Goal: Task Accomplishment & Management: Manage account settings

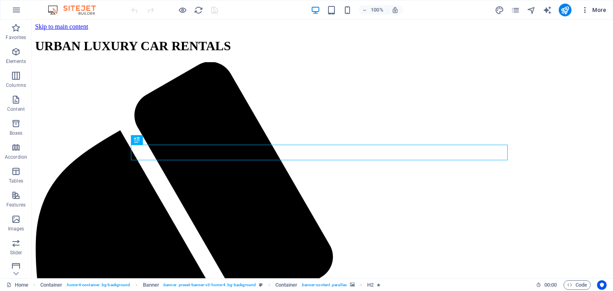
click at [588, 10] on icon "button" at bounding box center [585, 10] width 8 height 8
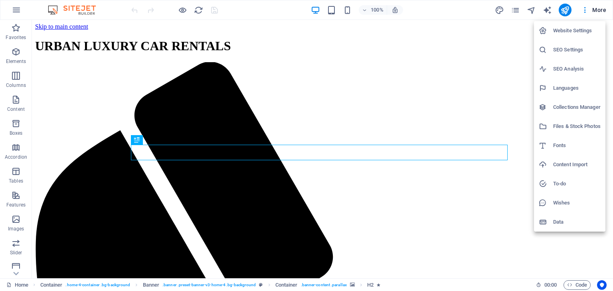
click at [600, 6] on div at bounding box center [306, 145] width 613 height 291
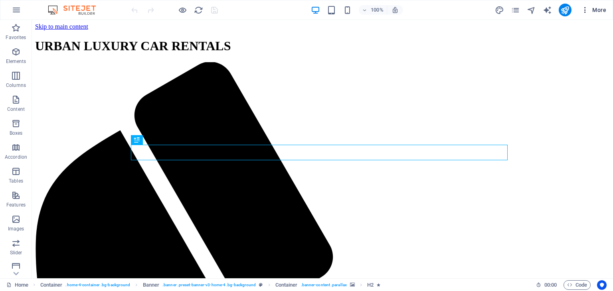
click at [589, 11] on icon "button" at bounding box center [585, 10] width 8 height 8
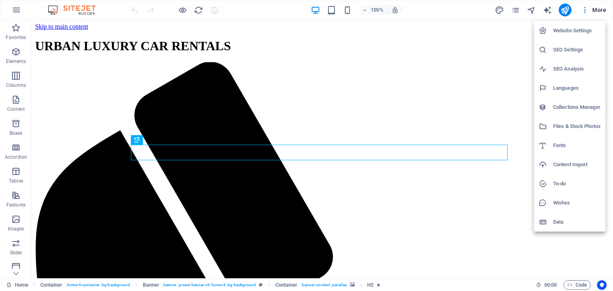
click at [569, 34] on h6 "Website Settings" at bounding box center [577, 31] width 48 height 10
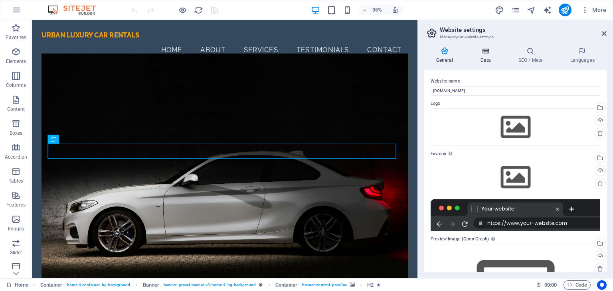
click at [487, 56] on h4 "Data" at bounding box center [487, 55] width 38 height 17
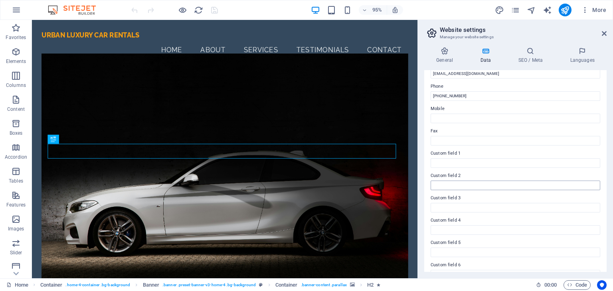
scroll to position [181, 0]
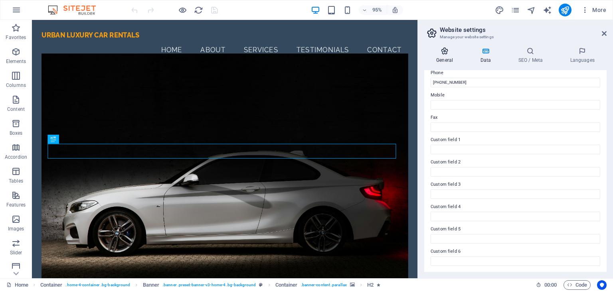
click at [448, 53] on icon at bounding box center [444, 51] width 41 height 8
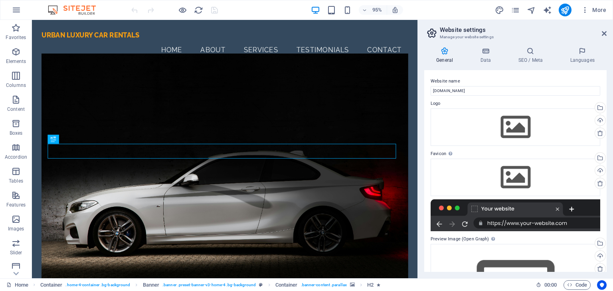
scroll to position [70, 0]
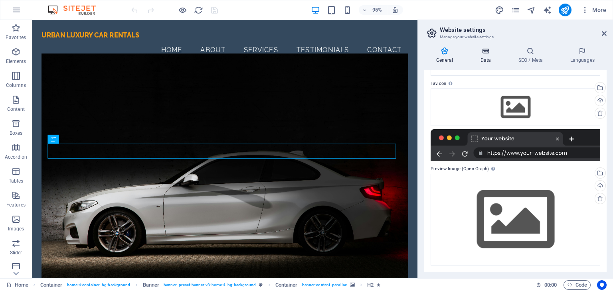
click at [484, 54] on icon at bounding box center [485, 51] width 35 height 8
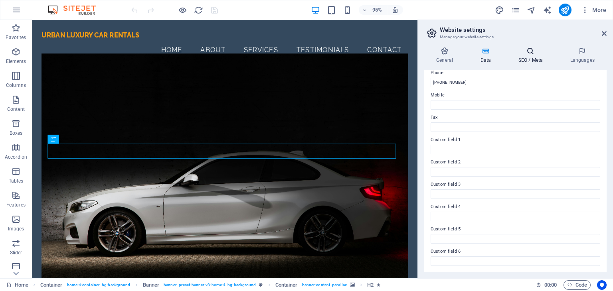
click at [538, 61] on h4 "SEO / Meta" at bounding box center [532, 55] width 52 height 17
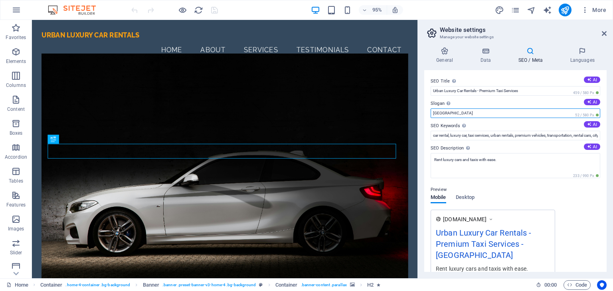
click at [473, 117] on input "Berlin" at bounding box center [516, 114] width 170 height 10
type input "B"
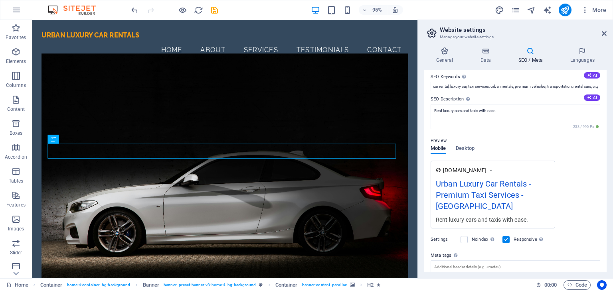
scroll to position [102, 0]
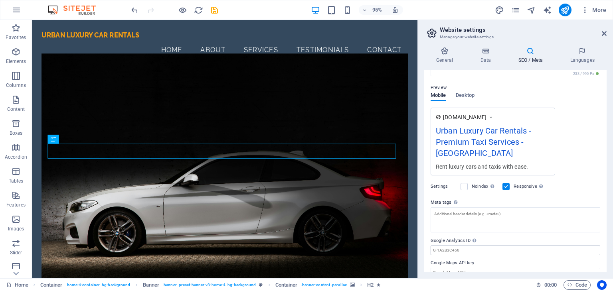
type input "[GEOGRAPHIC_DATA]"
click at [517, 246] on input "Google Analytics ID Please only add the Google Analytics ID. We automatically i…" at bounding box center [516, 251] width 170 height 10
click at [487, 246] on input "Google Analytics ID Please only add the Google Analytics ID. We automatically i…" at bounding box center [516, 251] width 170 height 10
paste input "G-Q5K05K0VLN"
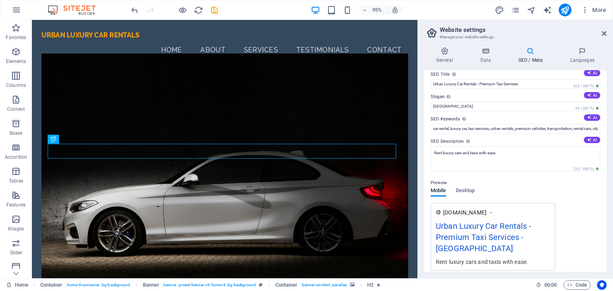
scroll to position [0, 0]
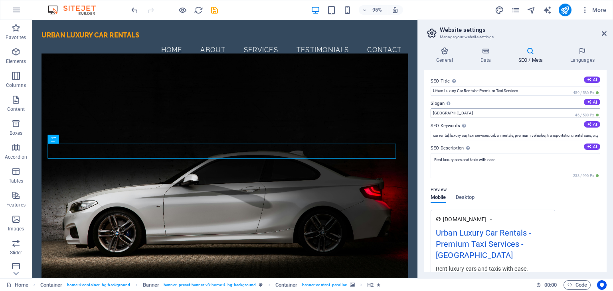
type input "G-Q5K05K0VLN"
click at [471, 116] on input "[GEOGRAPHIC_DATA]" at bounding box center [516, 114] width 170 height 10
type input "[GEOGRAPHIC_DATA]"
click at [566, 6] on icon "publish" at bounding box center [564, 10] width 9 height 9
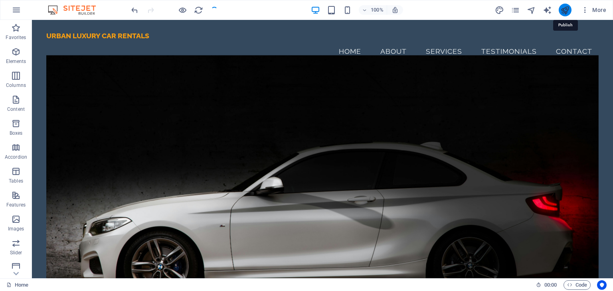
click at [566, 14] on icon "publish" at bounding box center [564, 10] width 9 height 9
click at [565, 16] on button "publish" at bounding box center [565, 10] width 13 height 13
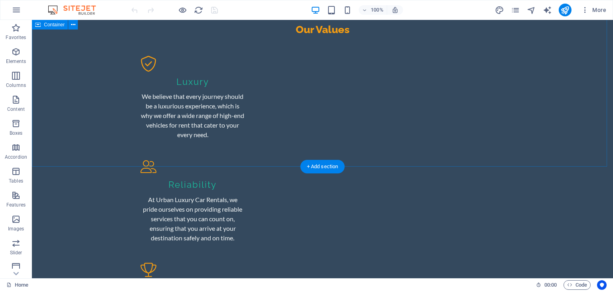
scroll to position [998, 0]
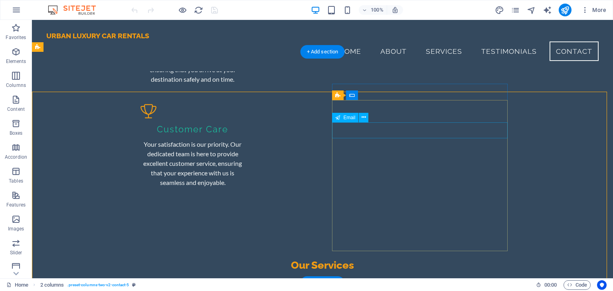
scroll to position [988, 0]
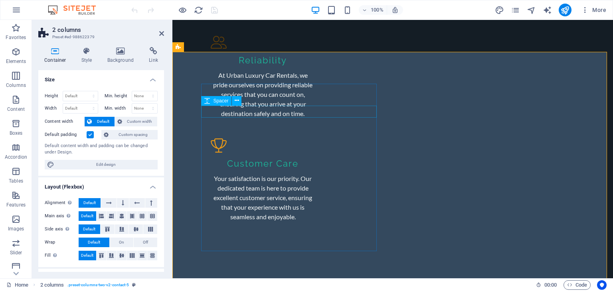
scroll to position [1029, 0]
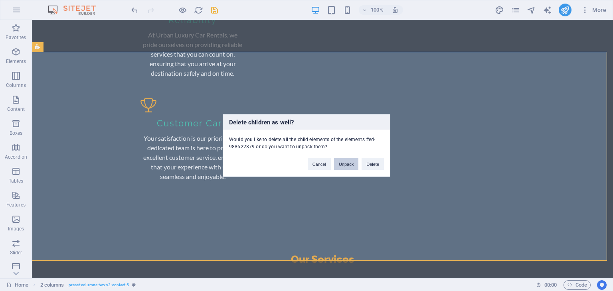
click at [345, 165] on button "Unpack" at bounding box center [346, 164] width 24 height 12
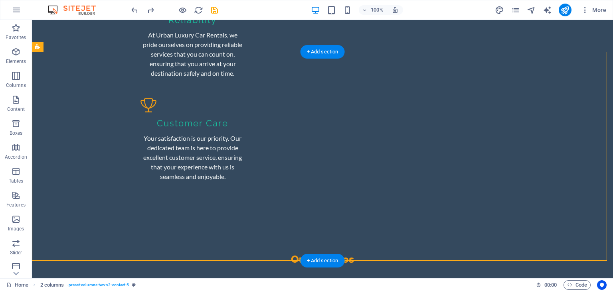
drag, startPoint x: 530, startPoint y: 210, endPoint x: 439, endPoint y: 124, distance: 125.1
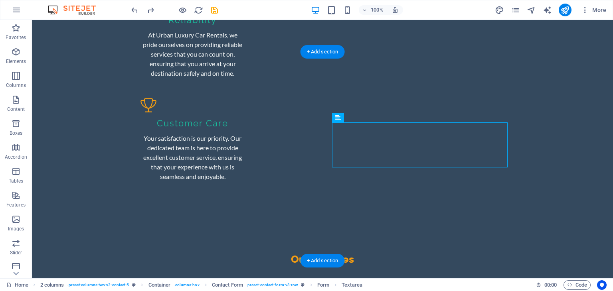
drag, startPoint x: 439, startPoint y: 124, endPoint x: 428, endPoint y: 140, distance: 19.8
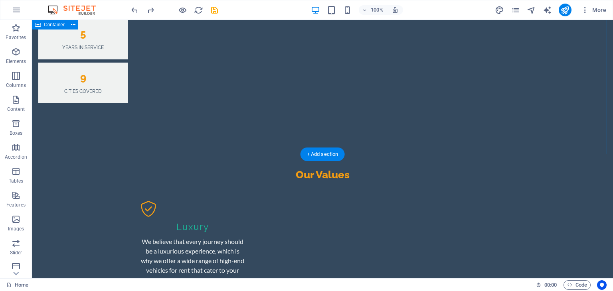
scroll to position [1038, 0]
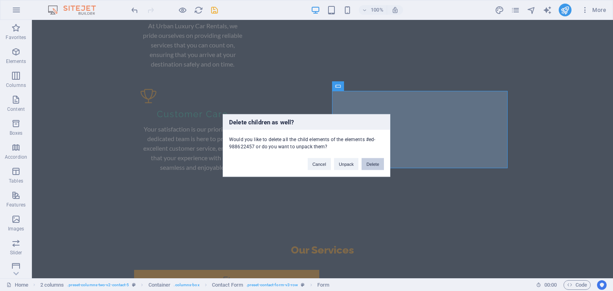
click at [377, 165] on button "Delete" at bounding box center [373, 164] width 22 height 12
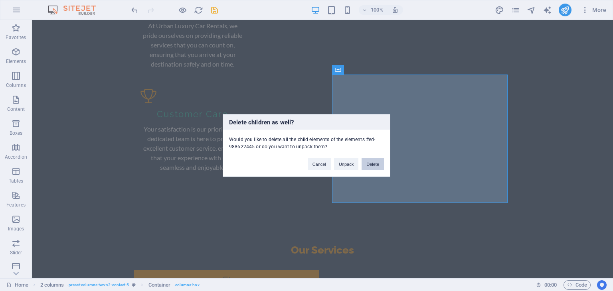
click at [364, 167] on button "Delete" at bounding box center [373, 164] width 22 height 12
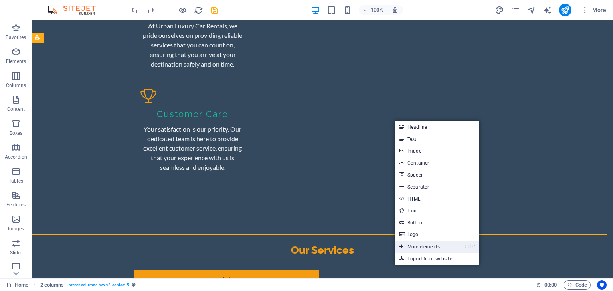
click at [428, 251] on link "Ctrl ⏎ More elements ..." at bounding box center [422, 247] width 55 height 12
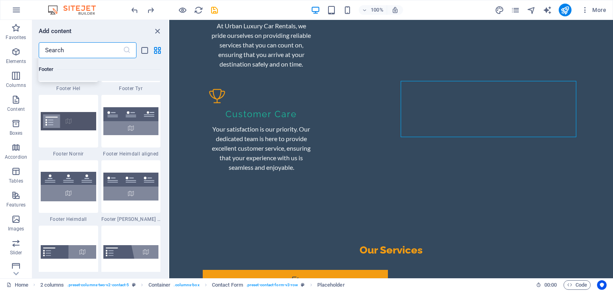
scroll to position [5274, 0]
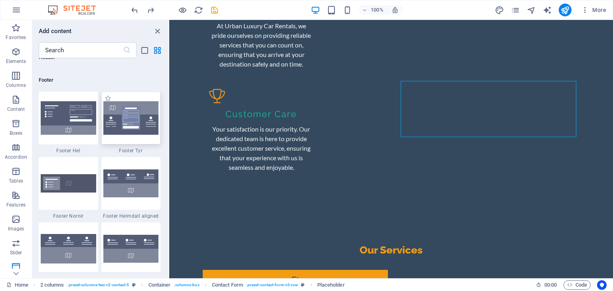
drag, startPoint x: 135, startPoint y: 116, endPoint x: 228, endPoint y: 176, distance: 110.6
click at [135, 116] on img at bounding box center [130, 118] width 55 height 34
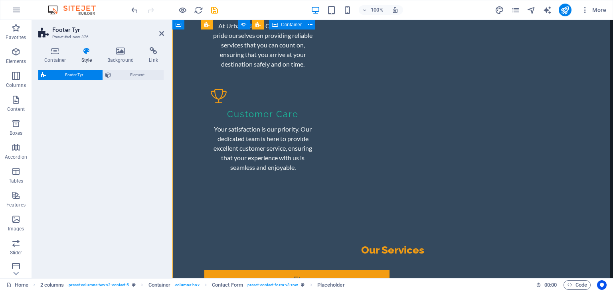
select select "rem"
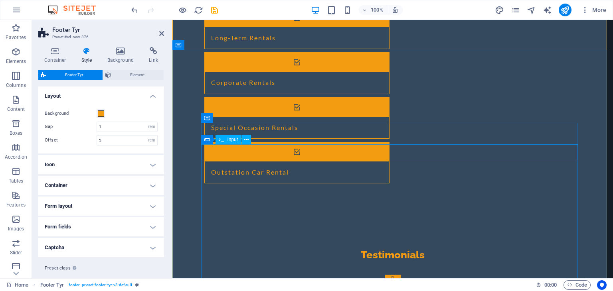
scroll to position [1069, 0]
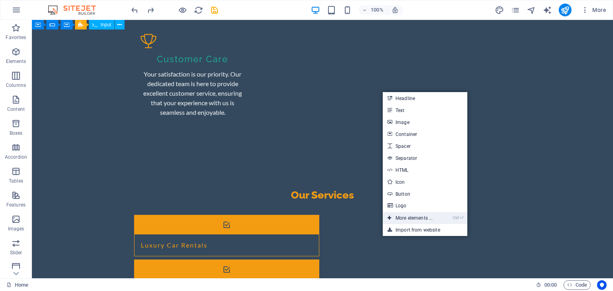
click at [408, 219] on link "Ctrl ⏎ More elements ..." at bounding box center [410, 218] width 55 height 12
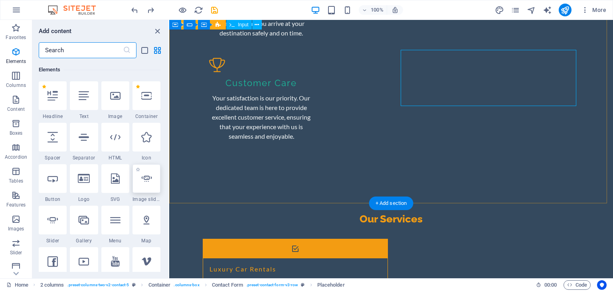
scroll to position [85, 0]
click at [80, 49] on input "text" at bounding box center [81, 50] width 84 height 16
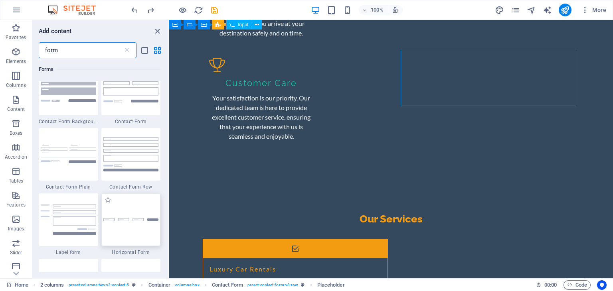
scroll to position [279, 0]
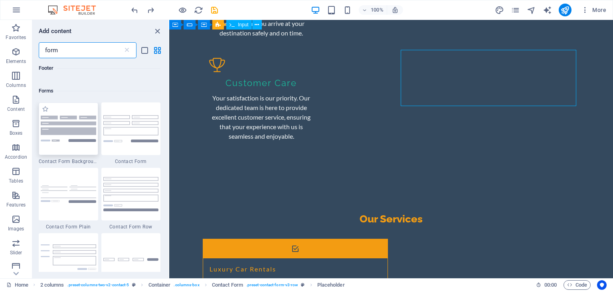
type input "form"
drag, startPoint x: 77, startPoint y: 144, endPoint x: 160, endPoint y: 140, distance: 83.5
click at [77, 144] on div at bounding box center [68, 129] width 59 height 53
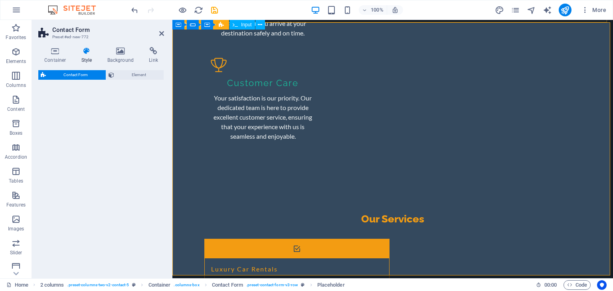
select select "rem"
select select "preset-contact-form-v3-background"
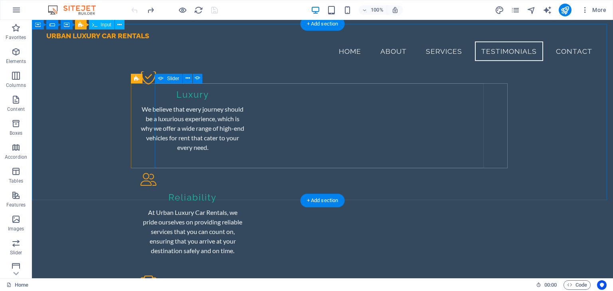
scroll to position [829, 0]
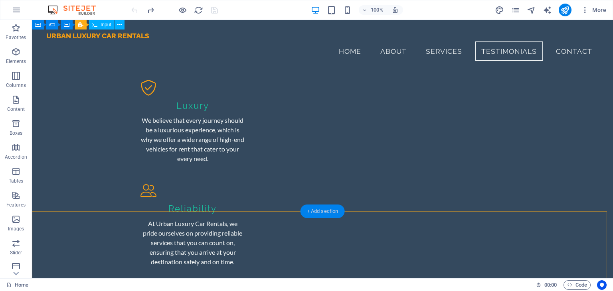
click at [320, 211] on div "+ Add section" at bounding box center [323, 212] width 44 height 14
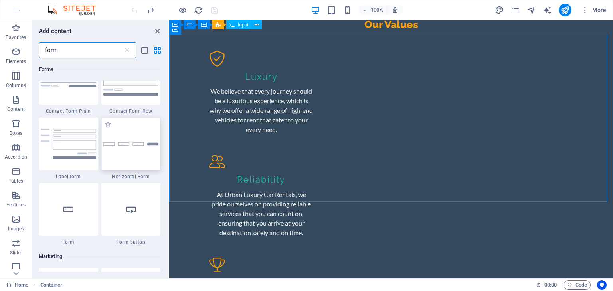
scroll to position [399, 0]
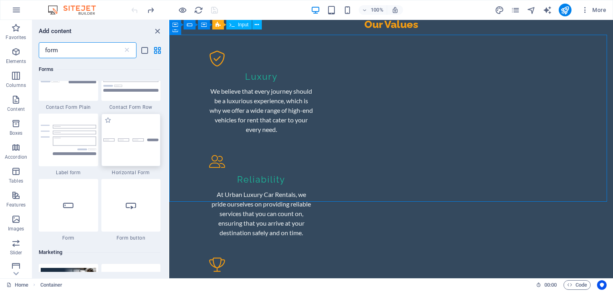
click at [128, 150] on div at bounding box center [130, 140] width 59 height 53
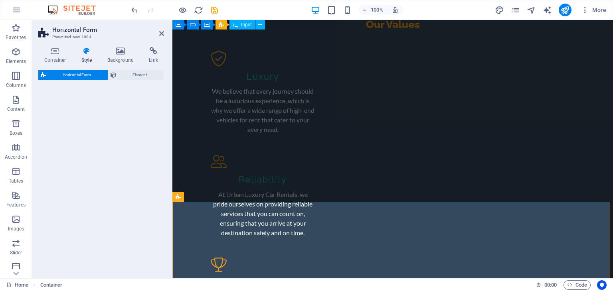
select select "rem"
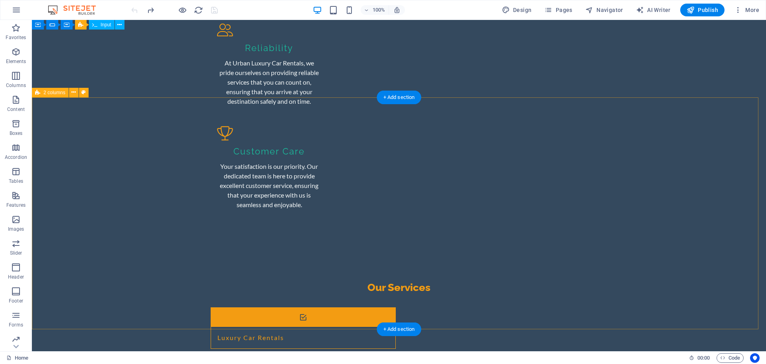
scroll to position [1043, 0]
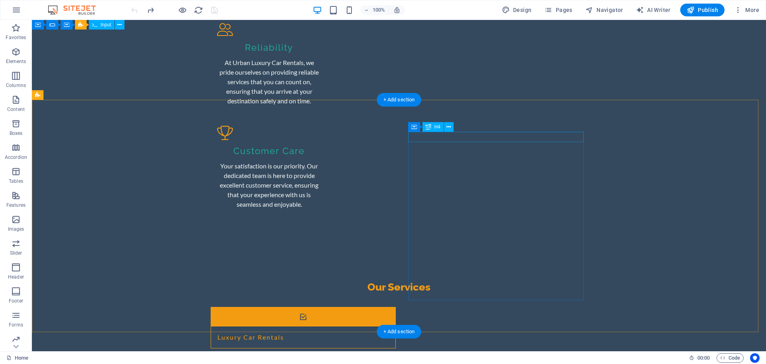
click at [417, 99] on div "+ Add section" at bounding box center [399, 100] width 44 height 14
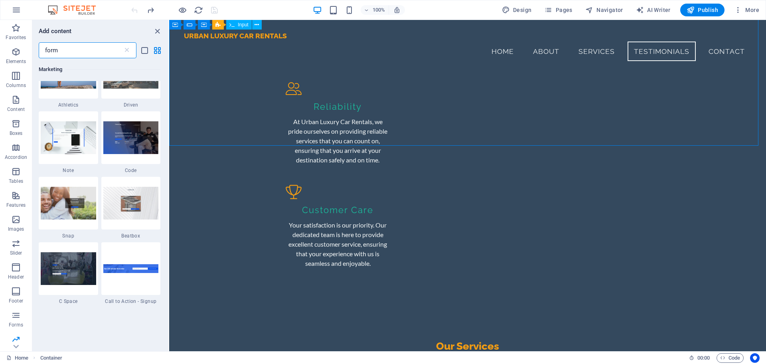
scroll to position [994, 0]
click at [128, 48] on icon at bounding box center [127, 50] width 8 height 8
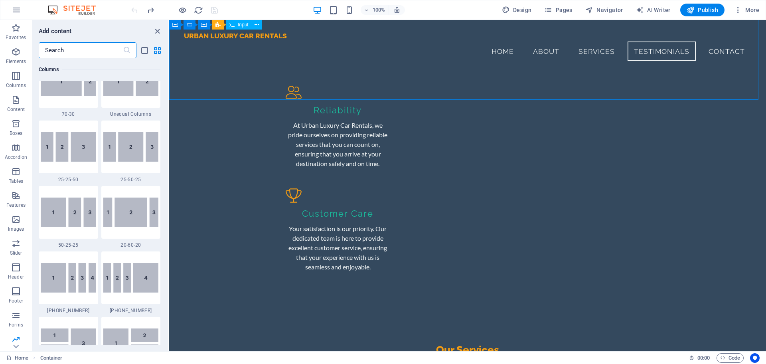
scroll to position [6865, 0]
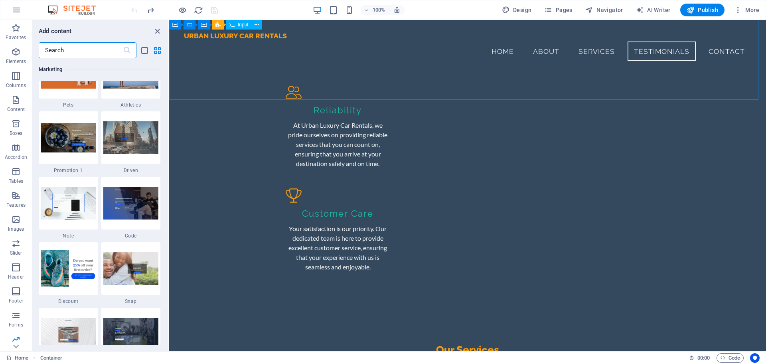
click at [104, 49] on input "text" at bounding box center [81, 50] width 84 height 16
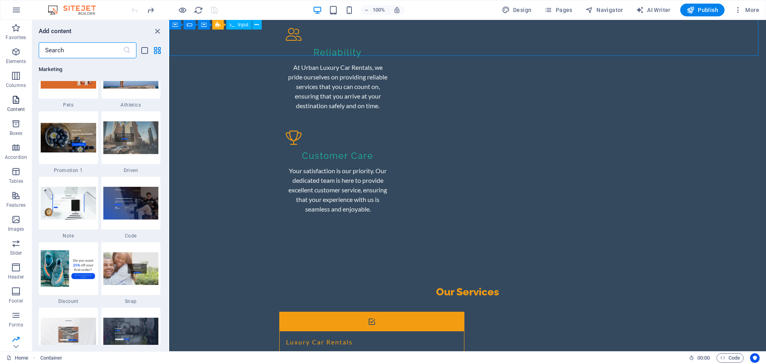
scroll to position [1043, 0]
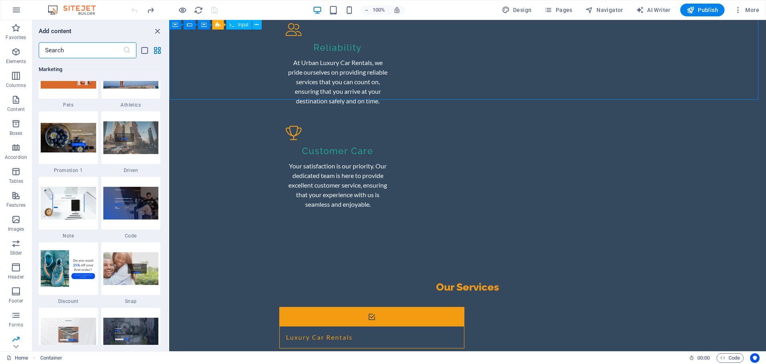
click at [95, 48] on input "text" at bounding box center [81, 50] width 84 height 16
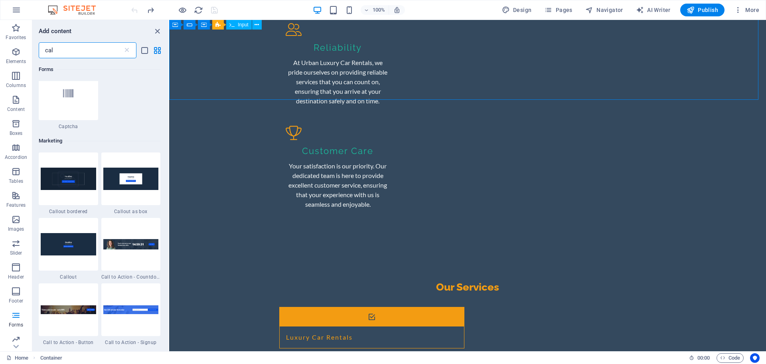
type input "call"
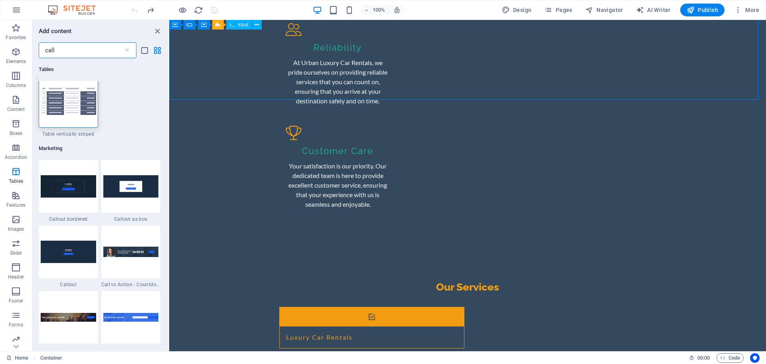
scroll to position [0, 0]
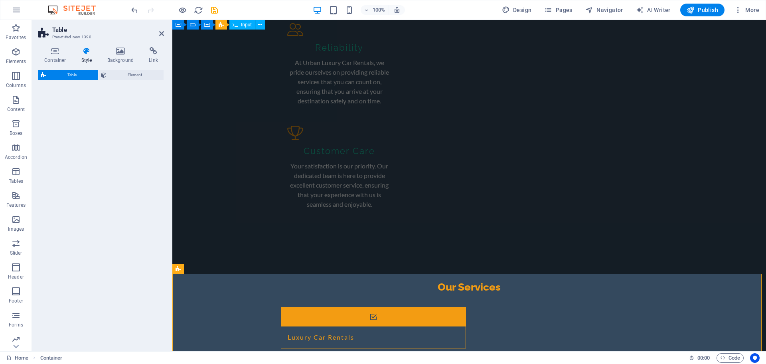
select select "preset-table-v3-stripes-cell"
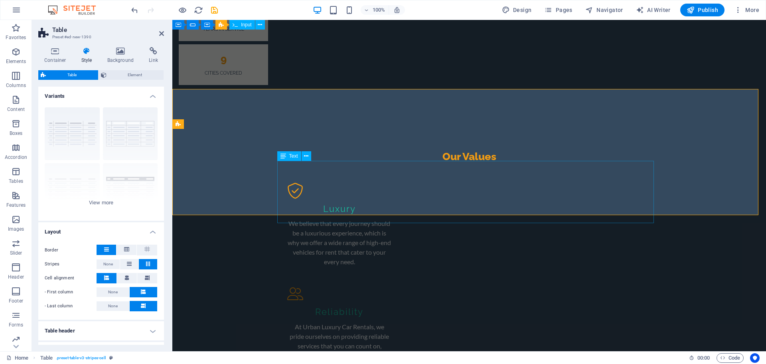
scroll to position [1019, 0]
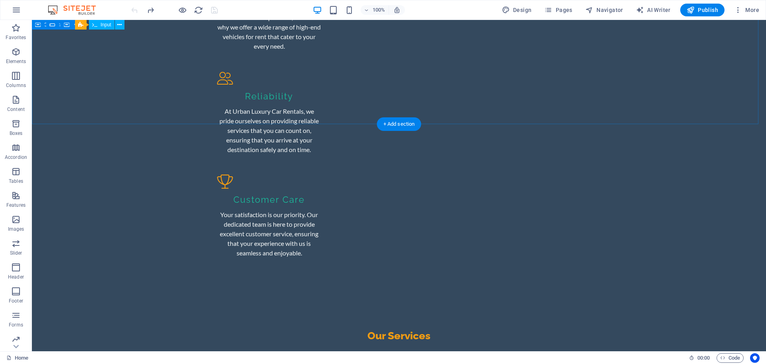
drag, startPoint x: 418, startPoint y: 137, endPoint x: 387, endPoint y: 115, distance: 37.7
click at [400, 123] on div "+ Add section" at bounding box center [399, 124] width 44 height 14
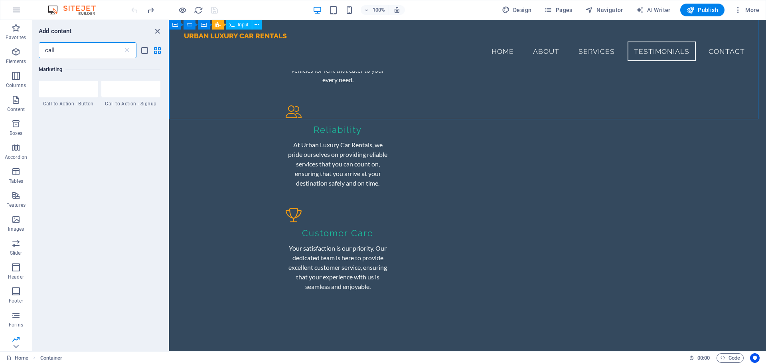
scroll to position [259, 0]
click at [7, 224] on span "Images" at bounding box center [16, 224] width 32 height 19
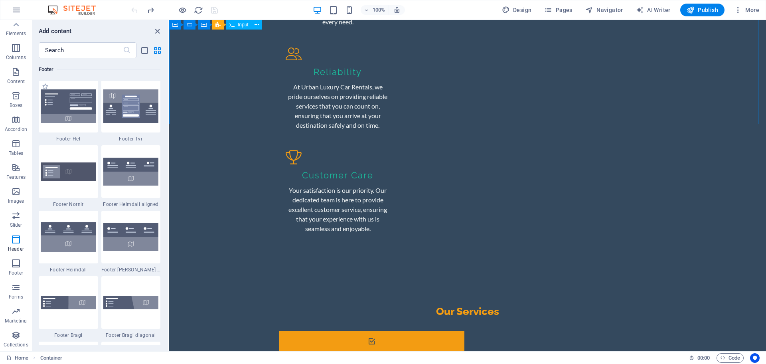
scroll to position [5272, 0]
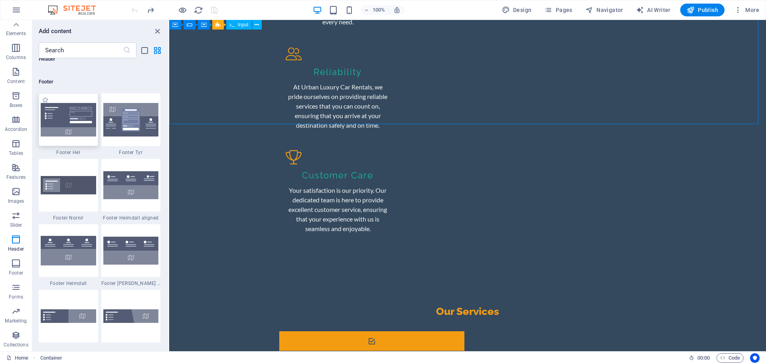
click at [72, 117] on img at bounding box center [68, 120] width 55 height 34
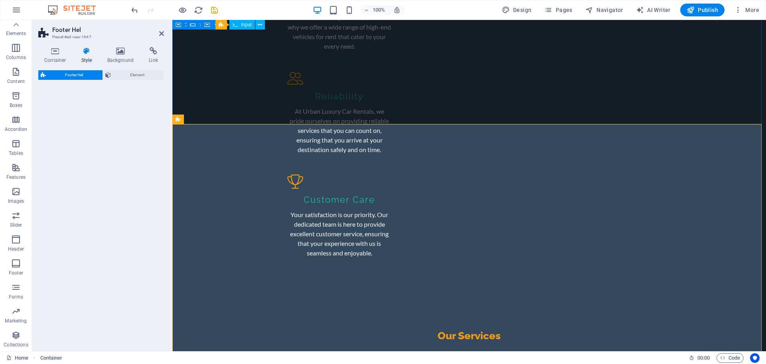
select select "%"
select select "rem"
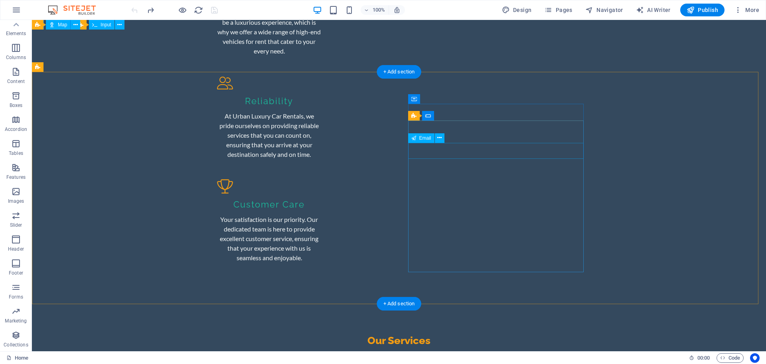
scroll to position [1089, 0]
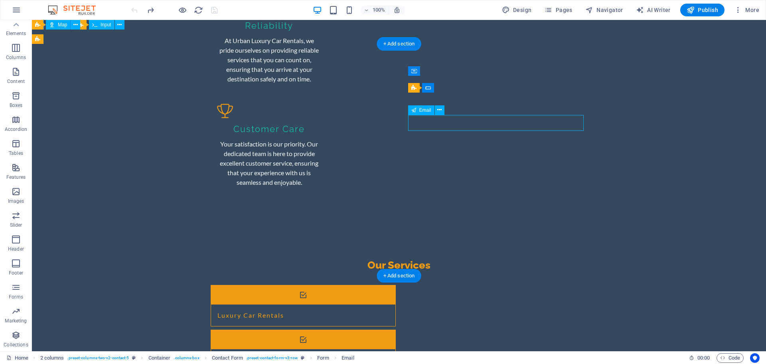
scroll to position [1067, 0]
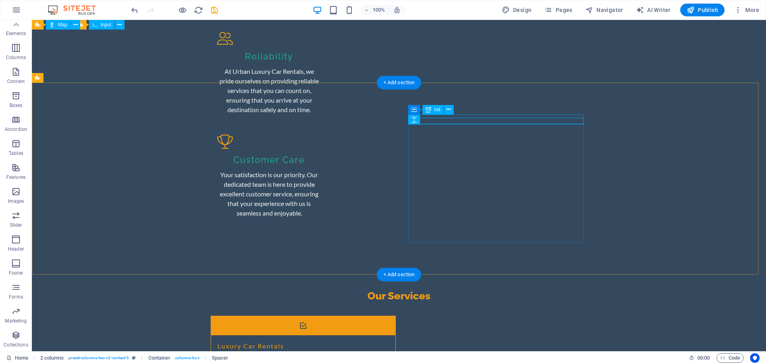
scroll to position [1059, 0]
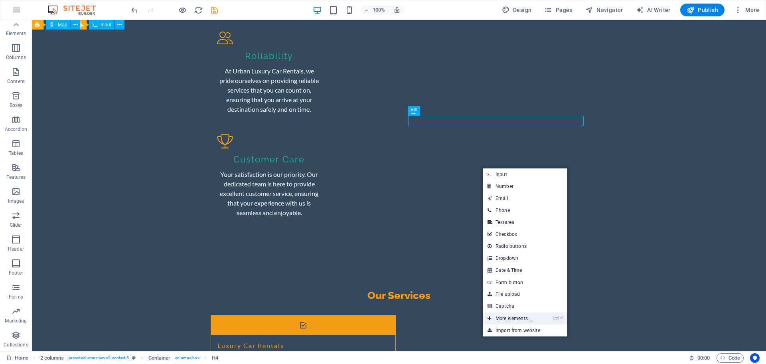
click at [507, 291] on link "Ctrl ⏎ More elements ..." at bounding box center [510, 319] width 55 height 12
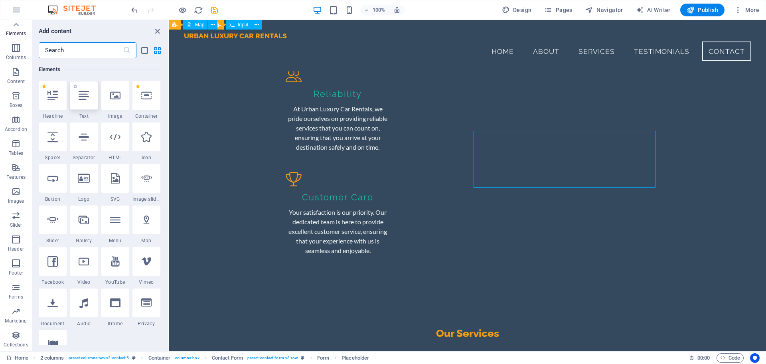
scroll to position [1009, 0]
click at [88, 51] on input "text" at bounding box center [81, 50] width 84 height 16
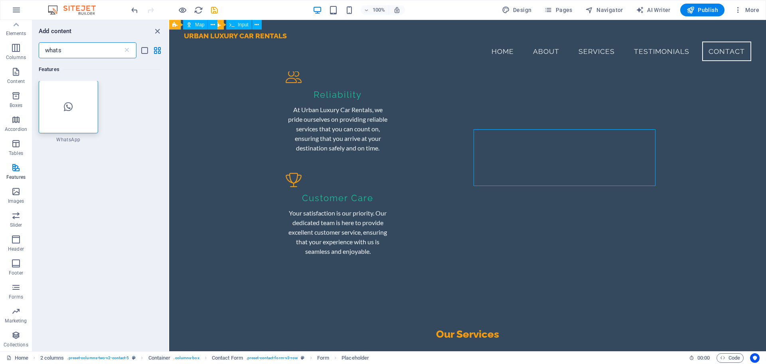
scroll to position [0, 0]
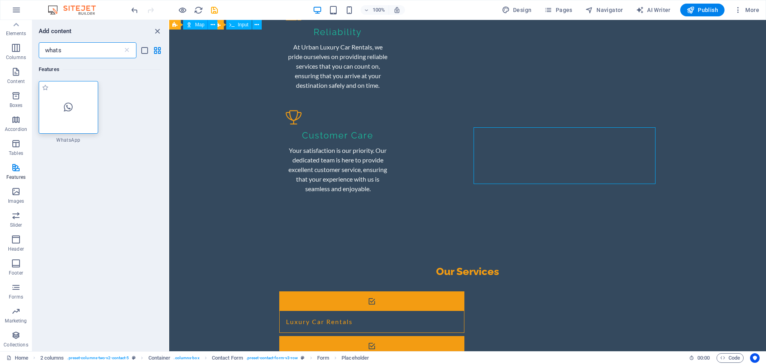
type input "whats"
click at [80, 115] on div at bounding box center [68, 107] width 59 height 53
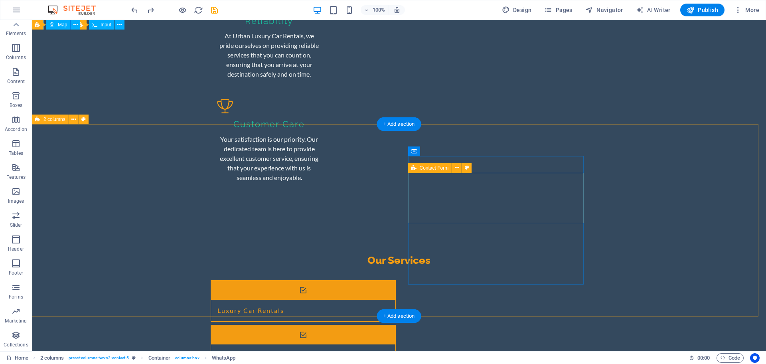
scroll to position [1059, 0]
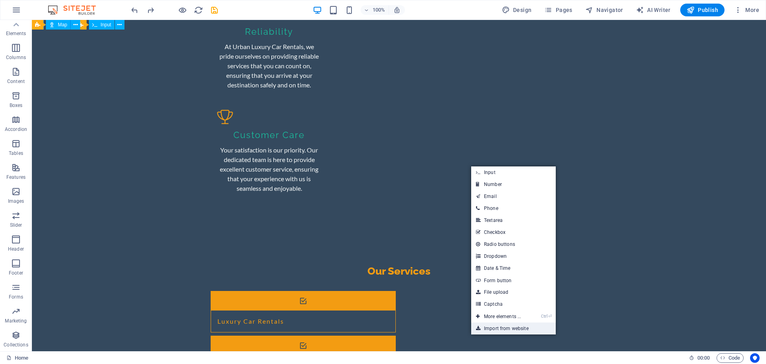
drag, startPoint x: 480, startPoint y: 307, endPoint x: 481, endPoint y: 327, distance: 20.0
drag, startPoint x: 481, startPoint y: 327, endPoint x: 515, endPoint y: 177, distance: 153.6
click at [515, 177] on link "Input" at bounding box center [513, 172] width 85 height 12
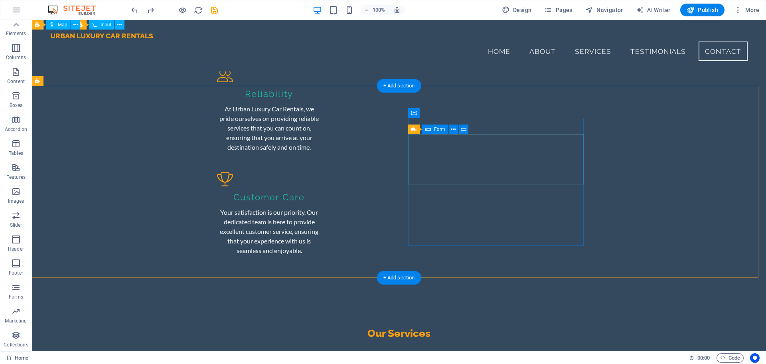
scroll to position [1009, 0]
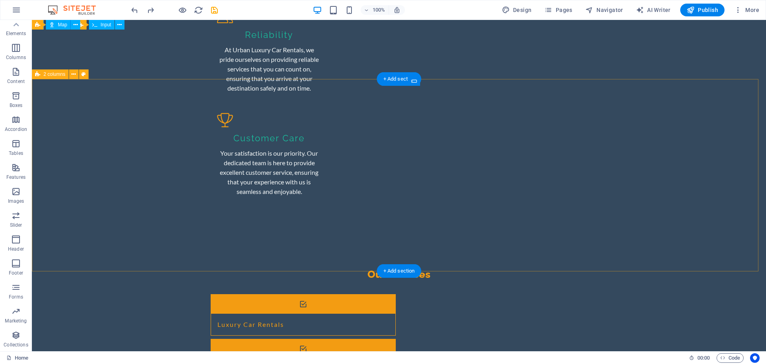
scroll to position [1059, 0]
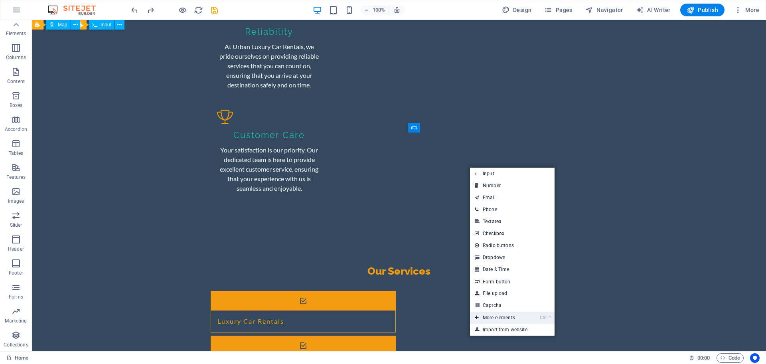
drag, startPoint x: 494, startPoint y: 319, endPoint x: 324, endPoint y: 298, distance: 170.9
click at [494, 291] on link "Ctrl ⏎ More elements ..." at bounding box center [497, 318] width 55 height 12
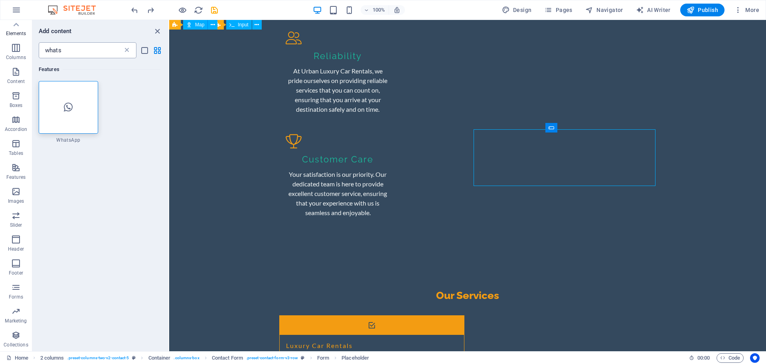
click at [127, 46] on icon at bounding box center [127, 50] width 8 height 8
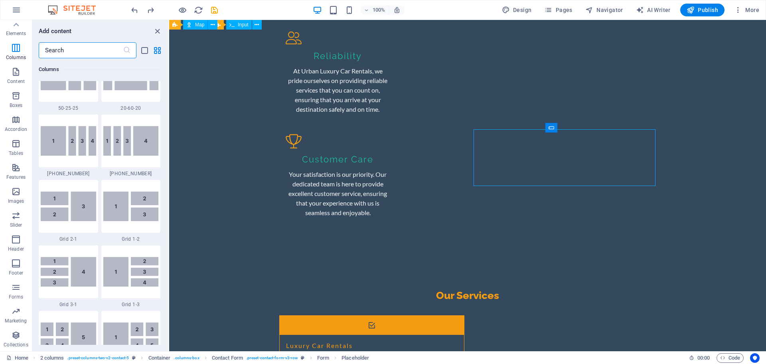
scroll to position [898, 0]
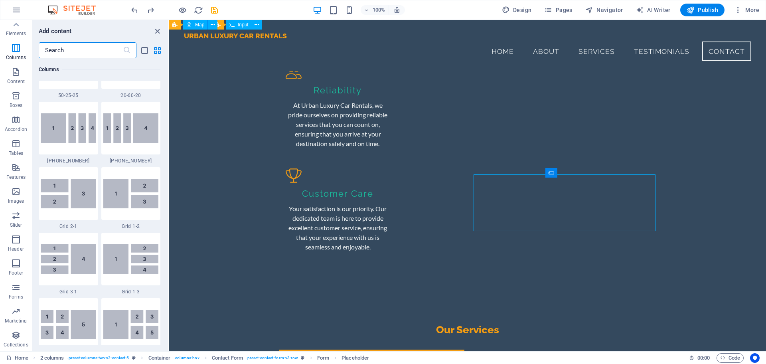
click at [101, 55] on input "text" at bounding box center [81, 50] width 84 height 16
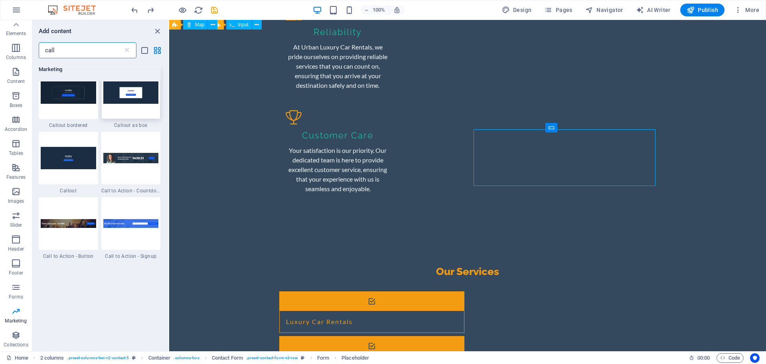
scroll to position [1059, 0]
type input "call"
click at [137, 102] on img at bounding box center [130, 92] width 55 height 22
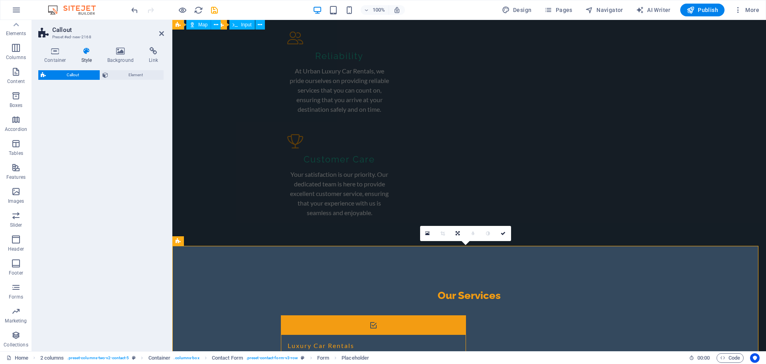
scroll to position [1089, 0]
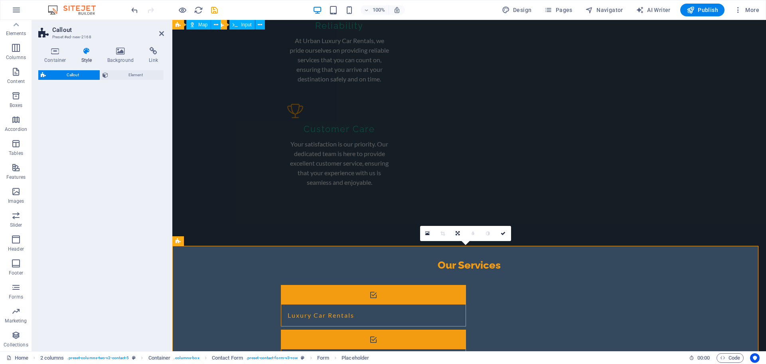
select select "rem"
select select "px"
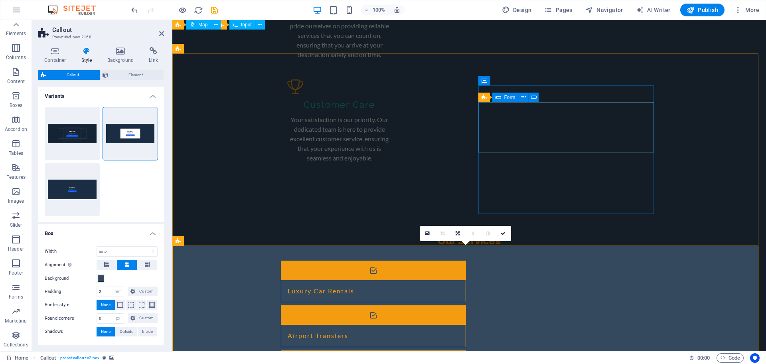
scroll to position [1059, 0]
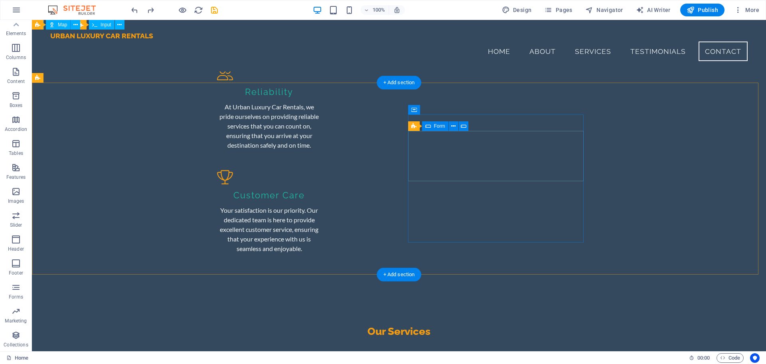
scroll to position [1009, 0]
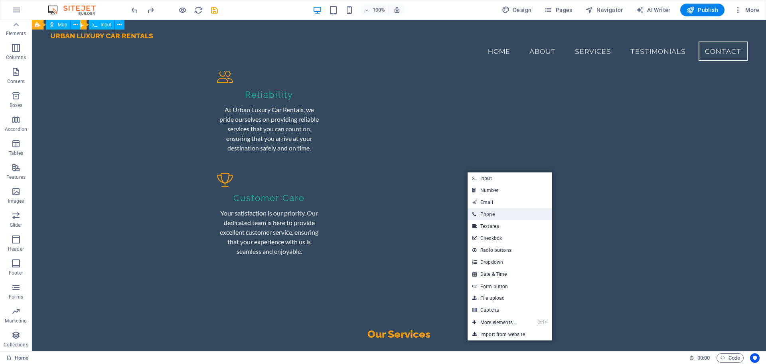
click at [487, 214] on link "Phone" at bounding box center [510, 214] width 85 height 12
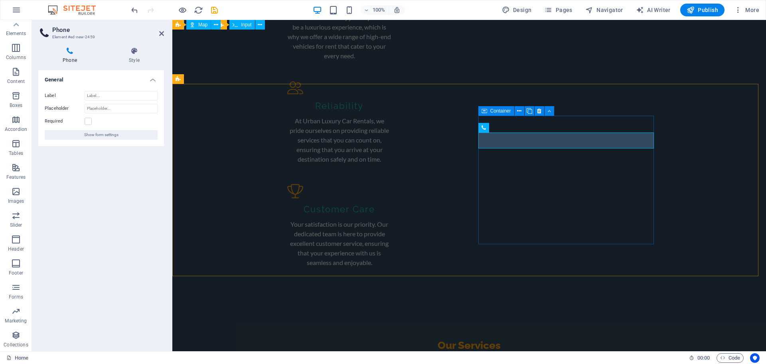
scroll to position [1049, 0]
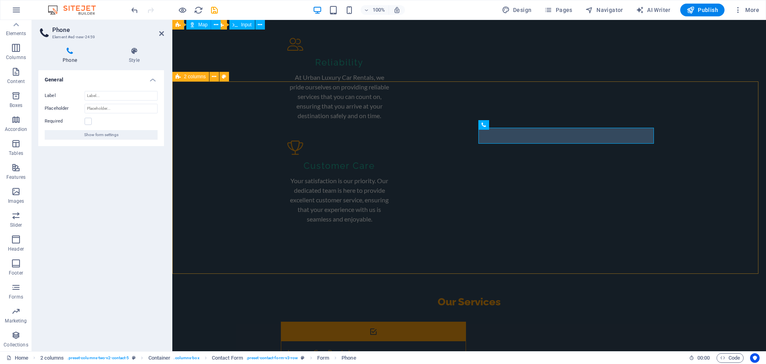
drag, startPoint x: 729, startPoint y: 145, endPoint x: 867, endPoint y: 140, distance: 138.2
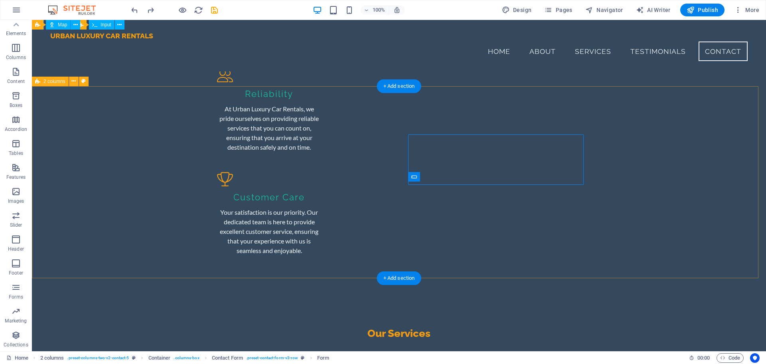
scroll to position [1009, 0]
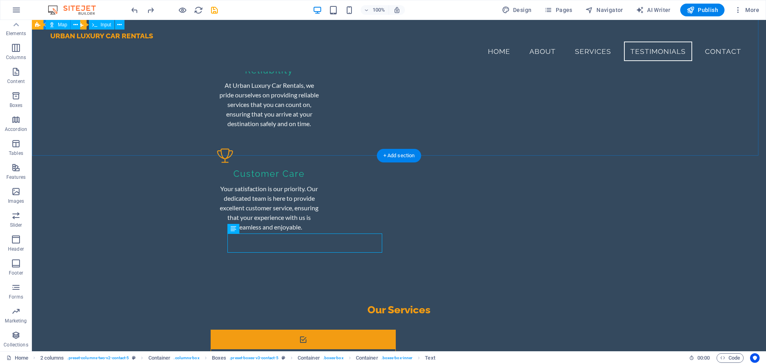
scroll to position [909, 0]
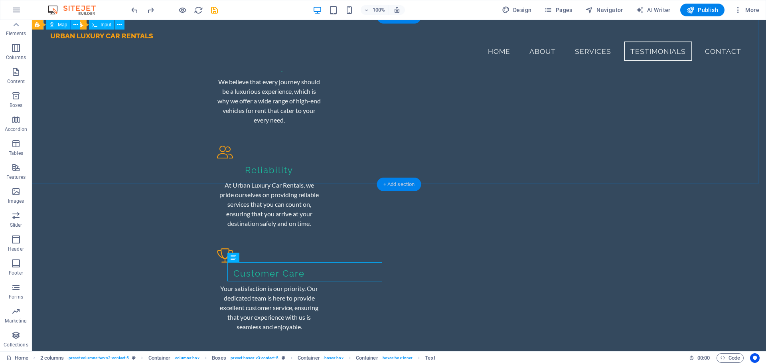
click at [416, 184] on div "+ Add section" at bounding box center [399, 185] width 44 height 14
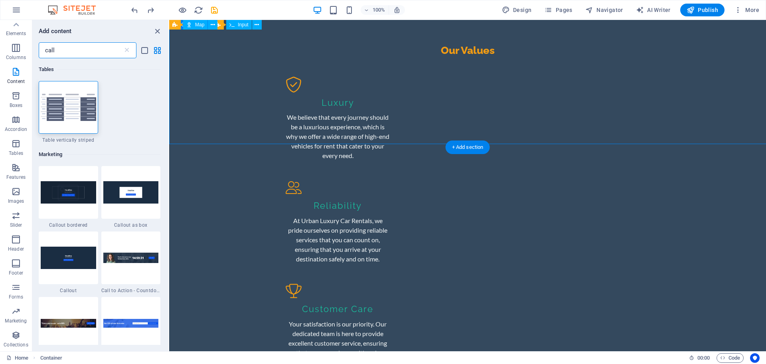
scroll to position [949, 0]
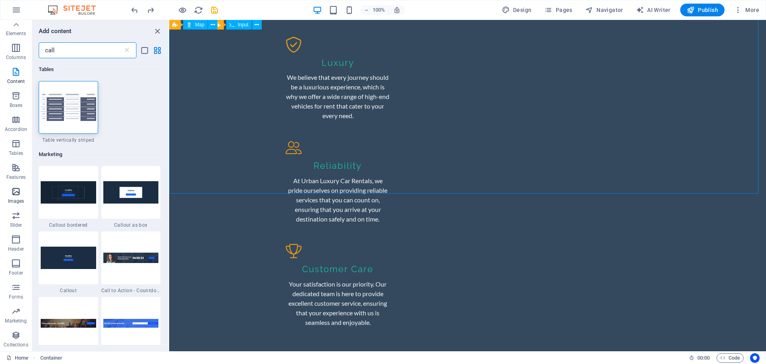
click at [20, 217] on icon "button" at bounding box center [16, 216] width 10 height 10
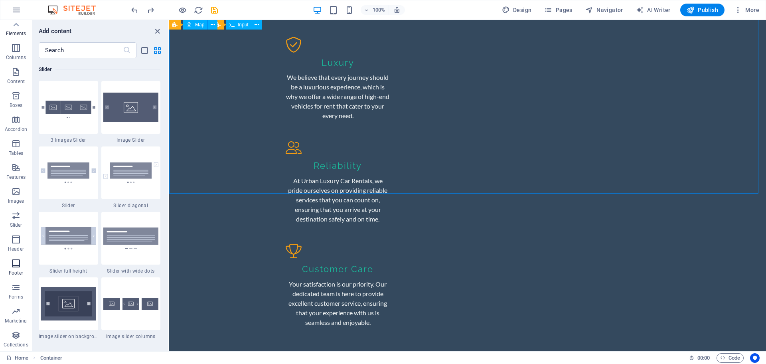
click at [2, 266] on span "Footer" at bounding box center [16, 268] width 32 height 19
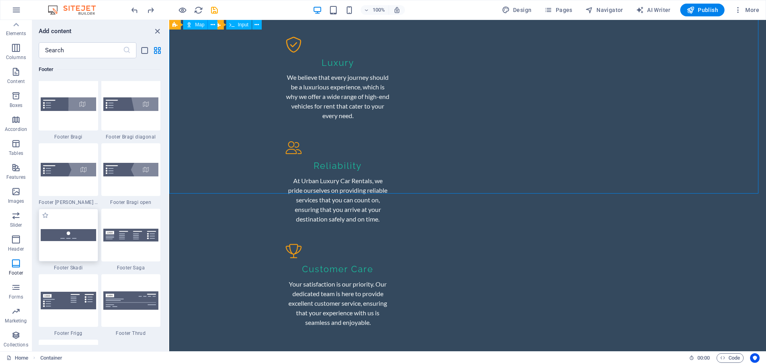
scroll to position [5584, 0]
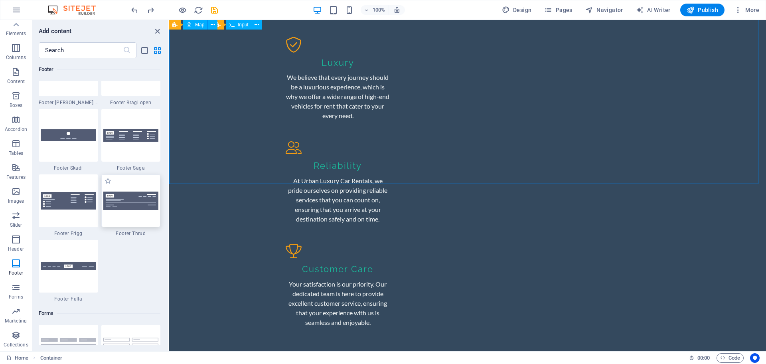
click at [143, 204] on img at bounding box center [130, 201] width 55 height 18
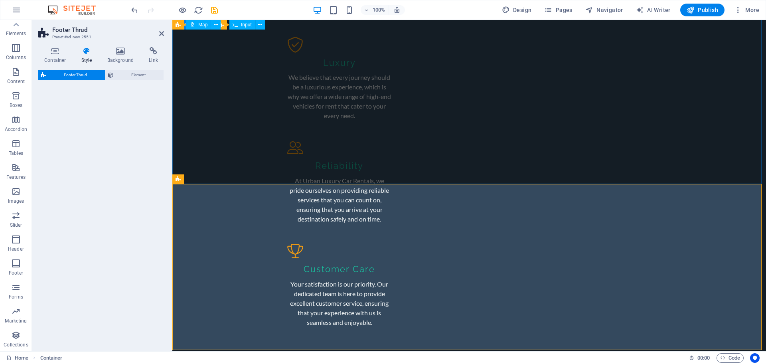
scroll to position [1049, 0]
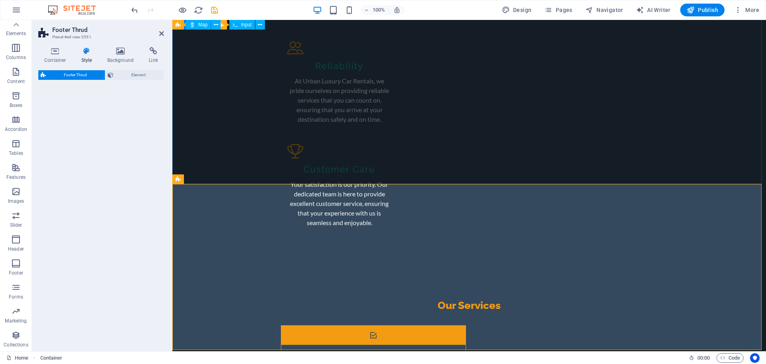
select select "rem"
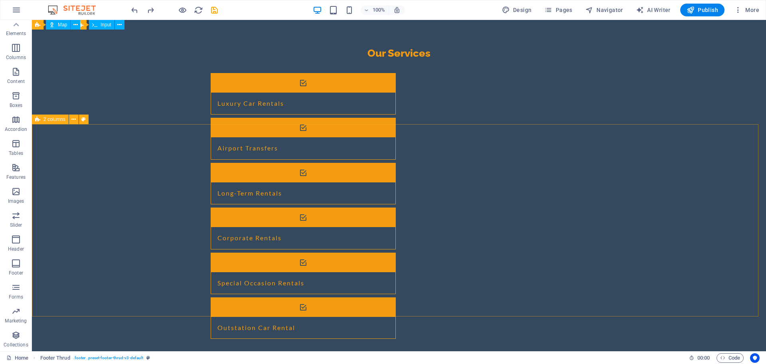
scroll to position [1059, 0]
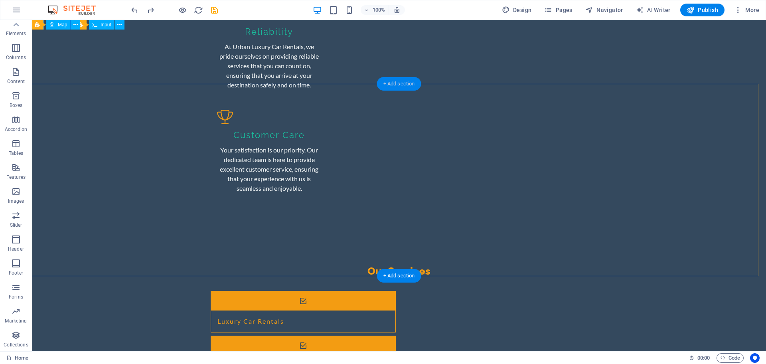
click at [404, 86] on div "+ Add section" at bounding box center [399, 84] width 44 height 14
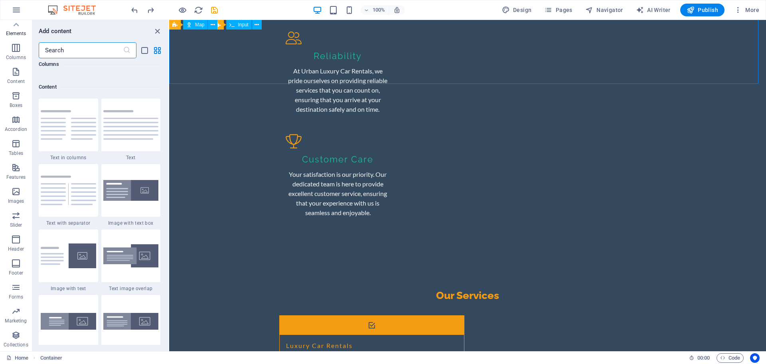
scroll to position [1397, 0]
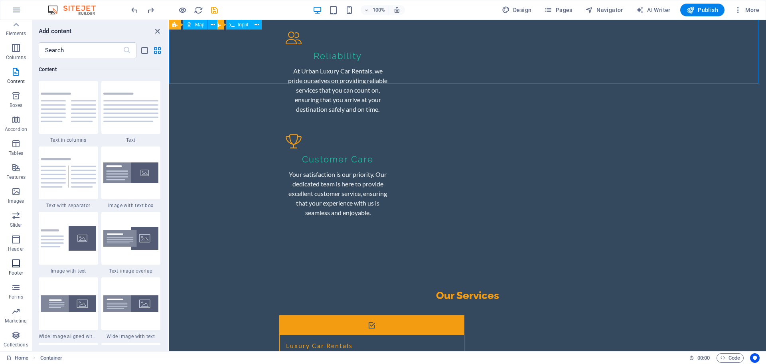
click at [18, 266] on icon "button" at bounding box center [16, 264] width 10 height 10
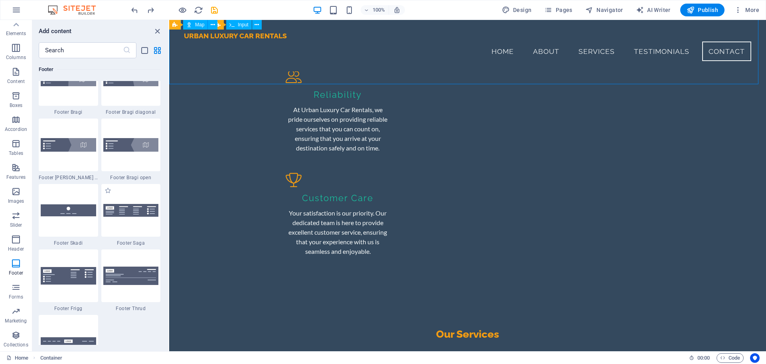
scroll to position [5534, 0]
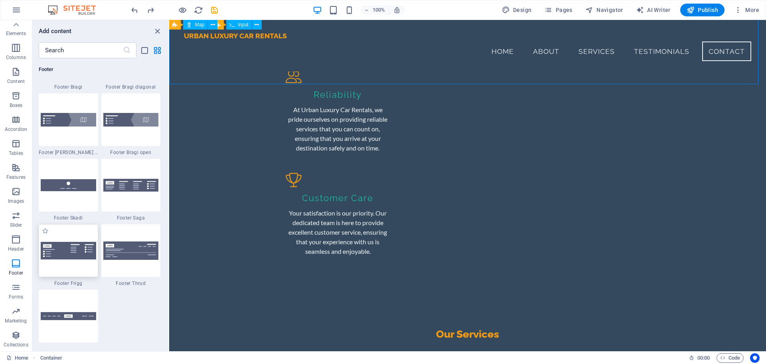
click at [79, 256] on img at bounding box center [68, 251] width 55 height 18
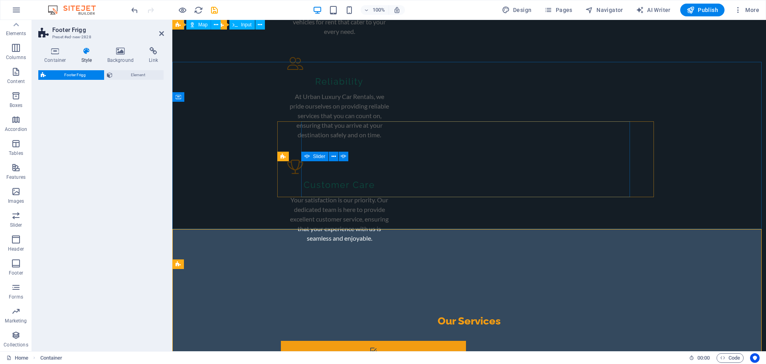
scroll to position [1014, 0]
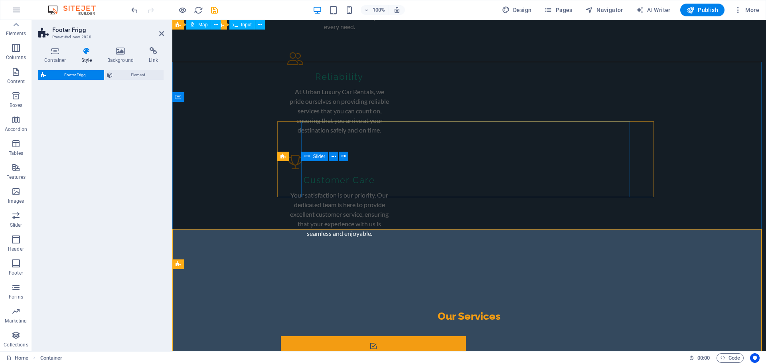
select select "rem"
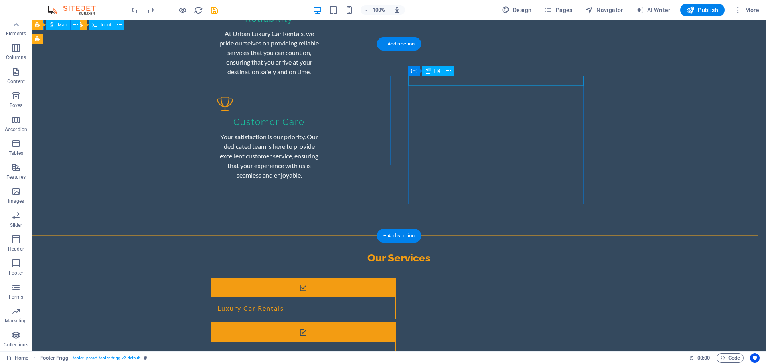
scroll to position [1059, 0]
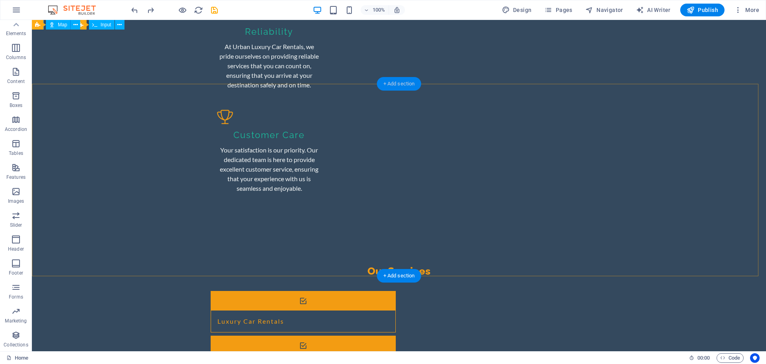
click at [388, 81] on div "+ Add section" at bounding box center [399, 84] width 44 height 14
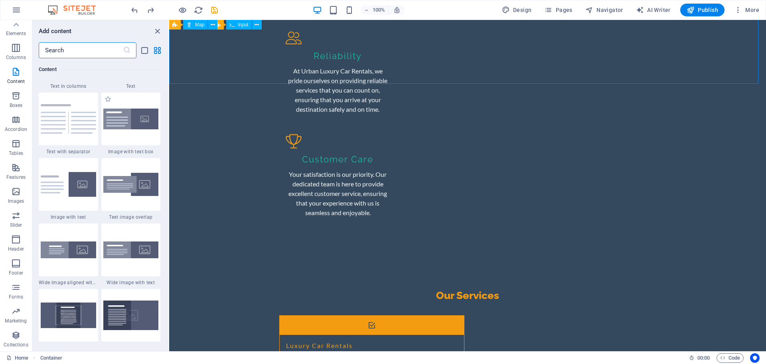
scroll to position [1646, 0]
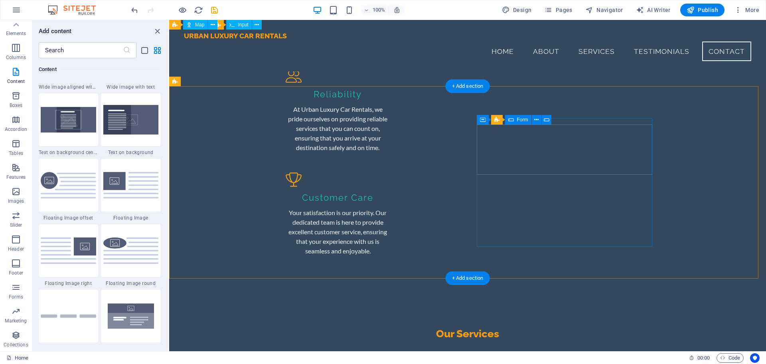
scroll to position [1009, 0]
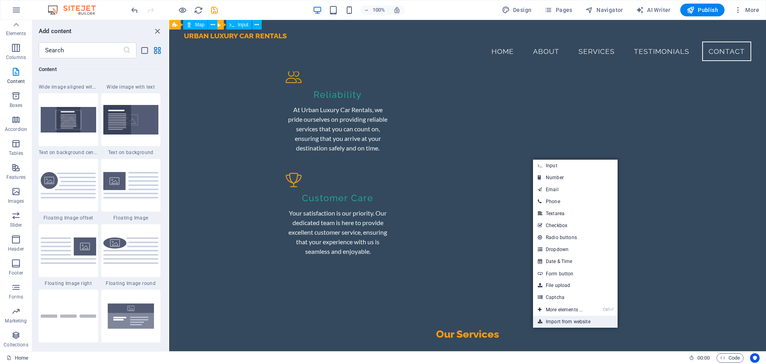
click at [564, 291] on link "Import from website" at bounding box center [575, 322] width 85 height 12
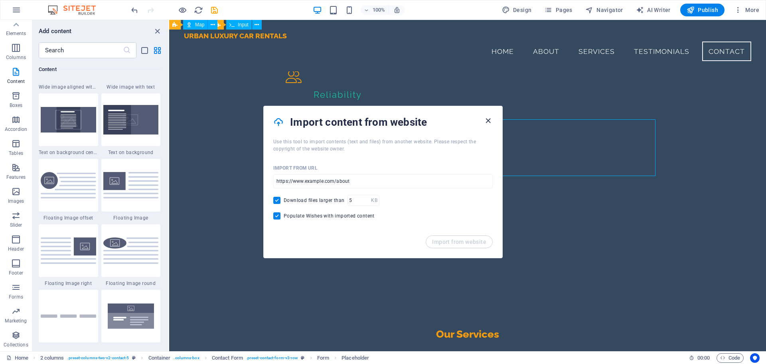
click at [489, 122] on icon "button" at bounding box center [488, 120] width 9 height 9
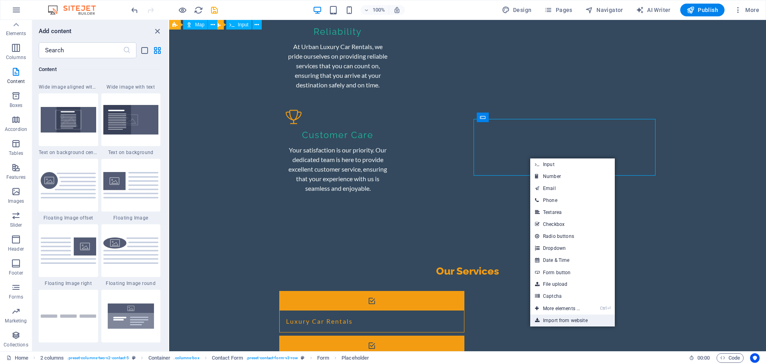
drag, startPoint x: 573, startPoint y: 317, endPoint x: 404, endPoint y: 297, distance: 170.4
click at [573, 291] on link "Import from website" at bounding box center [573, 321] width 85 height 12
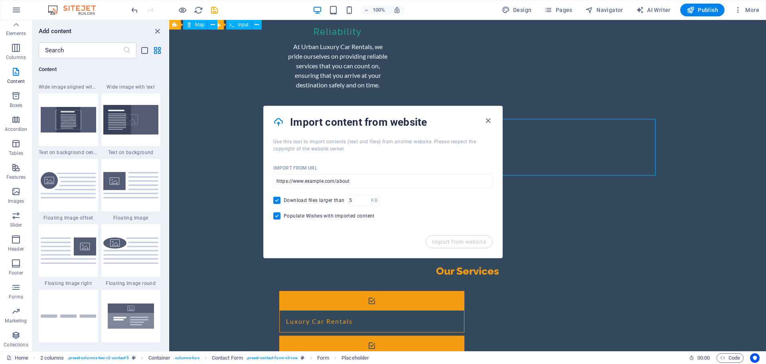
click at [481, 118] on h4 "Import content from website" at bounding box center [386, 122] width 193 height 13
click at [484, 118] on icon "button" at bounding box center [488, 120] width 9 height 9
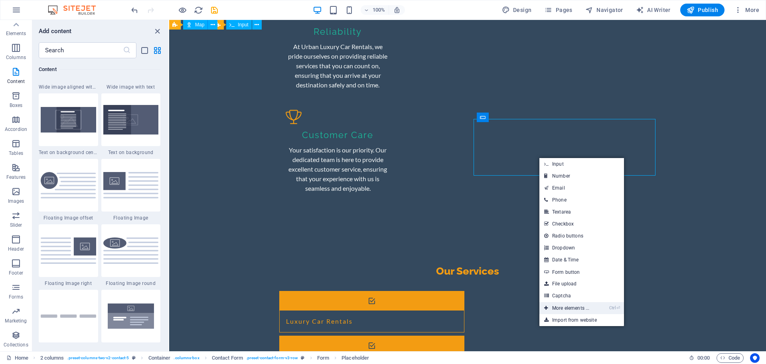
click at [570, 291] on link "Ctrl ⏎ More elements ..." at bounding box center [567, 308] width 55 height 12
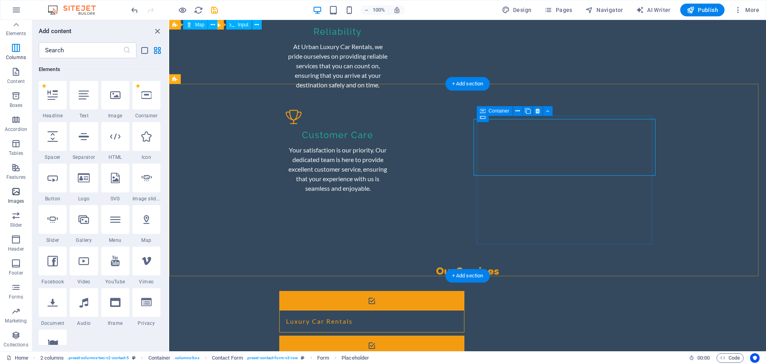
scroll to position [85, 0]
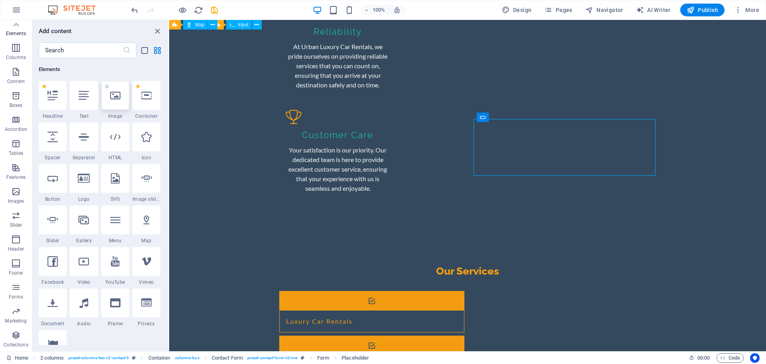
click at [110, 94] on icon at bounding box center [115, 95] width 10 height 10
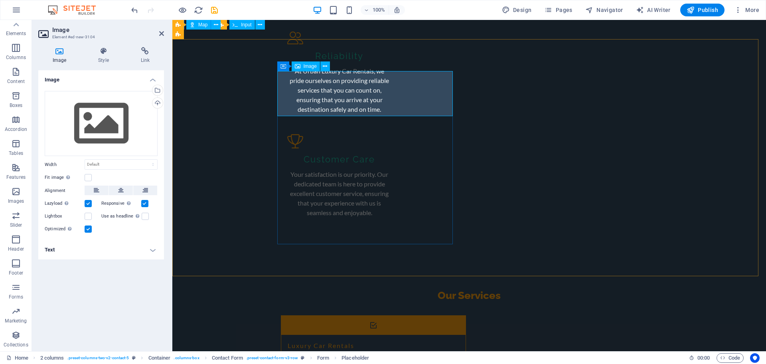
scroll to position [1104, 0]
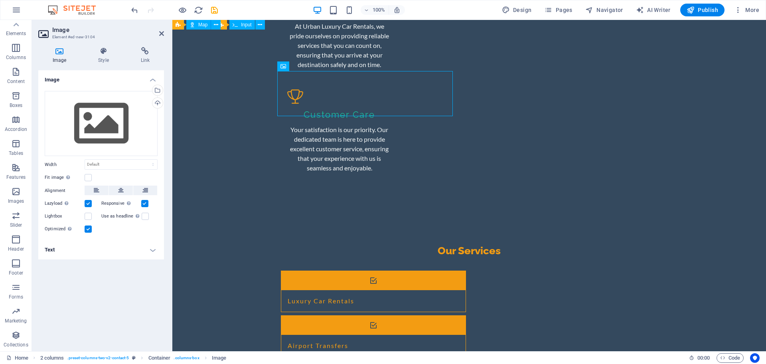
drag, startPoint x: 350, startPoint y: 83, endPoint x: 512, endPoint y: 90, distance: 162.2
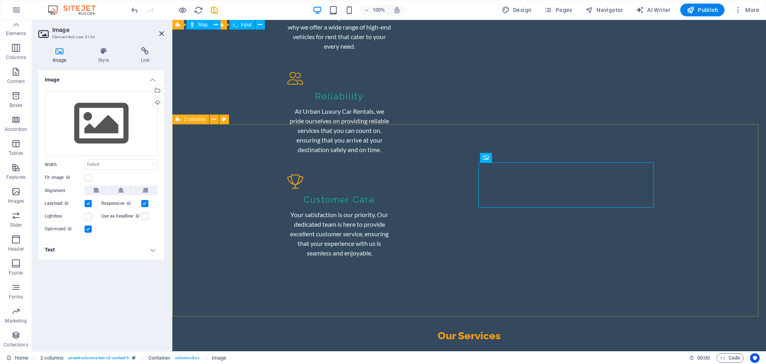
scroll to position [1059, 0]
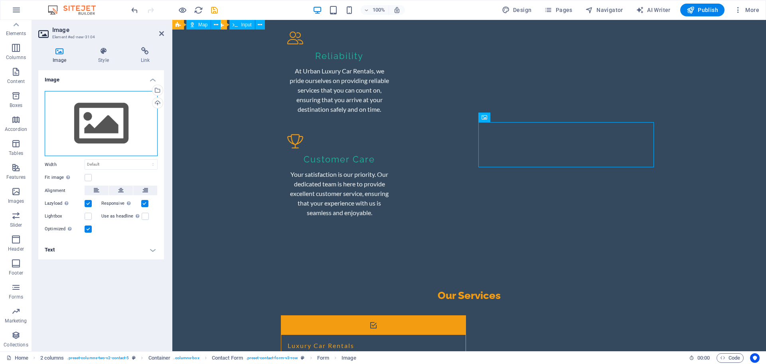
click at [89, 138] on div "Drag files here, click to choose files or select files from Files or our free s…" at bounding box center [101, 123] width 113 height 65
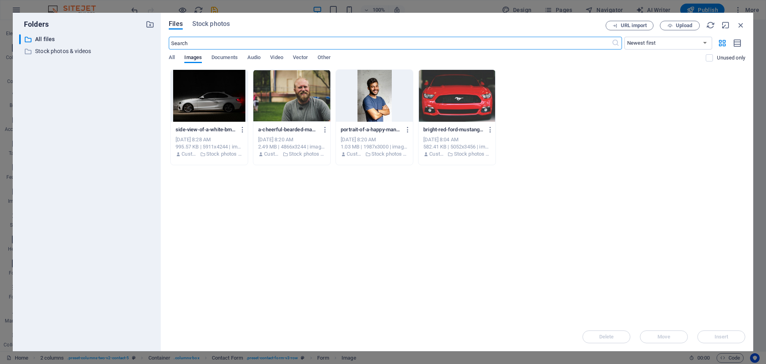
scroll to position [1009, 0]
click at [235, 58] on span "Documents" at bounding box center [225, 58] width 26 height 11
click at [190, 43] on input "text" at bounding box center [390, 43] width 443 height 13
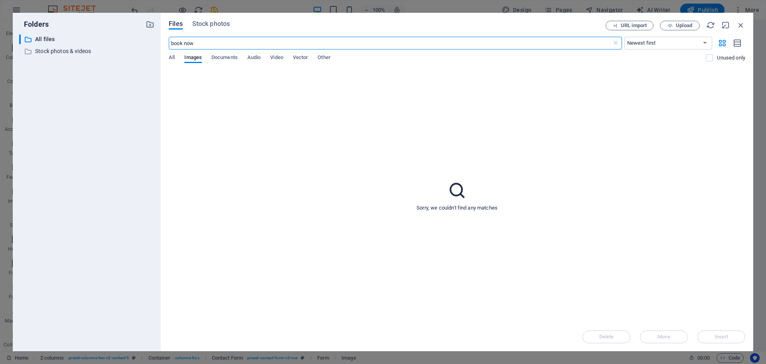
scroll to position [1059, 0]
type input "book now"
click at [172, 57] on span "All" at bounding box center [172, 58] width 6 height 11
click at [223, 37] on input "book now" at bounding box center [390, 43] width 443 height 13
click at [218, 29] on button "Stock photos" at bounding box center [211, 25] width 38 height 9
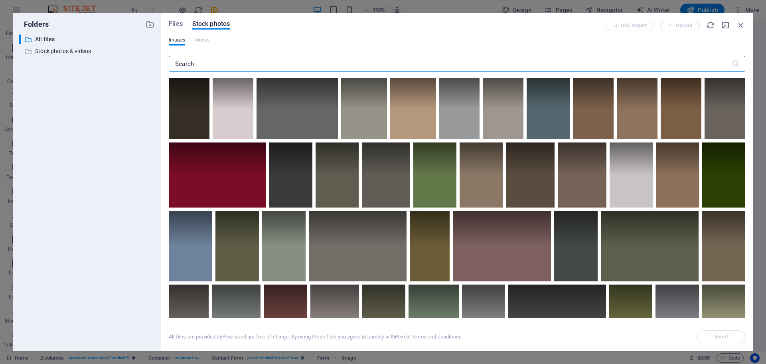
click at [215, 60] on input "text" at bounding box center [450, 64] width 563 height 16
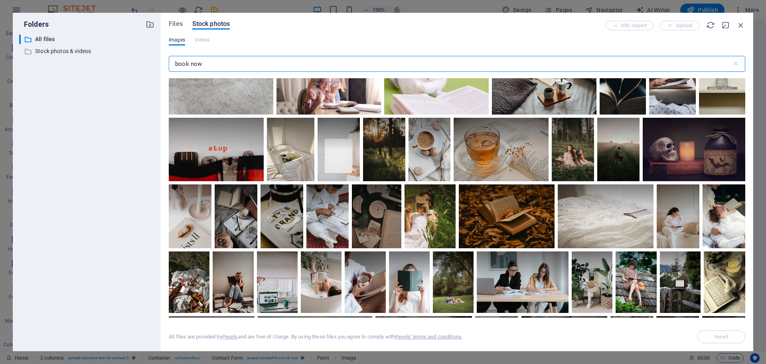
scroll to position [1009, 0]
click at [233, 61] on input "book now" at bounding box center [450, 64] width 563 height 16
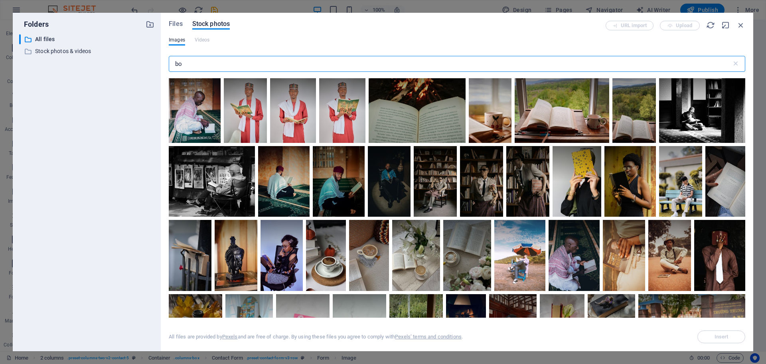
type input "b"
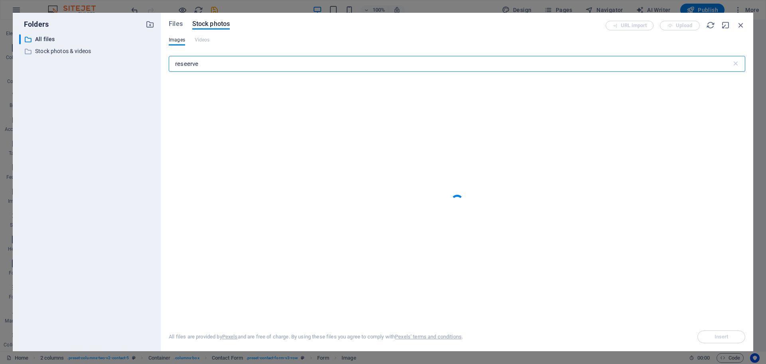
scroll to position [1059, 0]
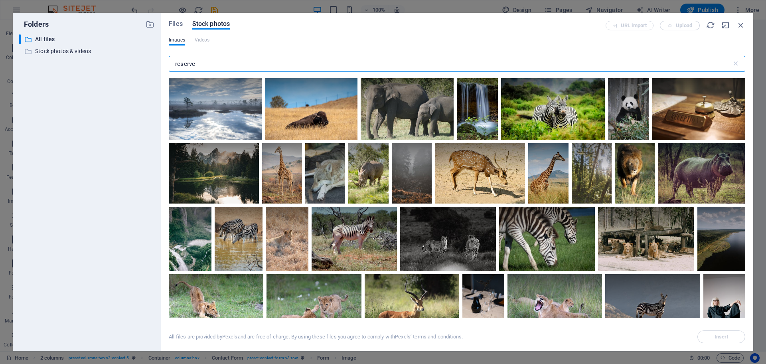
click at [264, 55] on div "reserve ​" at bounding box center [457, 66] width 577 height 26
click at [268, 63] on input "reserve" at bounding box center [450, 64] width 563 height 16
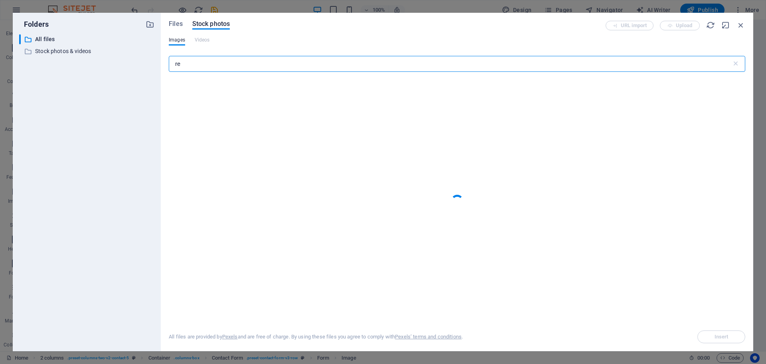
type input "r"
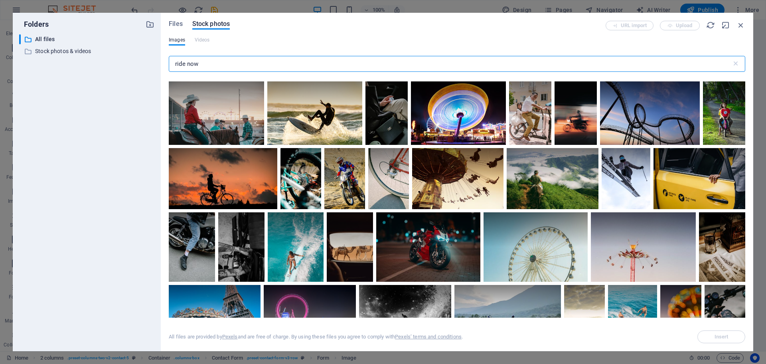
scroll to position [905, 0]
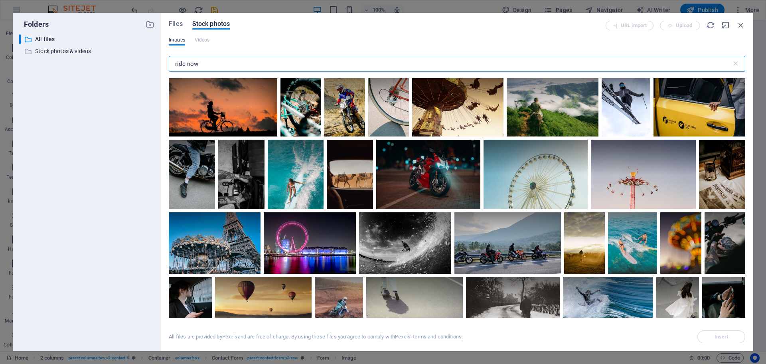
click at [243, 63] on input "ride now" at bounding box center [450, 64] width 563 height 16
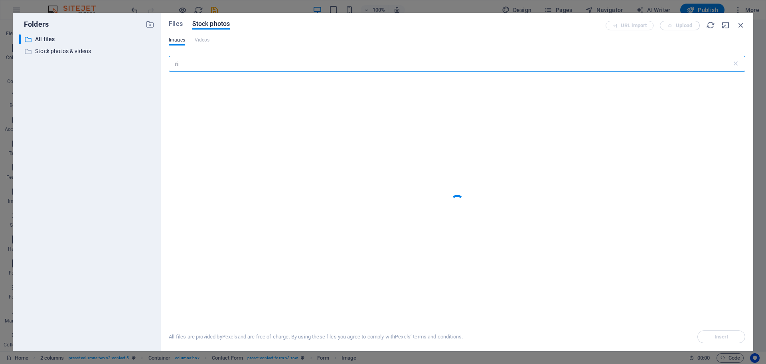
type input "r"
type input "car fleet"
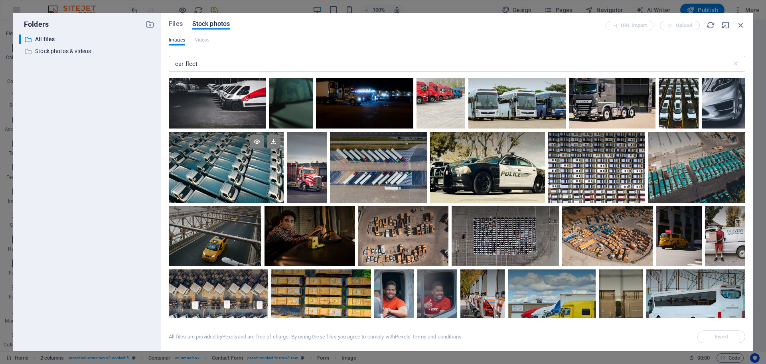
scroll to position [848, 0]
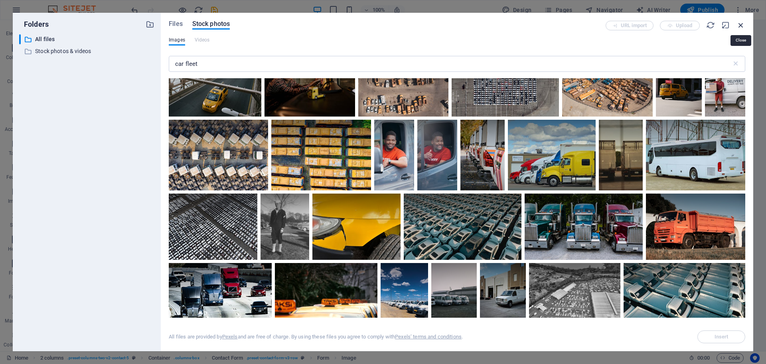
click at [740, 23] on icon "button" at bounding box center [741, 25] width 9 height 9
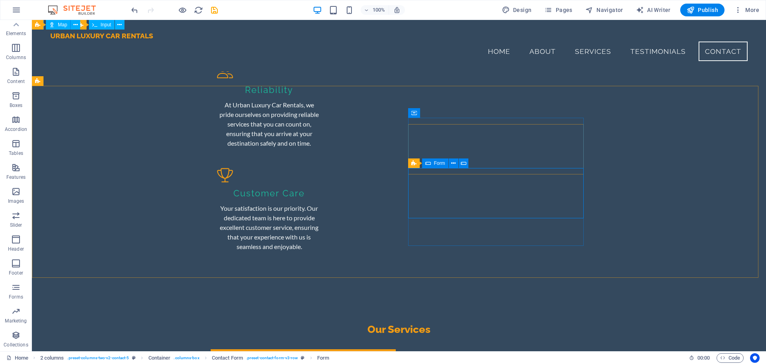
scroll to position [1009, 0]
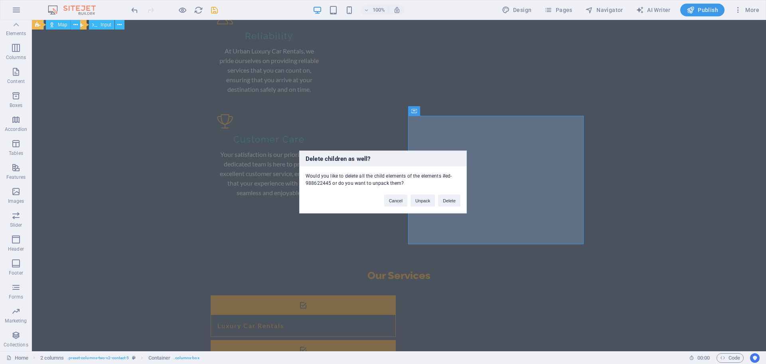
scroll to position [1059, 0]
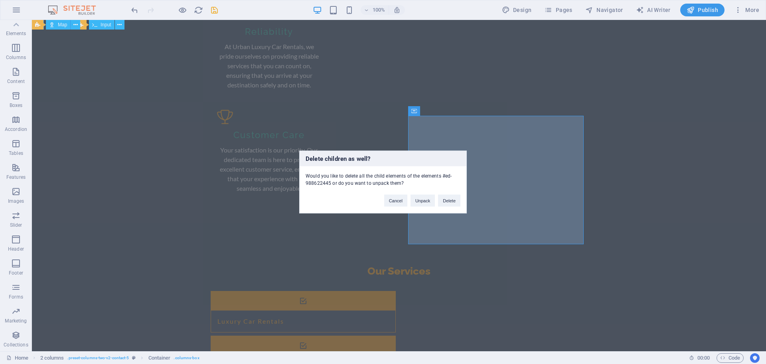
click at [438, 200] on div "Cancel Unpack Delete" at bounding box center [422, 197] width 88 height 20
click at [444, 198] on button "Delete" at bounding box center [449, 201] width 22 height 12
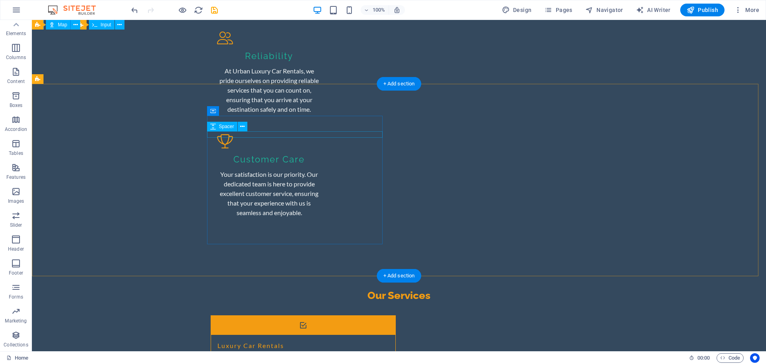
drag, startPoint x: 419, startPoint y: 121, endPoint x: 301, endPoint y: 146, distance: 120.0
click at [246, 112] on icon at bounding box center [247, 111] width 4 height 8
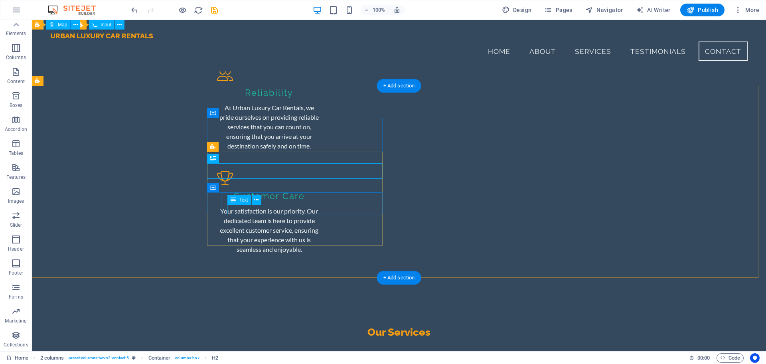
scroll to position [1009, 0]
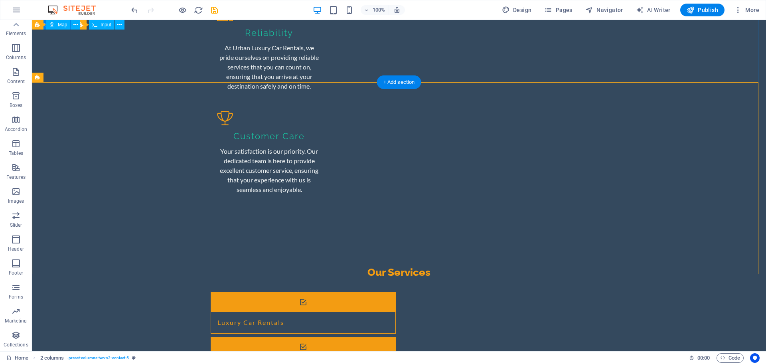
scroll to position [1059, 0]
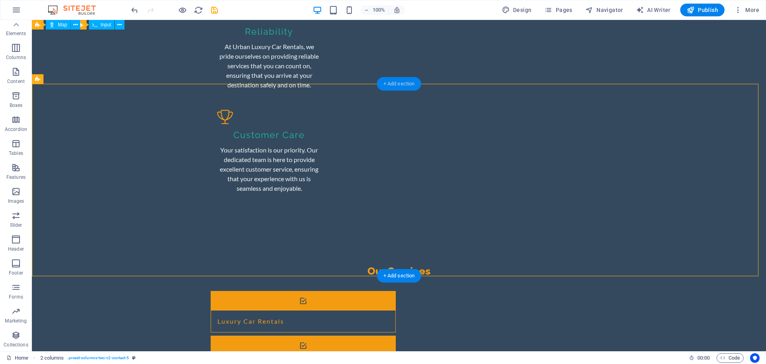
click at [398, 80] on div "+ Add section" at bounding box center [399, 84] width 44 height 14
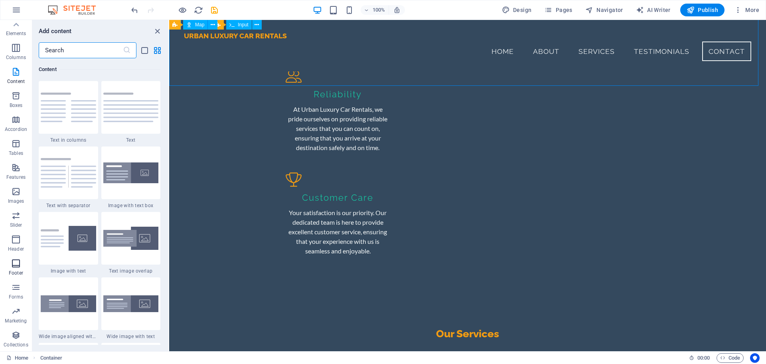
scroll to position [1009, 0]
click at [19, 265] on icon "button" at bounding box center [16, 264] width 10 height 10
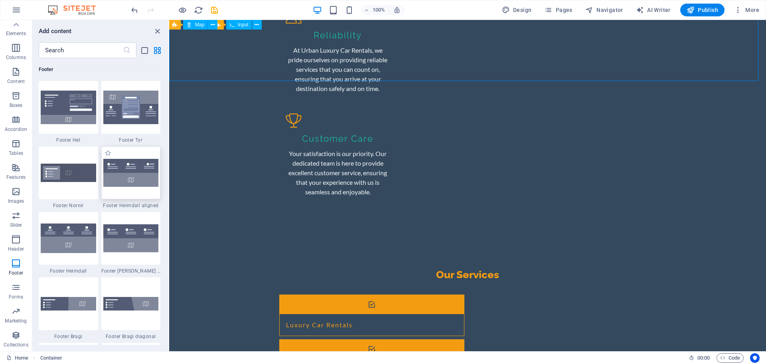
scroll to position [1059, 0]
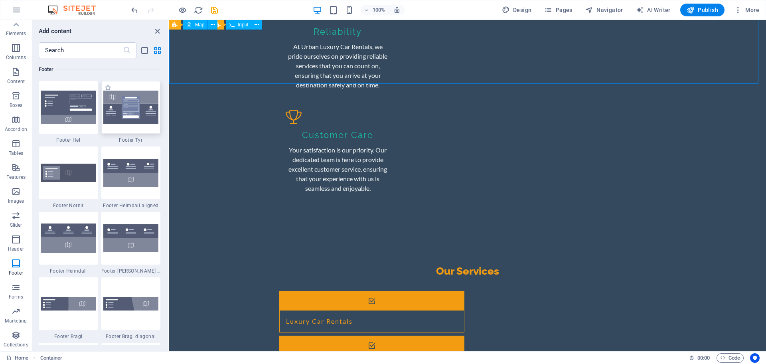
click at [123, 125] on div at bounding box center [130, 107] width 59 height 53
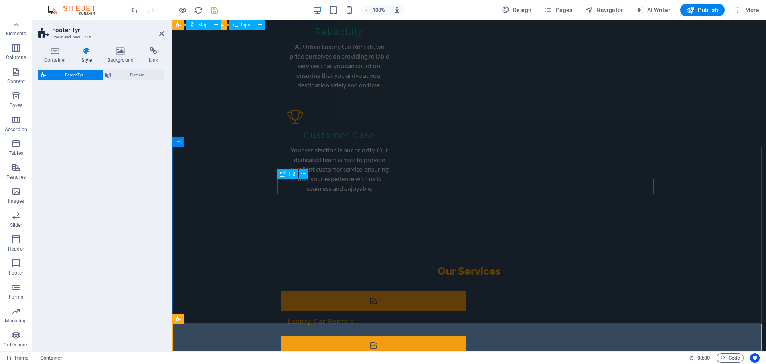
select select "rem"
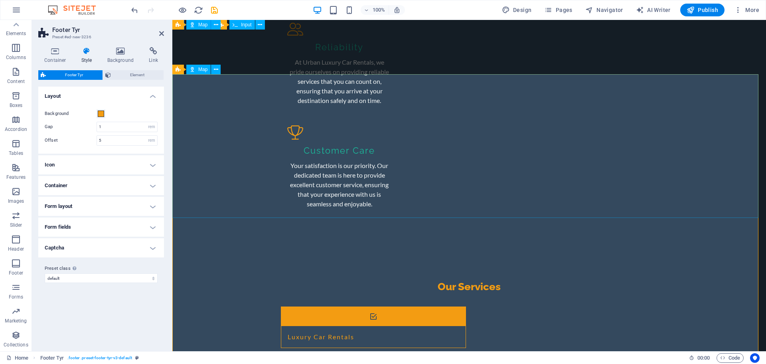
scroll to position [1069, 0]
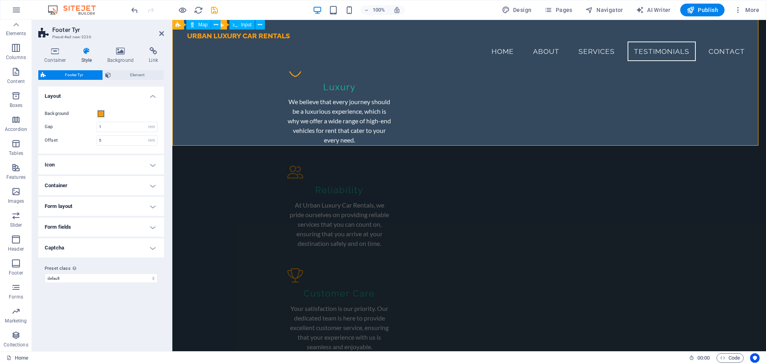
scroll to position [888, 0]
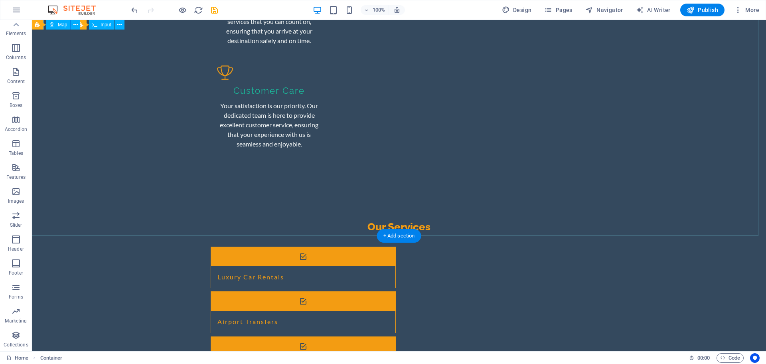
scroll to position [1128, 0]
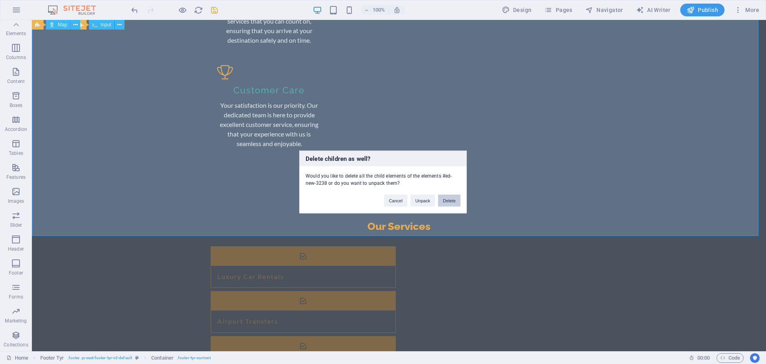
click at [453, 200] on button "Delete" at bounding box center [449, 201] width 22 height 12
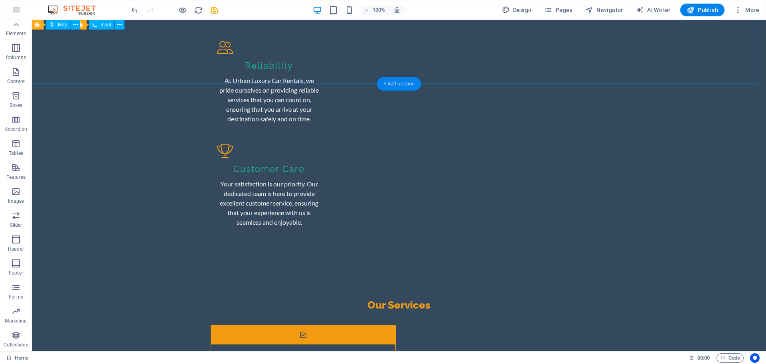
click at [398, 87] on div "+ Add section" at bounding box center [399, 84] width 44 height 14
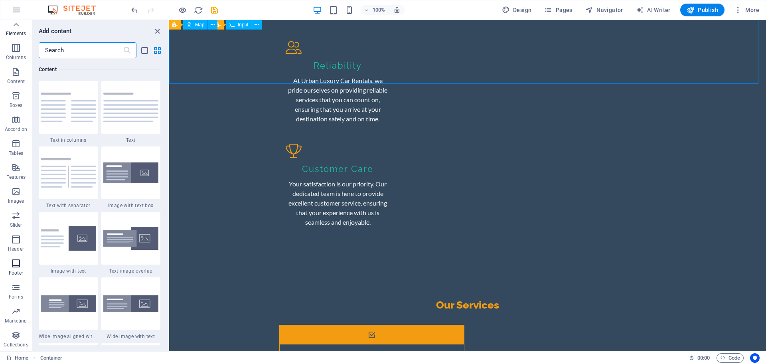
click at [22, 268] on span "Footer" at bounding box center [16, 268] width 32 height 19
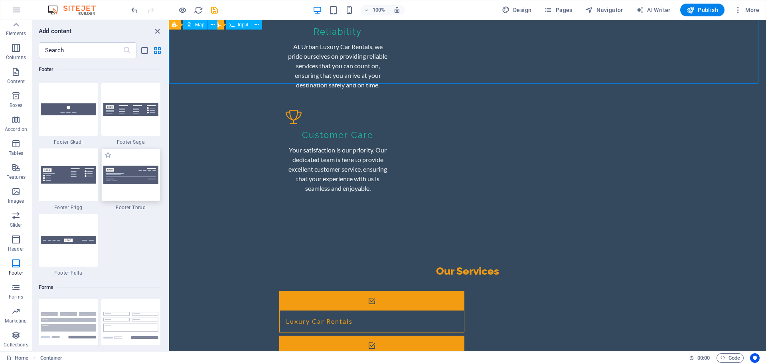
scroll to position [5634, 0]
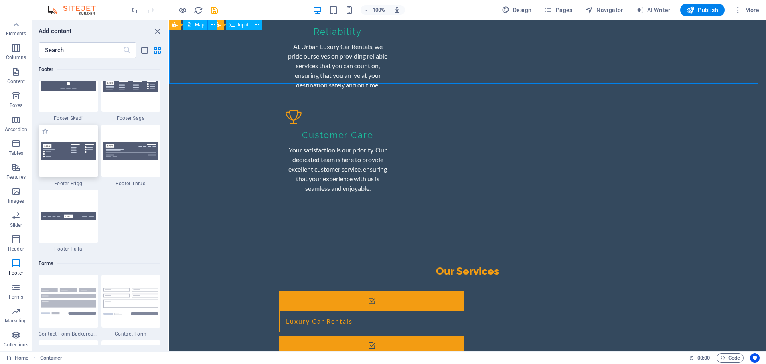
drag, startPoint x: 78, startPoint y: 153, endPoint x: 169, endPoint y: 123, distance: 95.9
click at [78, 153] on img at bounding box center [68, 151] width 55 height 18
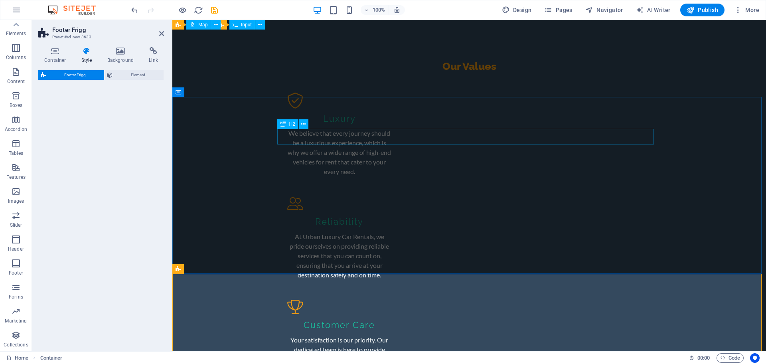
select select "rem"
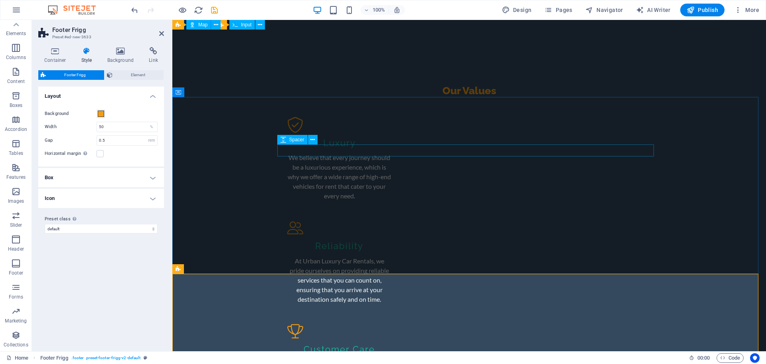
scroll to position [1019, 0]
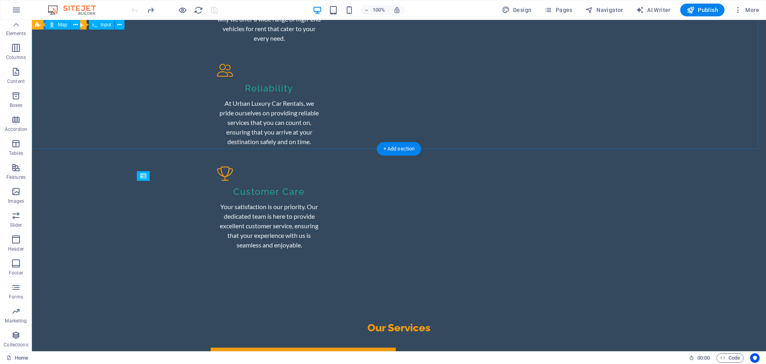
scroll to position [1094, 0]
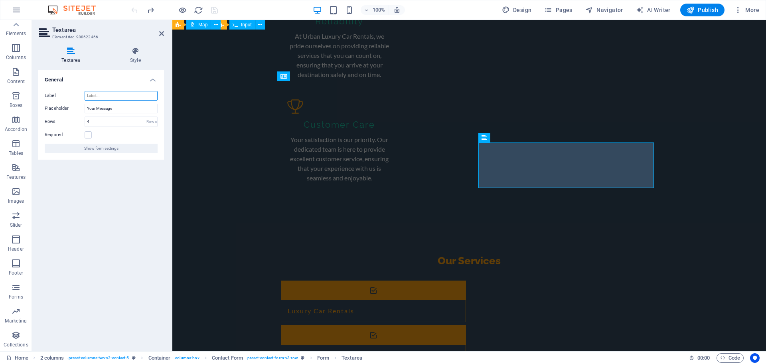
click at [131, 97] on input "Label" at bounding box center [121, 96] width 73 height 10
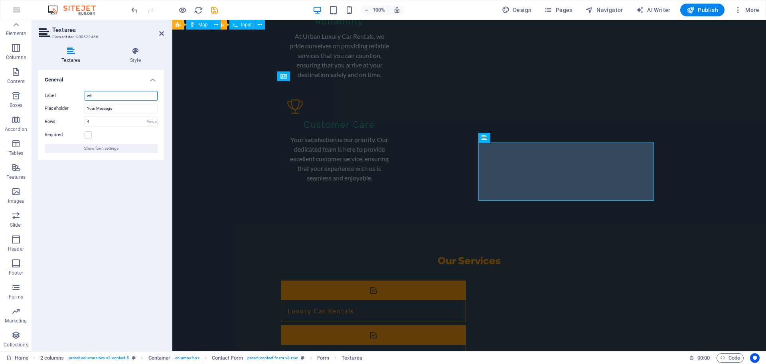
type input "w"
type input "Car Model"
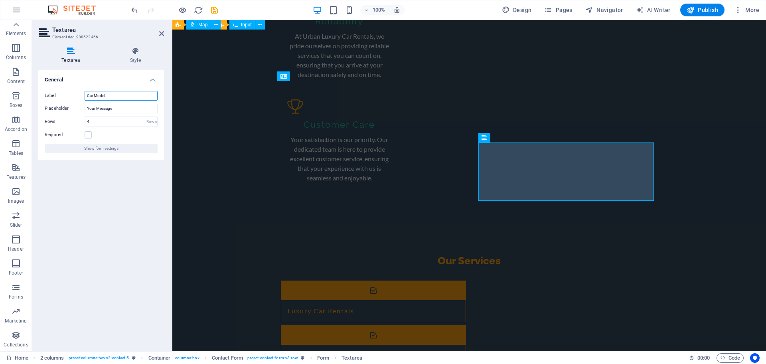
click at [87, 95] on input "Car Model" at bounding box center [121, 96] width 73 height 10
type input "Booking Date & Car Model"
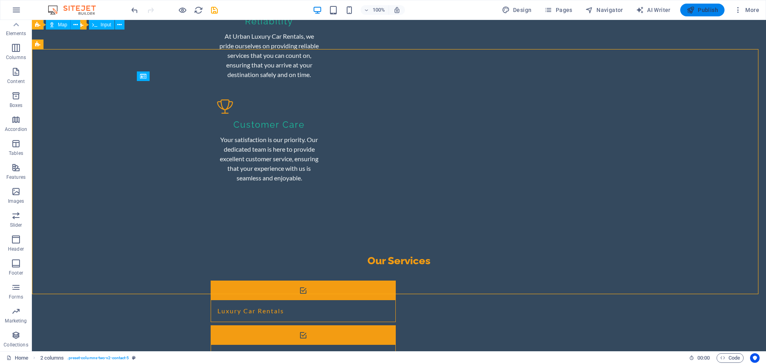
click at [698, 13] on span "Publish" at bounding box center [703, 10] width 32 height 8
checkbox input "false"
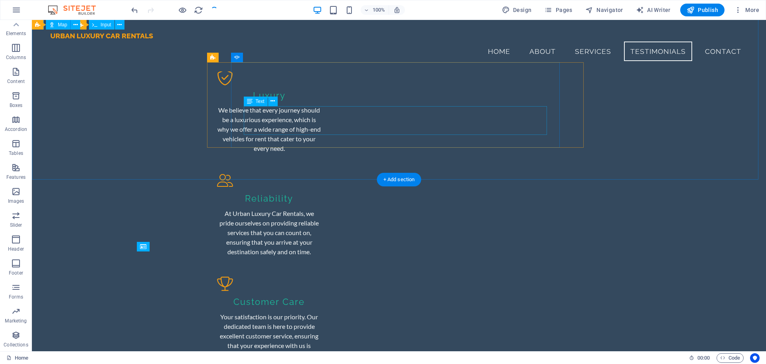
scroll to position [904, 0]
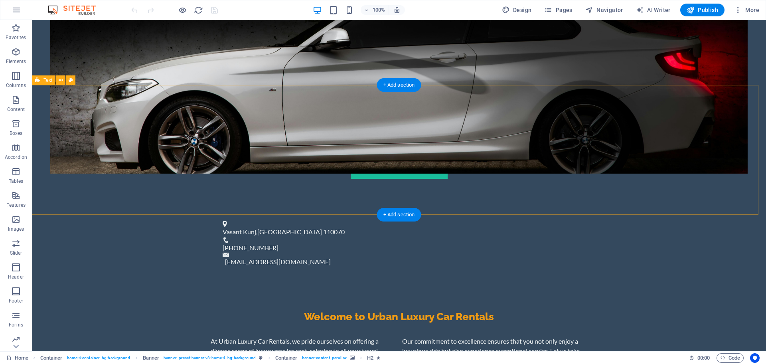
scroll to position [299, 0]
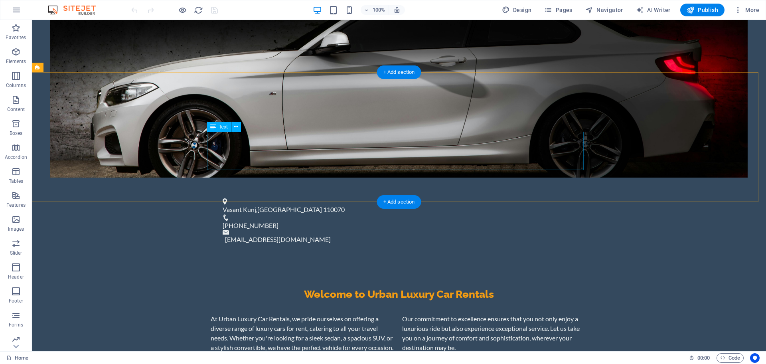
click at [422, 314] on div "At Urban Luxury Car Rentals, we pride ourselves on offering a diverse range of …" at bounding box center [399, 333] width 377 height 38
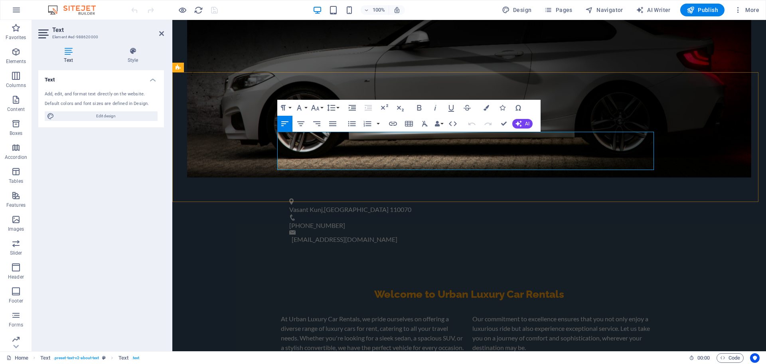
click at [451, 314] on p "At Urban Luxury Car Rentals, we pride ourselves on offering a diverse range of …" at bounding box center [469, 333] width 377 height 38
click at [300, 126] on icon "button" at bounding box center [300, 123] width 7 height 5
click at [287, 124] on icon "button" at bounding box center [285, 124] width 10 height 10
click at [464, 314] on div "At Urban Luxury Car Rentals, we pride ourselves on offering a diverse range of …" at bounding box center [469, 333] width 377 height 38
click at [546, 314] on p "At Urban Luxury Car Rentals, we pride ourselves on offering a diverse range of …" at bounding box center [469, 333] width 377 height 38
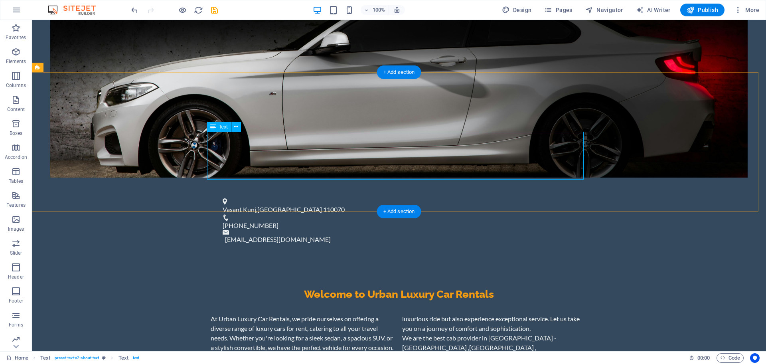
click at [400, 314] on div "At Urban Luxury Car Rentals, we pride ourselves on offering a diverse range of …" at bounding box center [399, 338] width 377 height 48
click at [398, 314] on div "At Urban Luxury Car Rentals, we pride ourselves on offering a diverse range of …" at bounding box center [399, 338] width 377 height 48
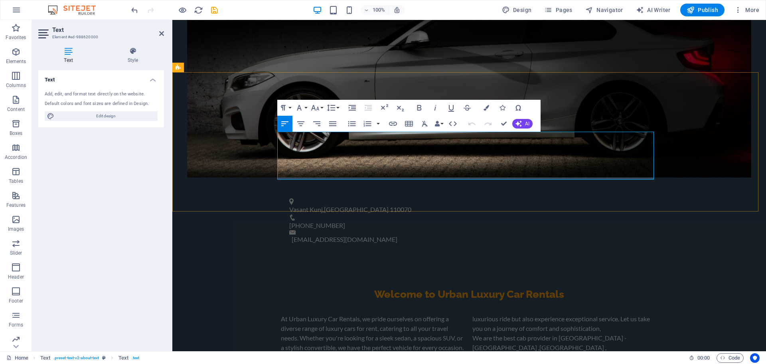
click at [479, 352] on p "Mumbai & Punjab." at bounding box center [565, 357] width 185 height 10
click at [462, 314] on p "At Urban Luxury Car Rentals, we pride ourselves on offering a diverse range of …" at bounding box center [469, 338] width 377 height 48
click at [467, 314] on div "At Urban Luxury Car Rentals, we pride ourselves on offering a diverse range of …" at bounding box center [469, 338] width 377 height 48
click at [701, 255] on div "Welcome to Urban Luxury Car Rentals At Urban Luxury Car Rentals, we pride ourse…" at bounding box center [469, 324] width 594 height 139
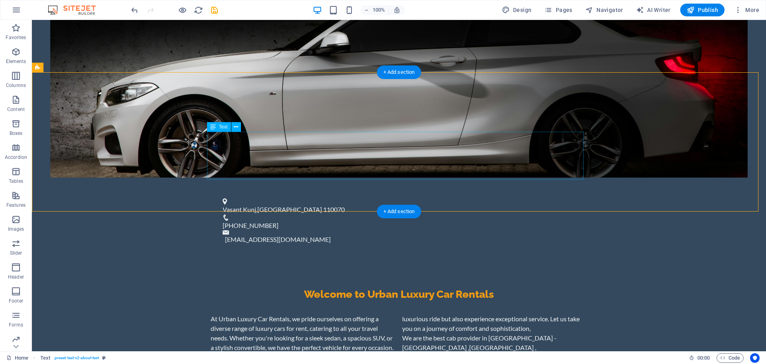
click at [396, 314] on div "At Urban Luxury Car Rentals, we pride ourselves on offering a diverse range of …" at bounding box center [399, 338] width 377 height 48
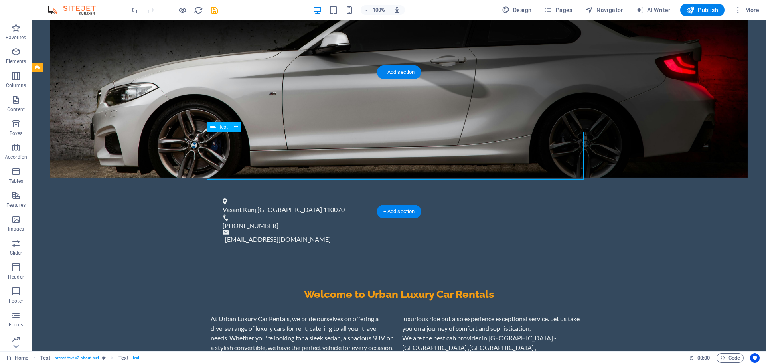
click at [396, 314] on div "At Urban Luxury Car Rentals, we pride ourselves on offering a diverse range of …" at bounding box center [399, 338] width 377 height 48
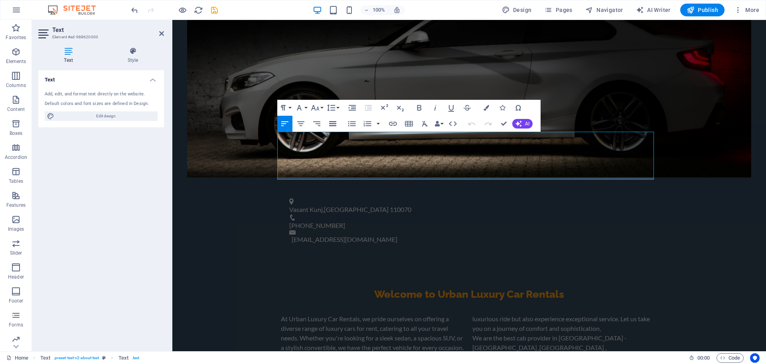
click at [333, 125] on icon "button" at bounding box center [333, 124] width 10 height 10
click at [523, 126] on button "AI" at bounding box center [523, 124] width 20 height 10
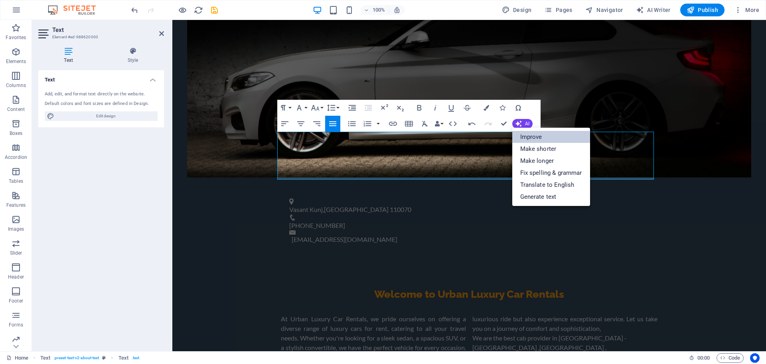
click at [544, 137] on link "Improve" at bounding box center [552, 137] width 78 height 12
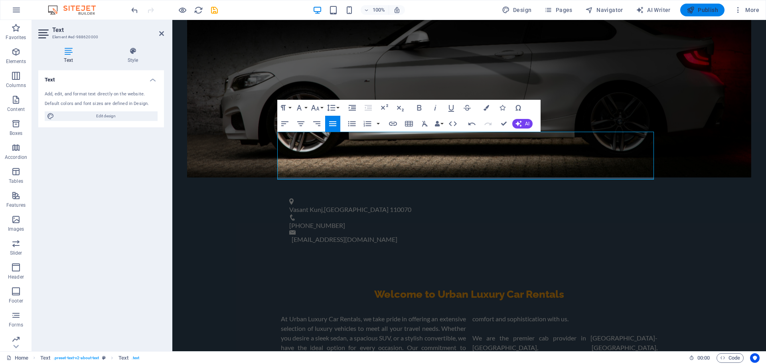
click at [703, 9] on span "Publish" at bounding box center [703, 10] width 32 height 8
checkbox input "false"
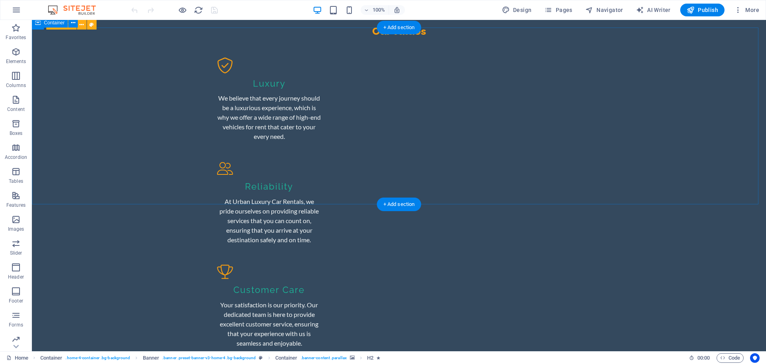
scroll to position [948, 0]
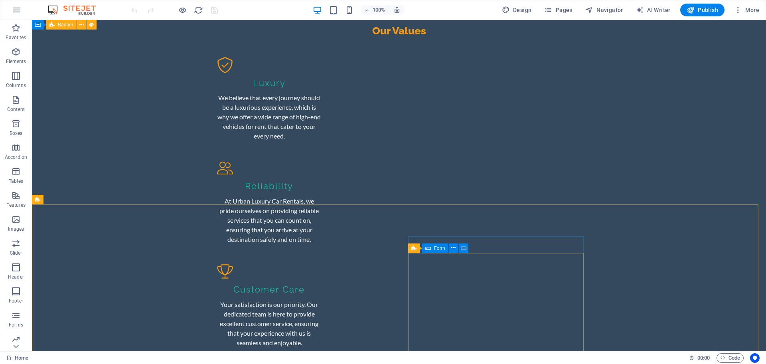
click at [439, 246] on span "Form" at bounding box center [439, 248] width 11 height 5
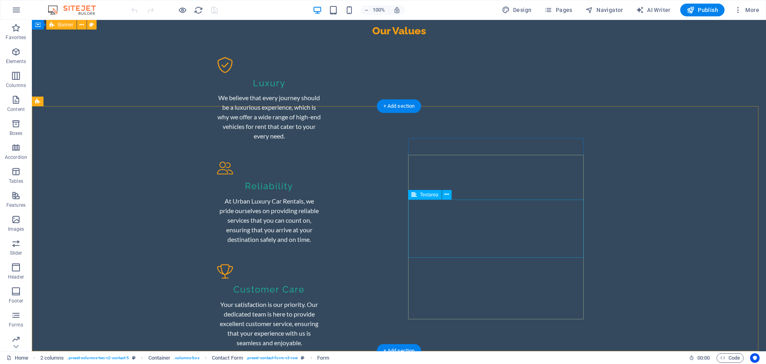
scroll to position [1112, 0]
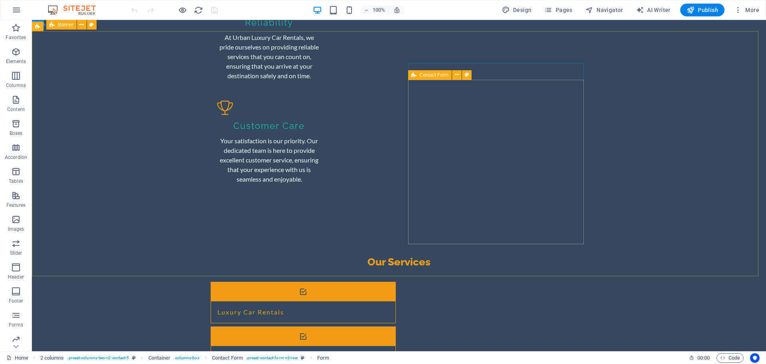
click at [416, 75] on icon at bounding box center [414, 75] width 5 height 10
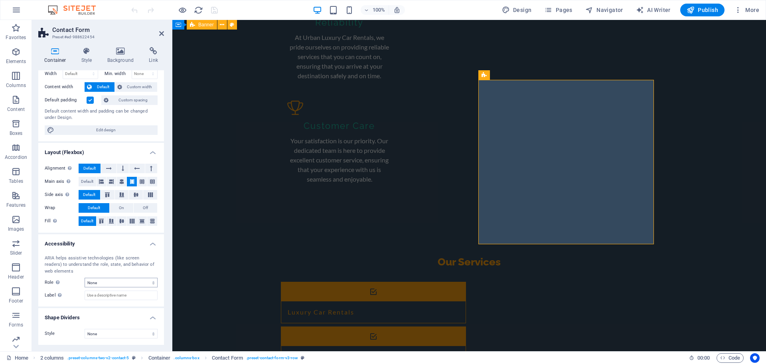
scroll to position [0, 0]
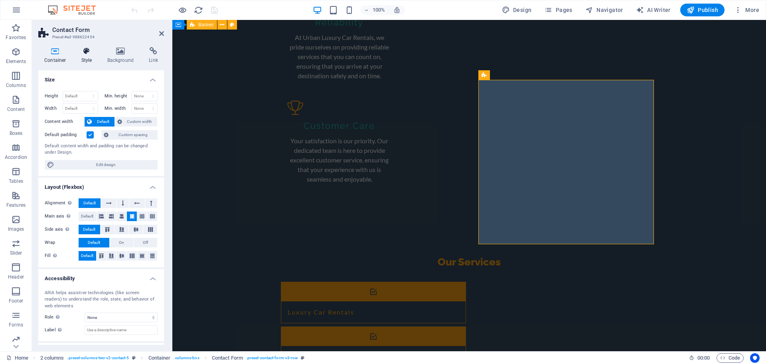
click at [85, 53] on icon at bounding box center [86, 51] width 23 height 8
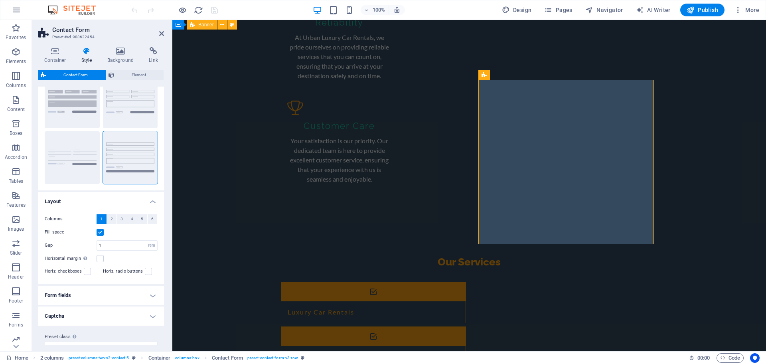
scroll to position [45, 0]
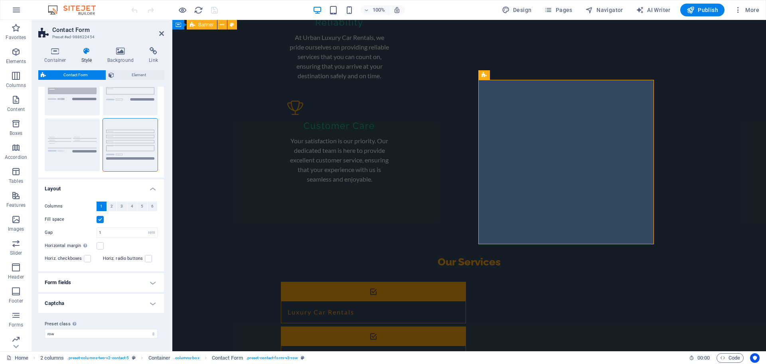
click at [117, 279] on h4 "Form fields" at bounding box center [101, 282] width 126 height 19
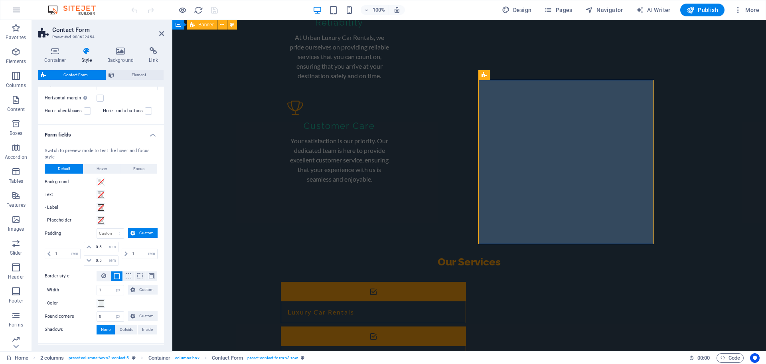
scroll to position [194, 0]
click at [143, 132] on h4 "Form fields" at bounding box center [101, 130] width 126 height 14
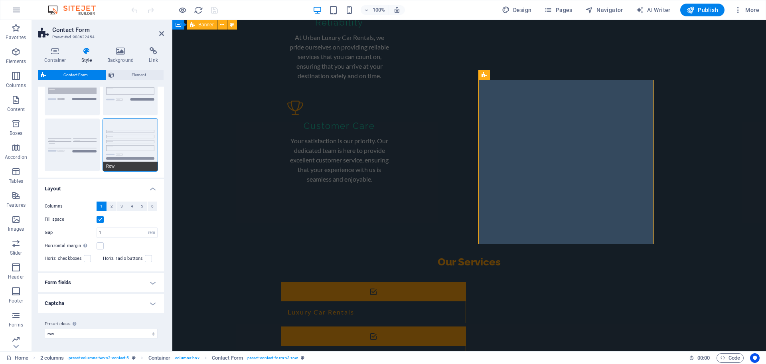
scroll to position [45, 0]
click at [95, 302] on h4 "Captcha" at bounding box center [101, 303] width 126 height 19
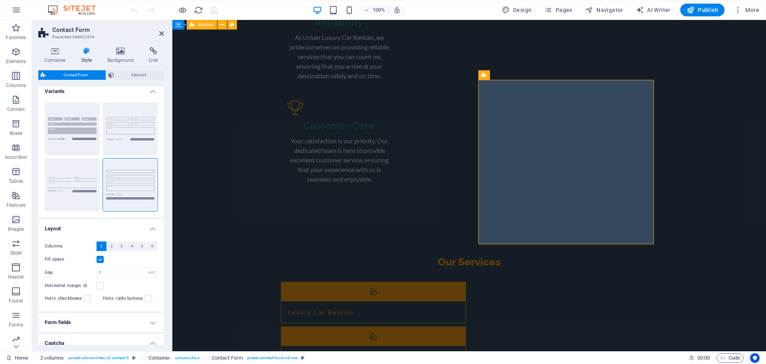
scroll to position [0, 0]
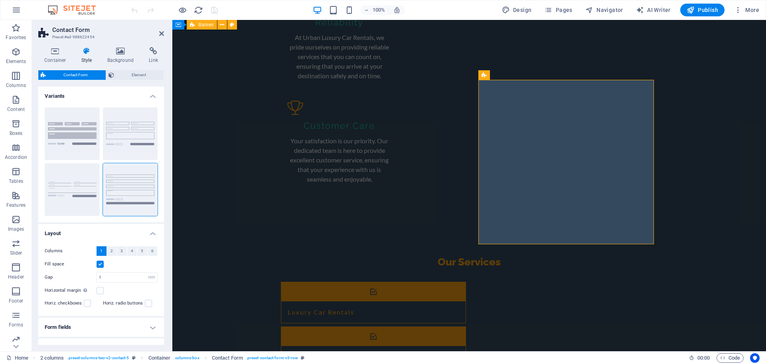
click at [140, 69] on div "Container Style Background Link Size Height Default px rem % vh vw Min. height …" at bounding box center [101, 196] width 126 height 298
click at [139, 74] on span "Element" at bounding box center [139, 75] width 45 height 10
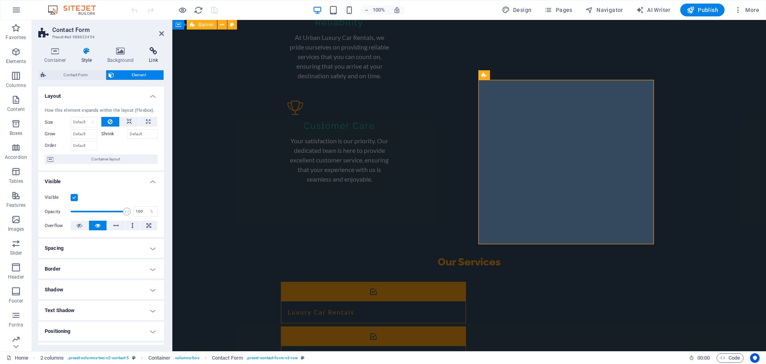
click at [151, 57] on h4 "Link" at bounding box center [153, 55] width 21 height 17
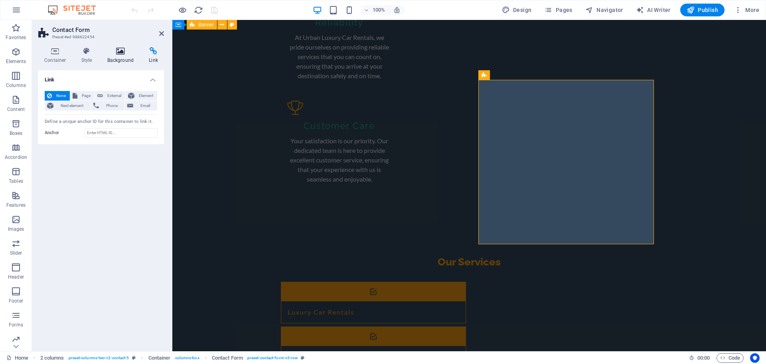
click at [111, 58] on h4 "Background" at bounding box center [122, 55] width 42 height 17
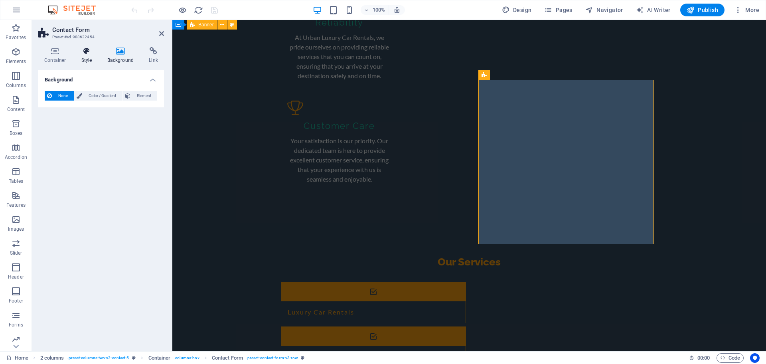
click at [91, 59] on h4 "Style" at bounding box center [88, 55] width 26 height 17
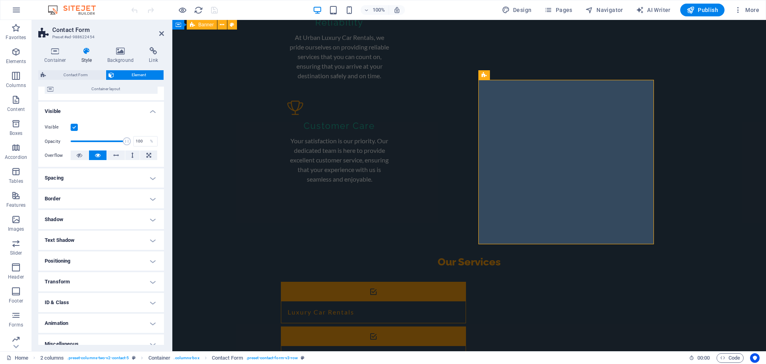
scroll to position [79, 0]
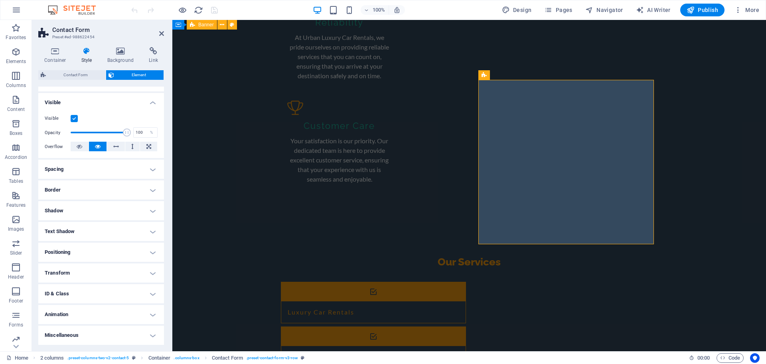
click at [119, 334] on h4 "Miscellaneous" at bounding box center [101, 335] width 126 height 19
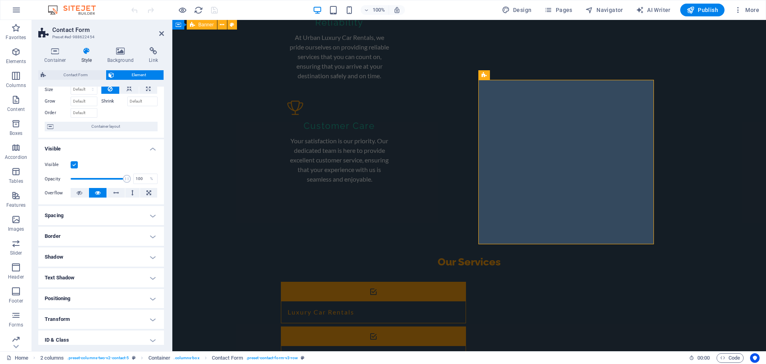
scroll to position [0, 0]
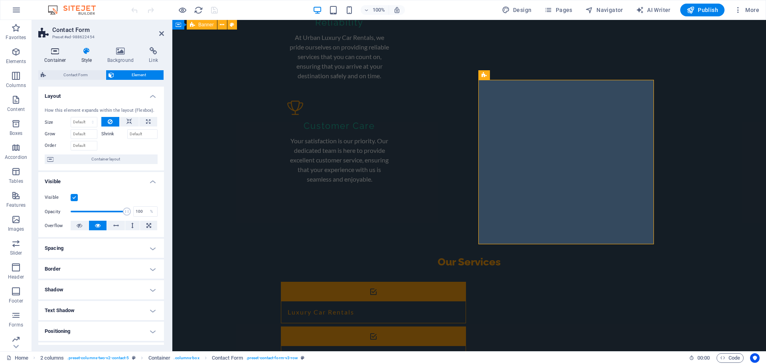
click at [73, 56] on h4 "Container" at bounding box center [56, 55] width 37 height 17
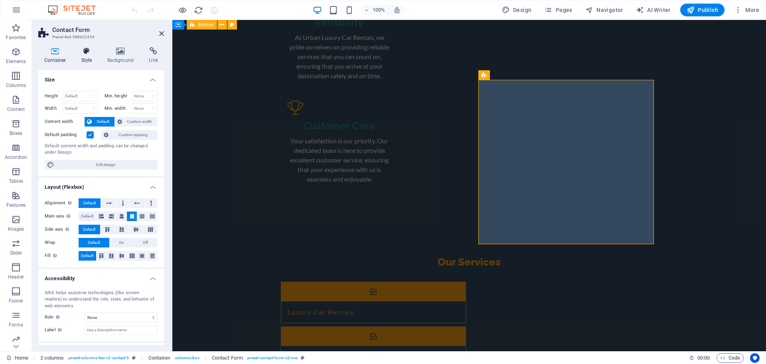
click at [84, 56] on h4 "Style" at bounding box center [88, 55] width 26 height 17
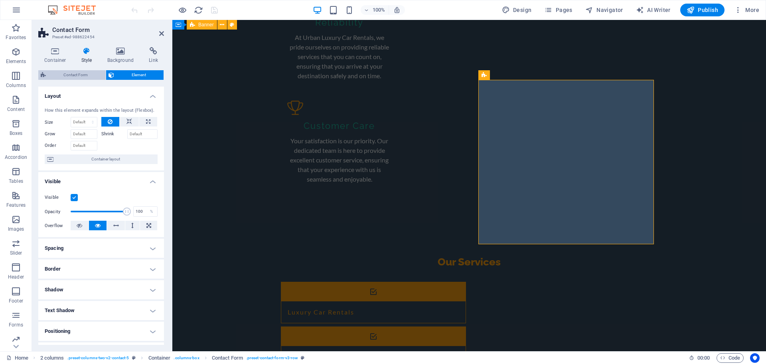
click at [71, 73] on span "Contact Form" at bounding box center [75, 75] width 55 height 10
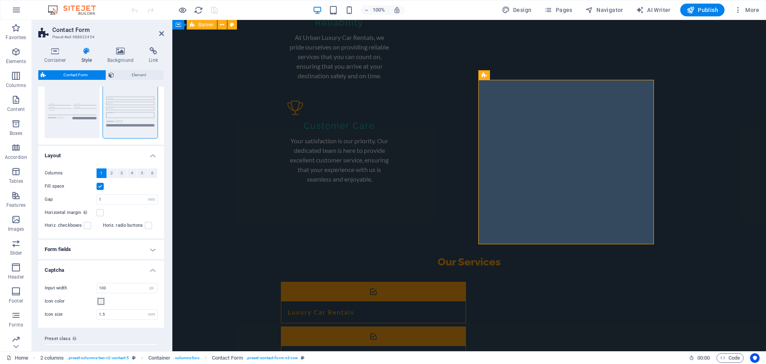
scroll to position [93, 0]
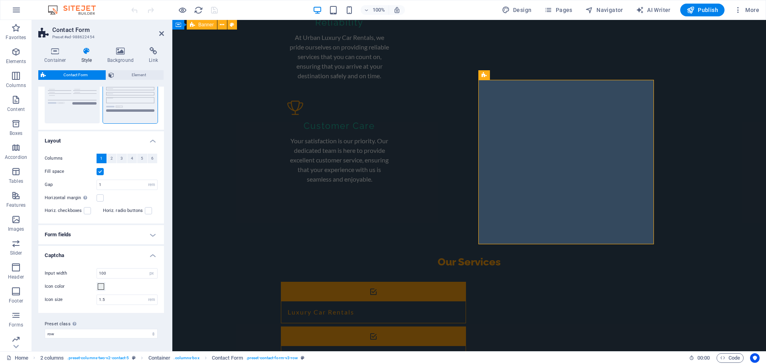
click at [137, 226] on h4 "Form fields" at bounding box center [101, 234] width 126 height 19
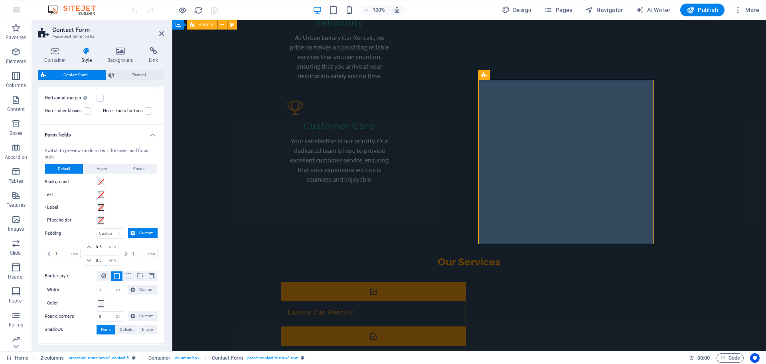
scroll to position [291, 0]
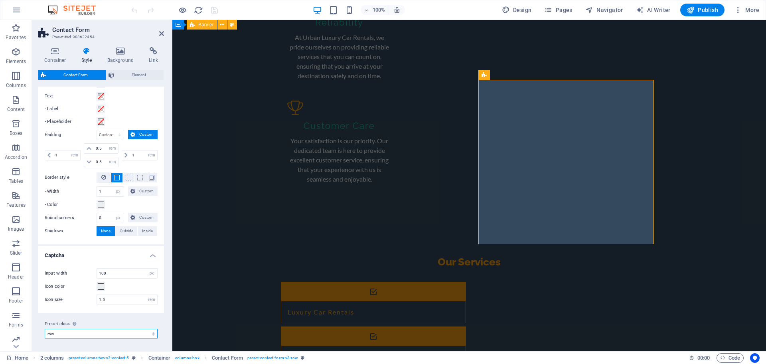
click at [109, 331] on select "plain default row contact-4 contact-6 contact-7 background Add preset class" at bounding box center [101, 334] width 113 height 10
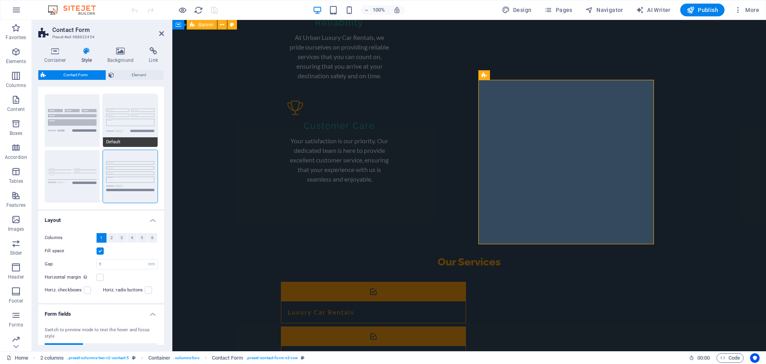
scroll to position [0, 0]
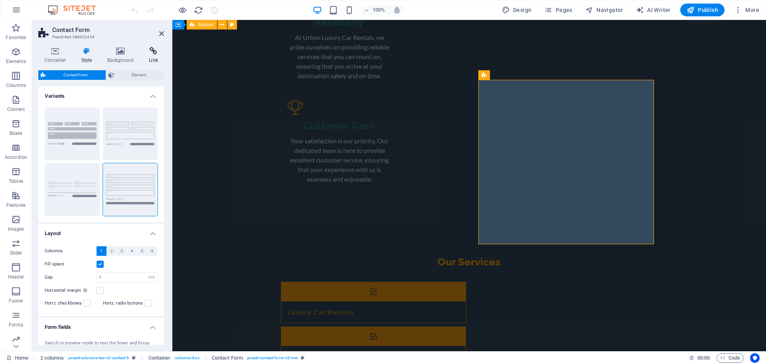
click at [149, 52] on icon at bounding box center [153, 51] width 21 height 8
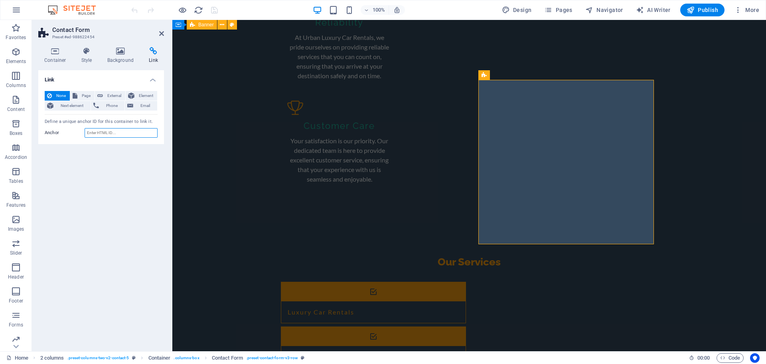
click at [116, 133] on input "Anchor" at bounding box center [121, 133] width 73 height 10
click at [161, 35] on icon at bounding box center [161, 33] width 5 height 6
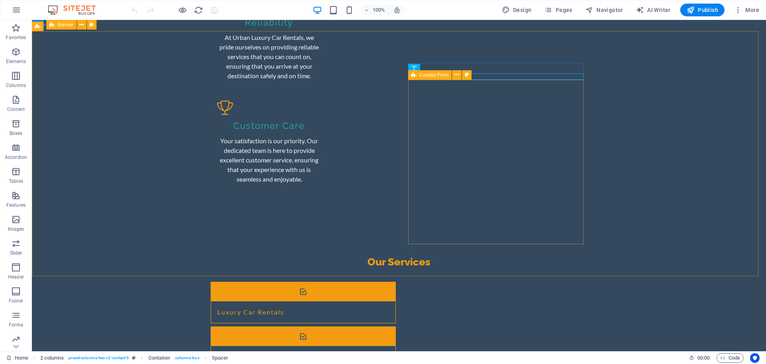
click at [415, 75] on icon at bounding box center [414, 75] width 5 height 10
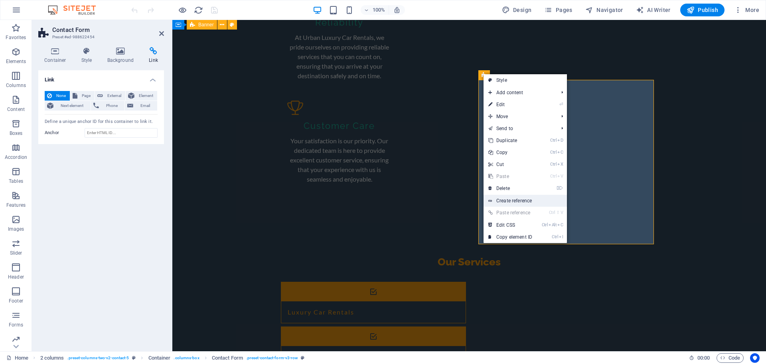
click at [519, 199] on link "Create reference" at bounding box center [525, 201] width 83 height 12
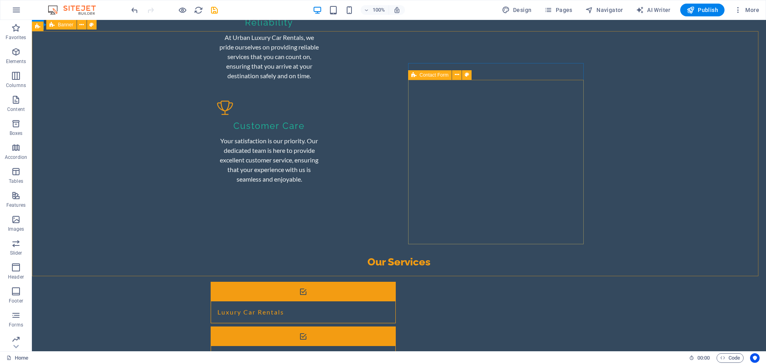
click at [416, 76] on div "Contact Form" at bounding box center [430, 75] width 44 height 10
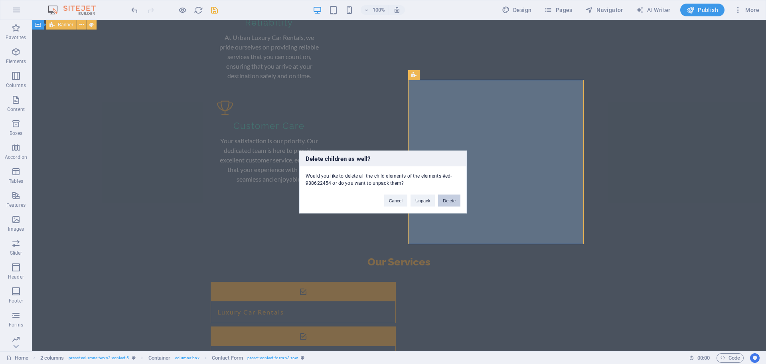
click at [443, 202] on button "Delete" at bounding box center [449, 201] width 22 height 12
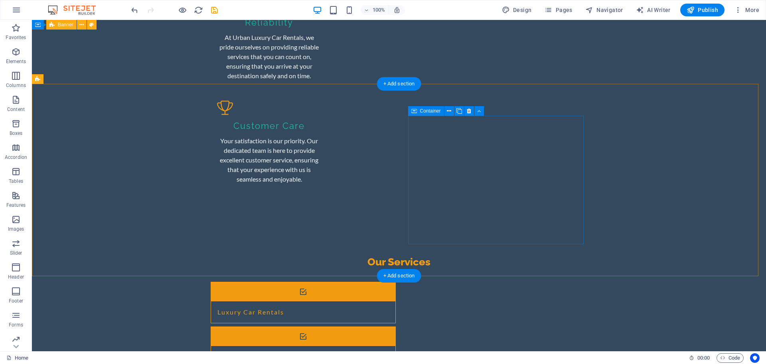
scroll to position [1059, 0]
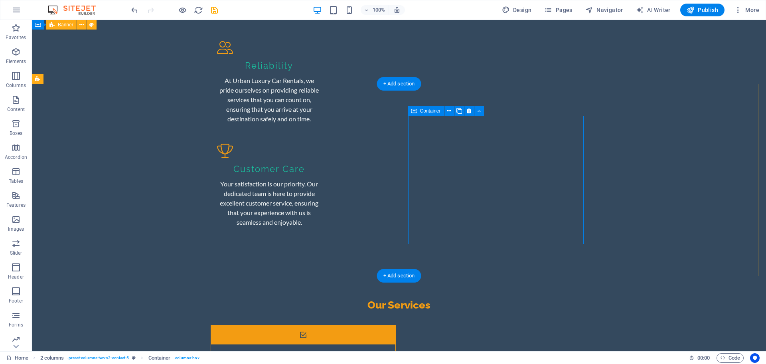
scroll to position [1112, 0]
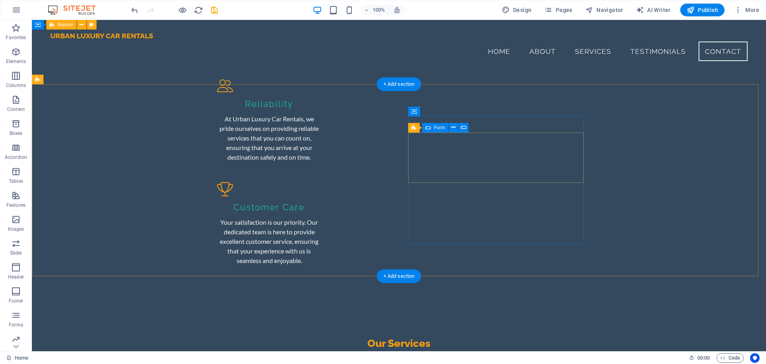
scroll to position [1019, 0]
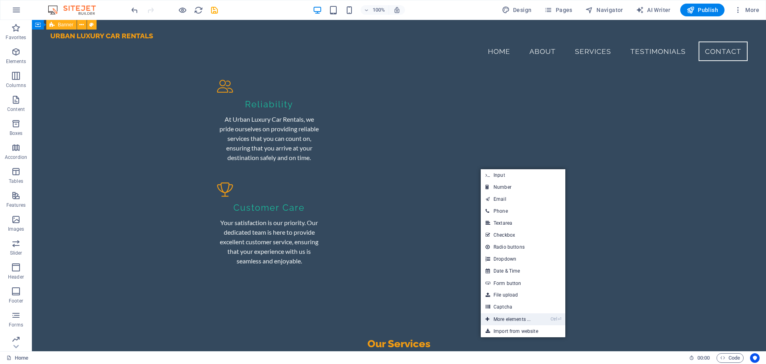
click at [513, 319] on link "Ctrl ⏎ More elements ..." at bounding box center [508, 319] width 55 height 12
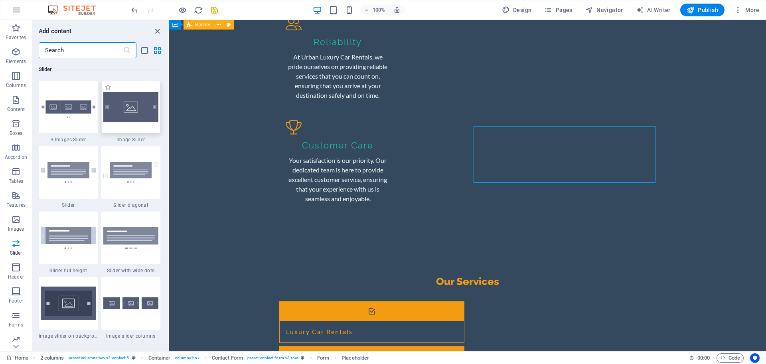
scroll to position [1069, 0]
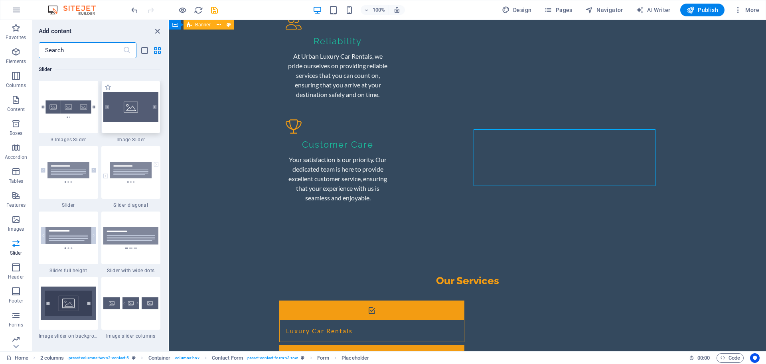
click at [129, 115] on img at bounding box center [130, 107] width 55 height 30
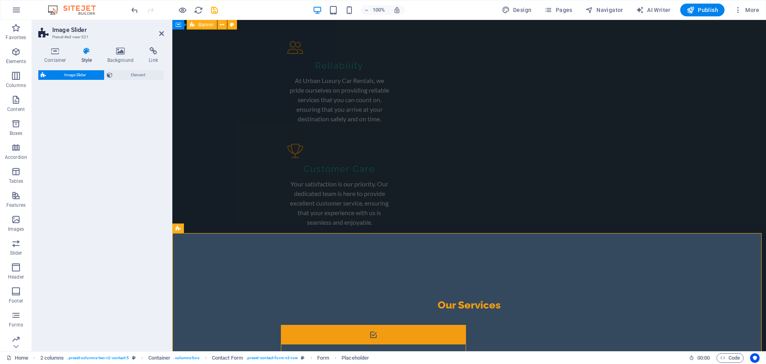
select select "rem"
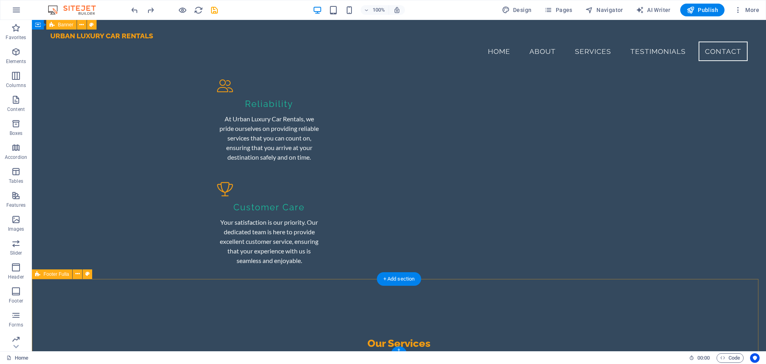
scroll to position [1019, 0]
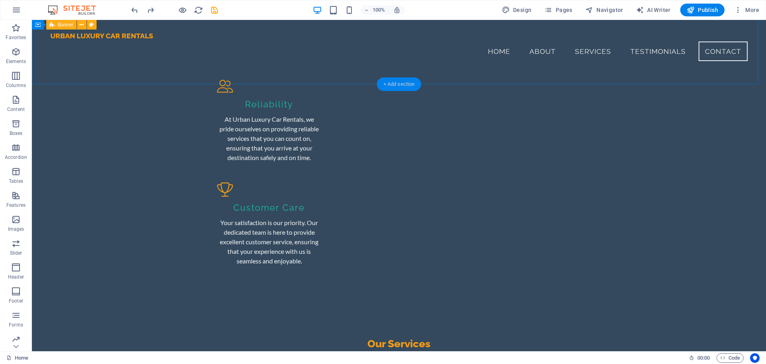
drag, startPoint x: 371, startPoint y: 57, endPoint x: 404, endPoint y: 84, distance: 42.5
click at [404, 84] on div "+ Add section" at bounding box center [399, 84] width 44 height 14
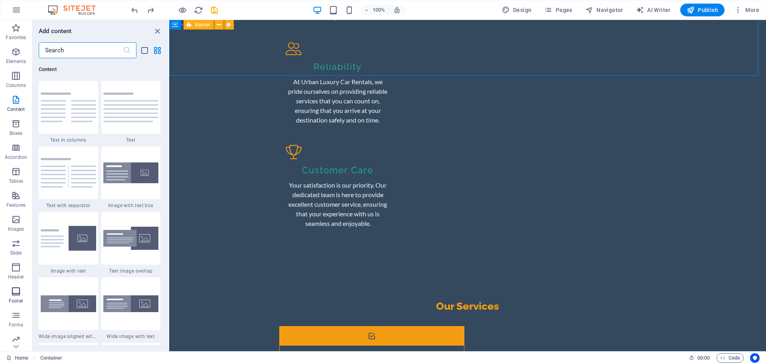
scroll to position [1069, 0]
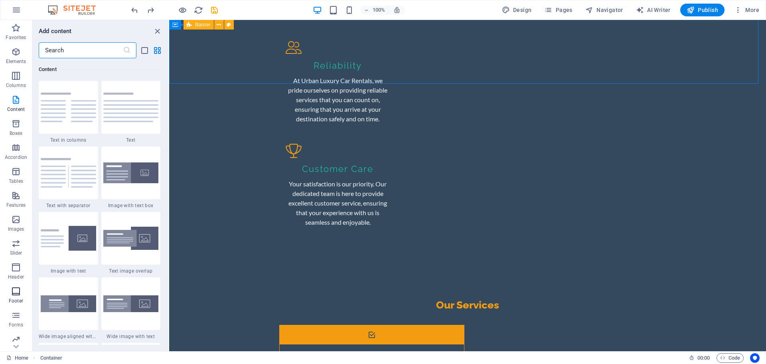
click at [10, 288] on span "Footer" at bounding box center [16, 296] width 32 height 19
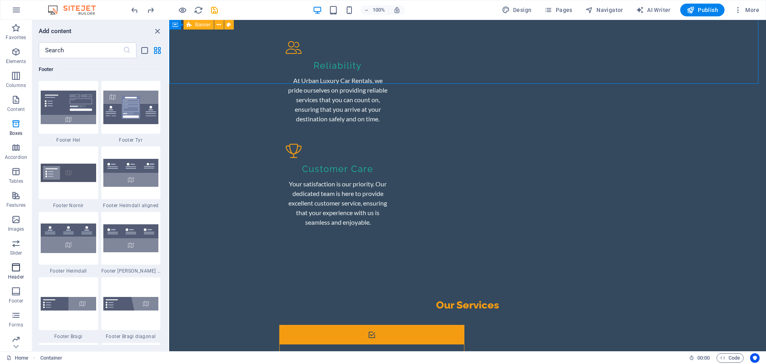
scroll to position [5285, 0]
drag, startPoint x: 78, startPoint y: 166, endPoint x: 75, endPoint y: 170, distance: 4.8
click at [78, 166] on img at bounding box center [68, 173] width 55 height 18
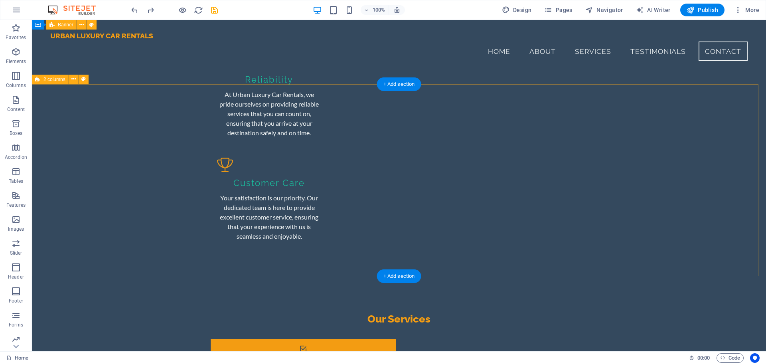
scroll to position [1019, 0]
click at [384, 84] on div "+ Add section" at bounding box center [399, 84] width 44 height 14
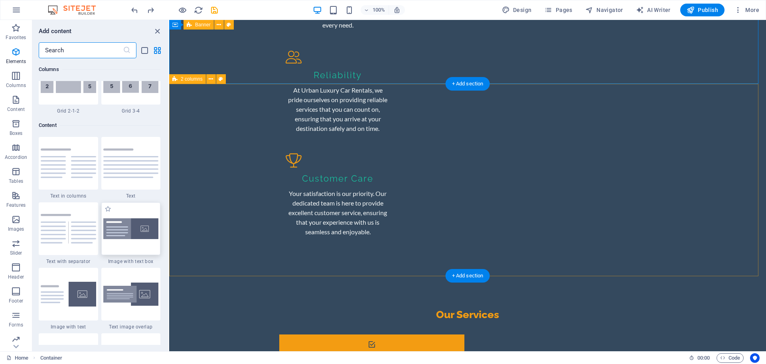
scroll to position [1397, 0]
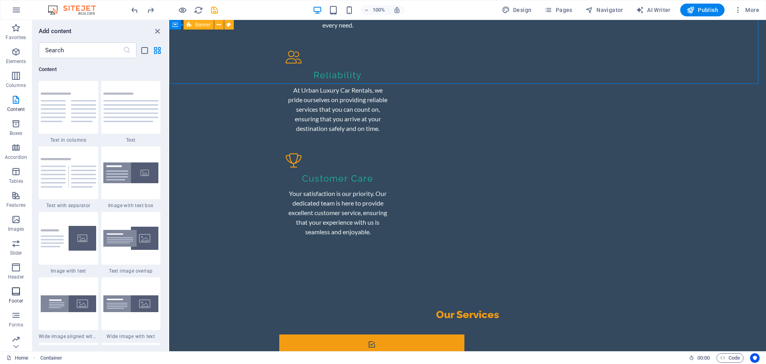
click at [11, 285] on button "Footer" at bounding box center [16, 295] width 32 height 24
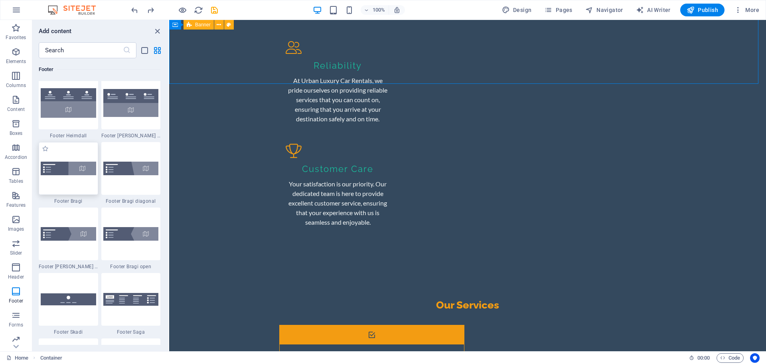
scroll to position [5434, 0]
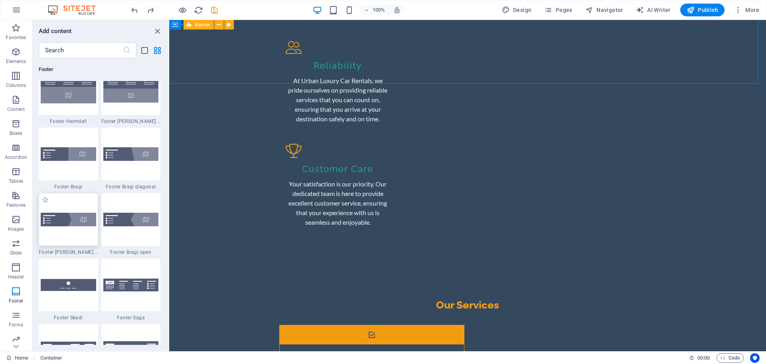
click at [77, 233] on div at bounding box center [68, 219] width 59 height 53
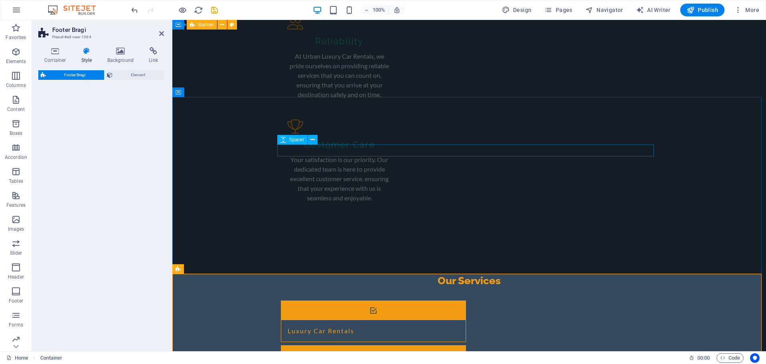
scroll to position [879, 0]
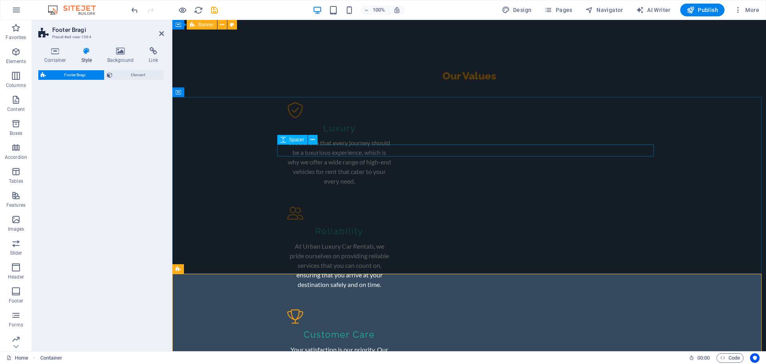
select select "%"
select select "rem"
select select "px"
select select "rem"
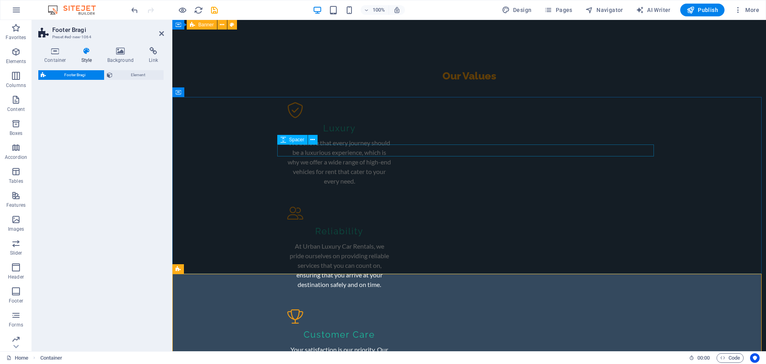
select select "rem"
select select "preset-footer-bragi-v3-triangle"
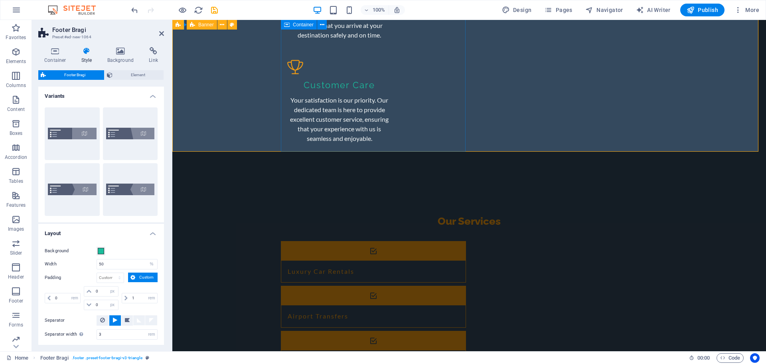
scroll to position [991, 0]
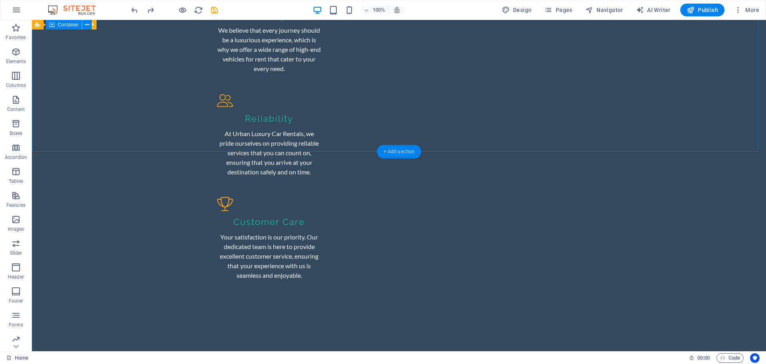
click at [392, 151] on div "+ Add section" at bounding box center [399, 152] width 44 height 14
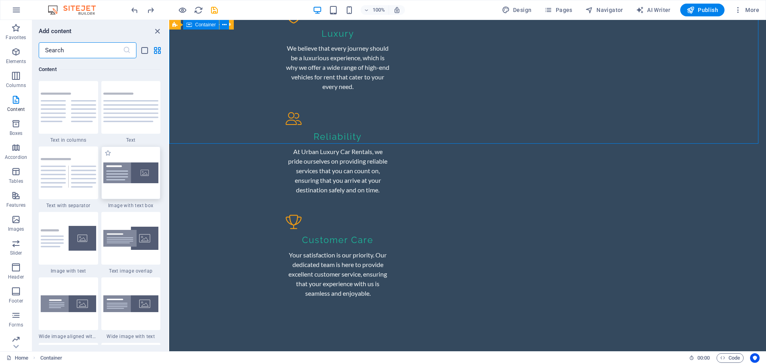
scroll to position [1001, 0]
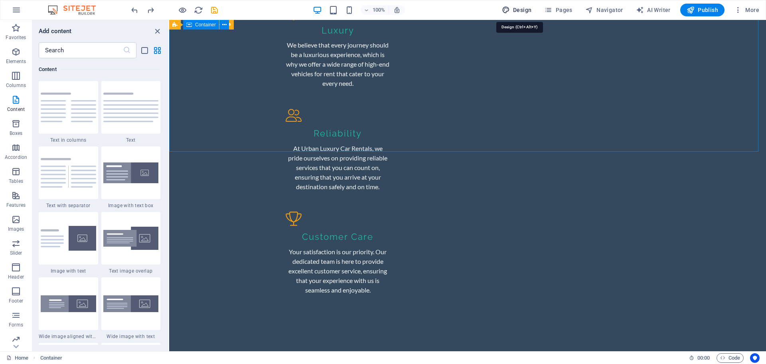
click at [510, 13] on icon "button" at bounding box center [506, 10] width 8 height 8
select select "px"
select select "200"
select select "px"
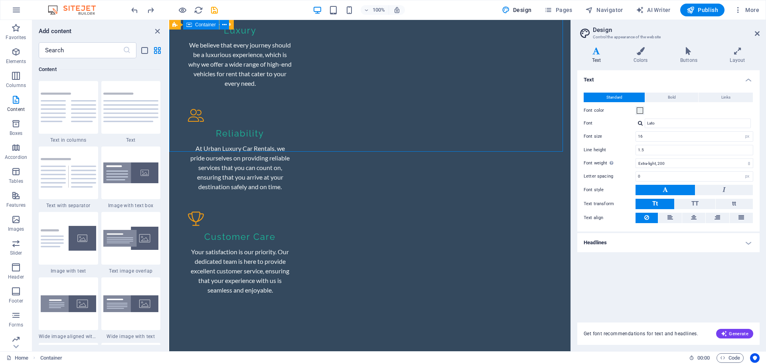
click at [757, 38] on header "Design Control the appearance of the website" at bounding box center [669, 30] width 181 height 21
click at [758, 34] on icon at bounding box center [757, 33] width 5 height 6
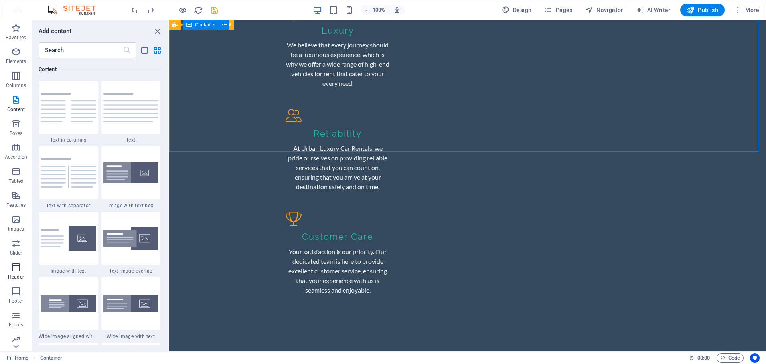
click at [14, 274] on p "Header" at bounding box center [16, 277] width 16 height 6
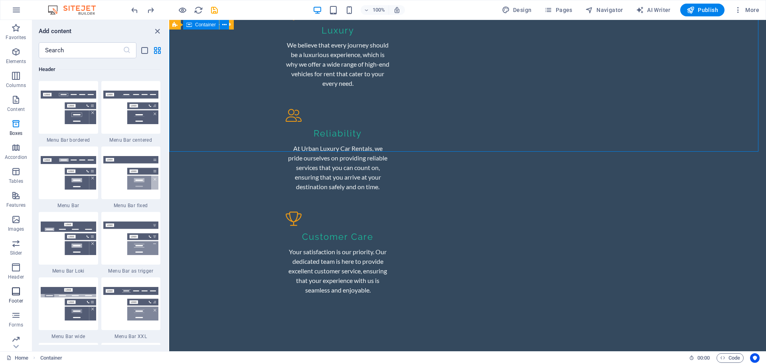
click at [9, 292] on span "Footer" at bounding box center [16, 296] width 32 height 19
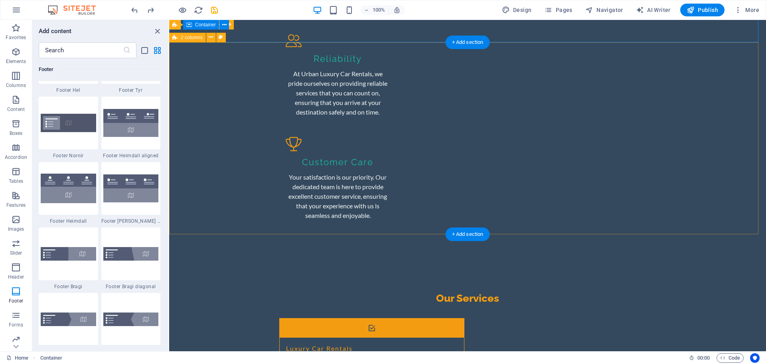
scroll to position [1061, 0]
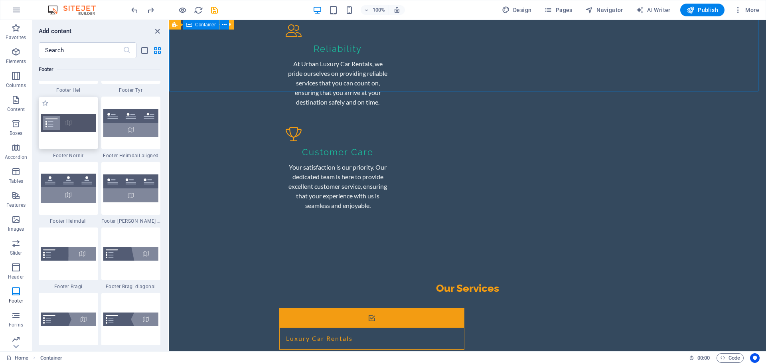
click at [84, 139] on div at bounding box center [68, 123] width 59 height 53
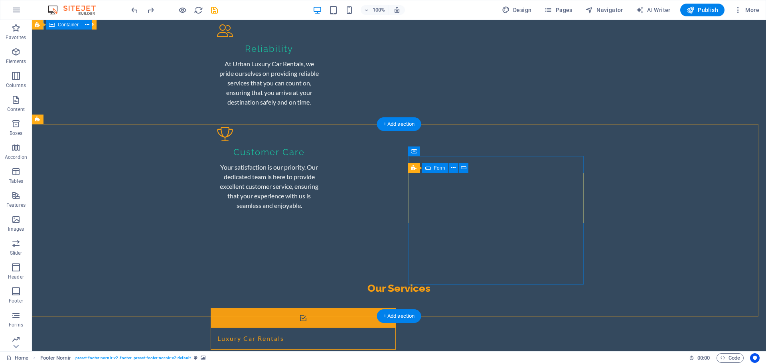
scroll to position [1059, 0]
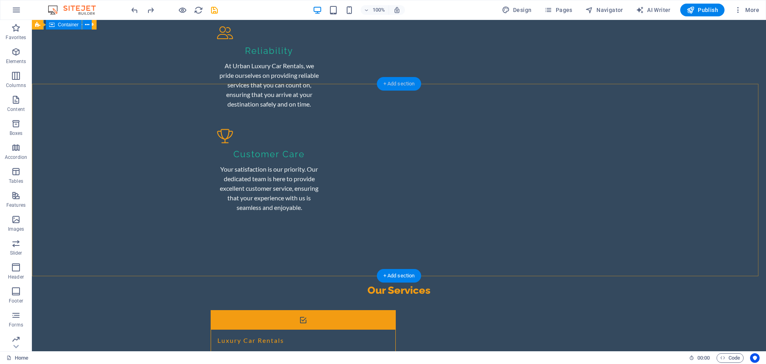
click at [406, 87] on div "+ Add section" at bounding box center [399, 84] width 44 height 14
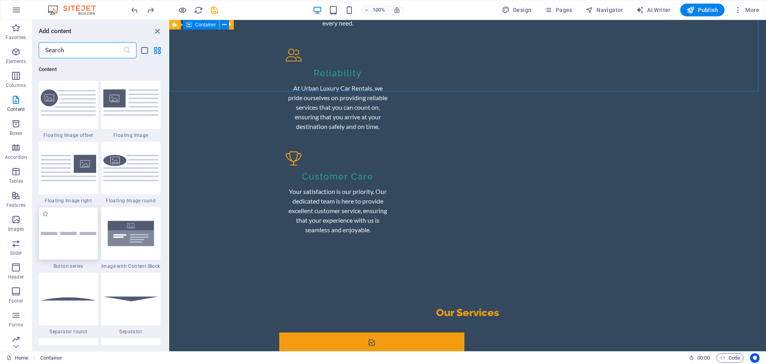
scroll to position [1746, 0]
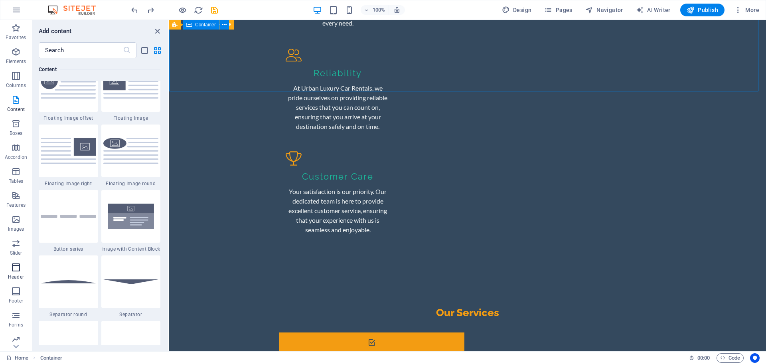
click at [8, 271] on span "Header" at bounding box center [16, 272] width 32 height 19
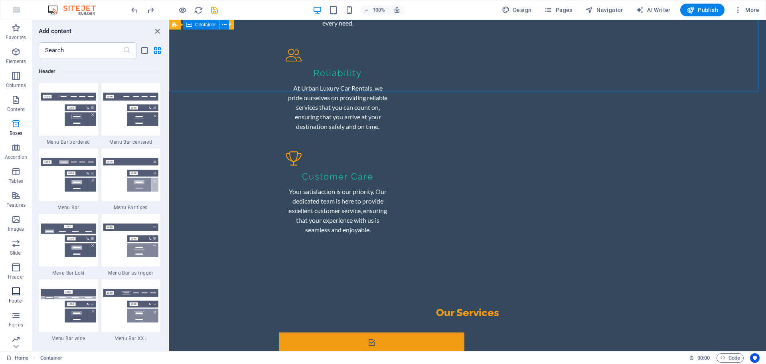
click at [10, 291] on span "Footer" at bounding box center [16, 296] width 32 height 19
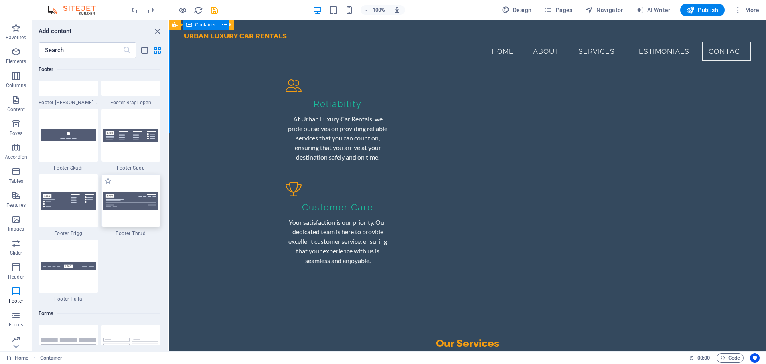
scroll to position [1019, 0]
click at [81, 269] on img at bounding box center [68, 266] width 55 height 8
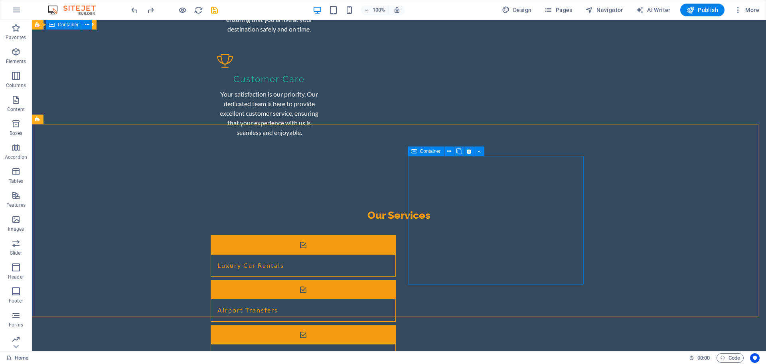
scroll to position [1068, 0]
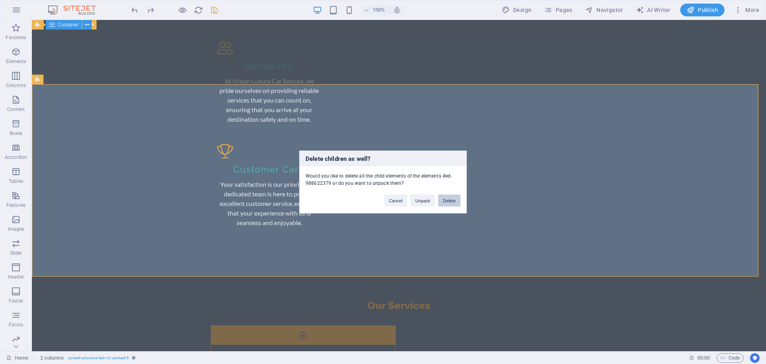
click at [449, 200] on button "Delete" at bounding box center [449, 201] width 22 height 12
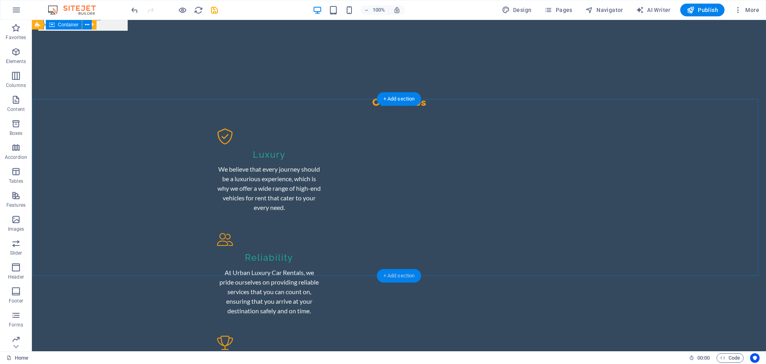
click at [404, 271] on div "+ Add section" at bounding box center [399, 276] width 44 height 14
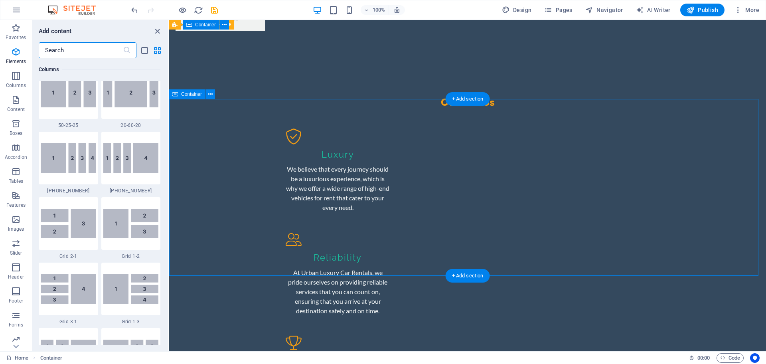
scroll to position [1397, 0]
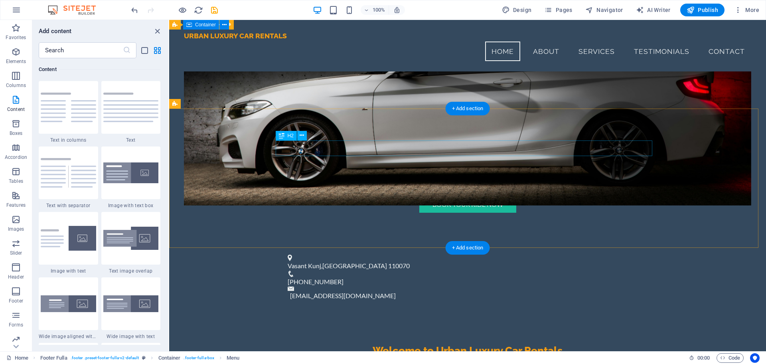
scroll to position [0, 0]
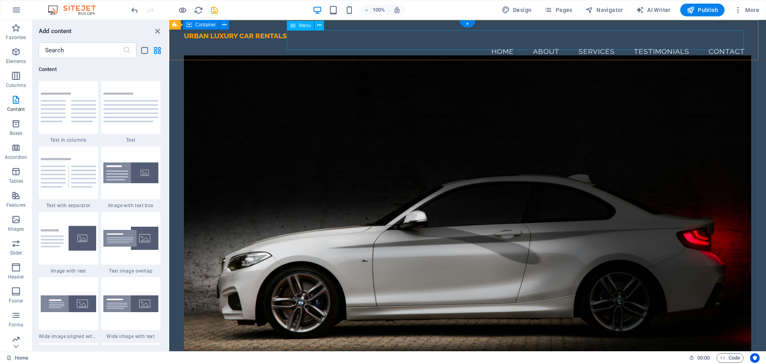
click at [719, 42] on nav "Home About Services Testimonials Contact" at bounding box center [467, 52] width 567 height 20
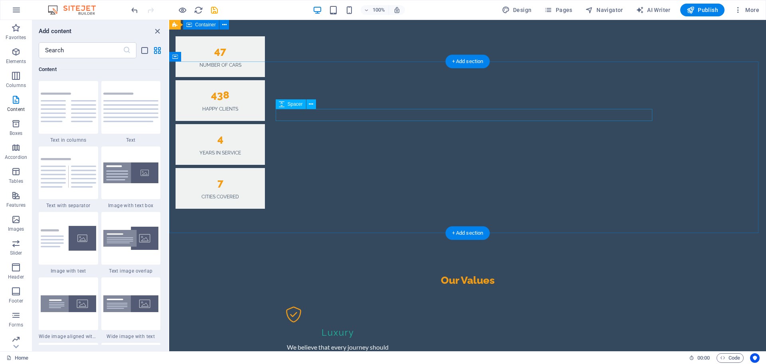
scroll to position [877, 0]
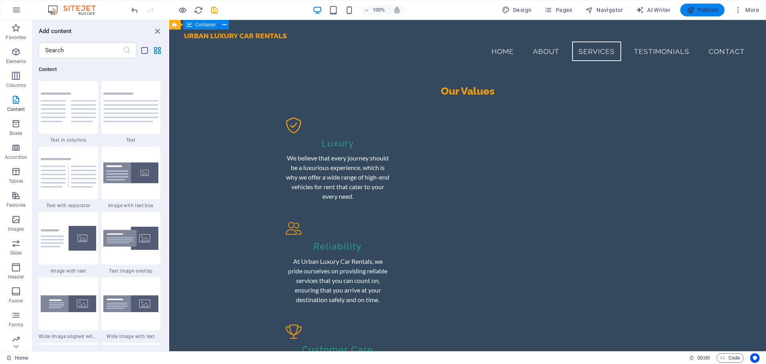
click at [703, 13] on span "Publish" at bounding box center [703, 10] width 32 height 8
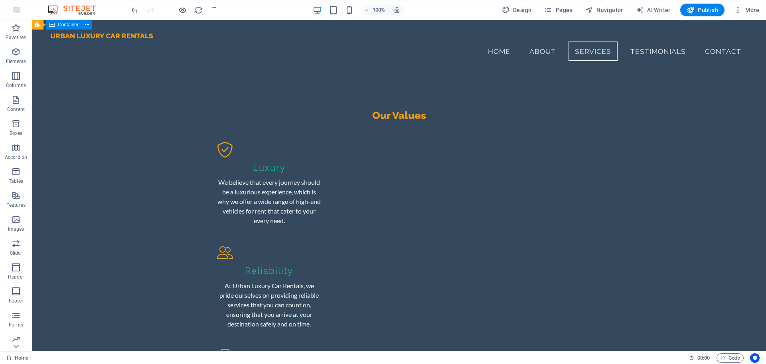
scroll to position [827, 0]
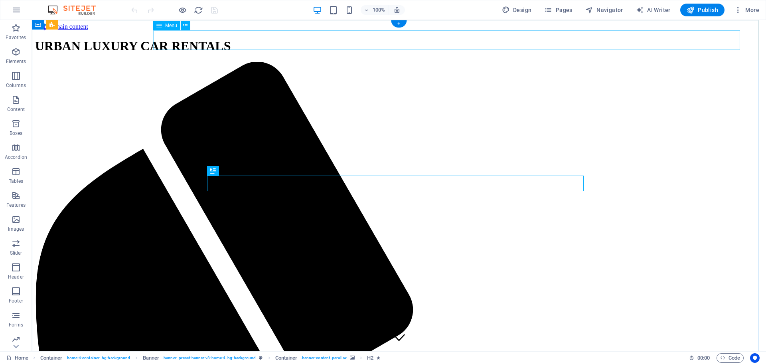
select select
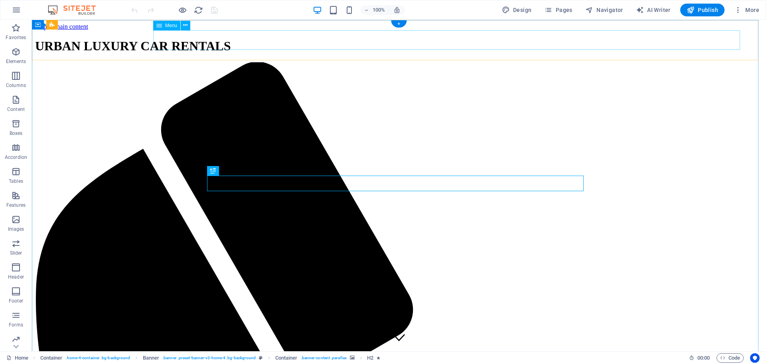
select select
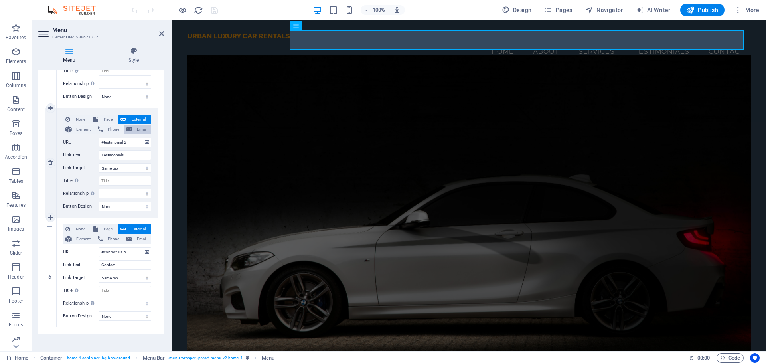
scroll to position [372, 0]
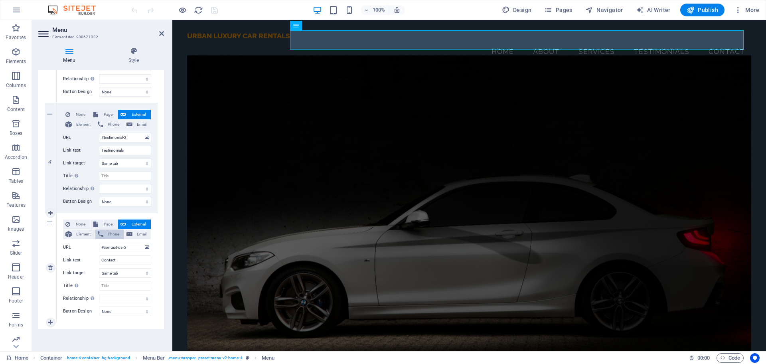
click at [114, 237] on span "Phone" at bounding box center [114, 235] width 16 height 10
select select
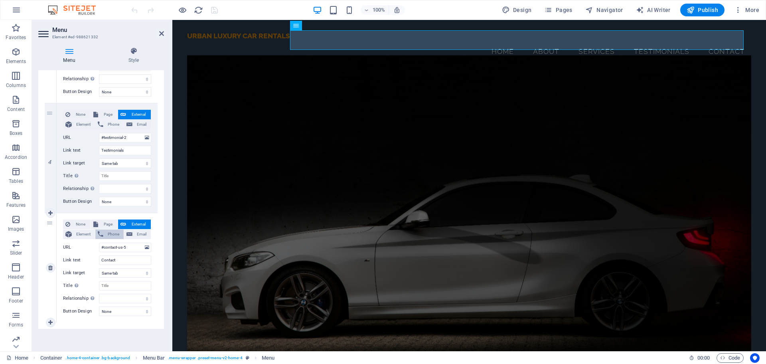
scroll to position [352, 0]
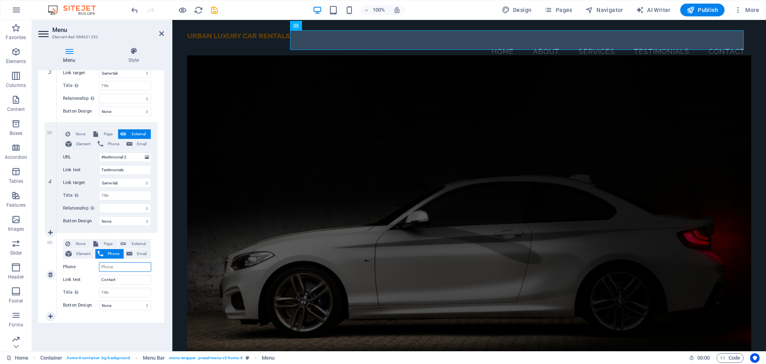
click at [124, 267] on input "Phone" at bounding box center [125, 267] width 52 height 10
type input "7065"
select select
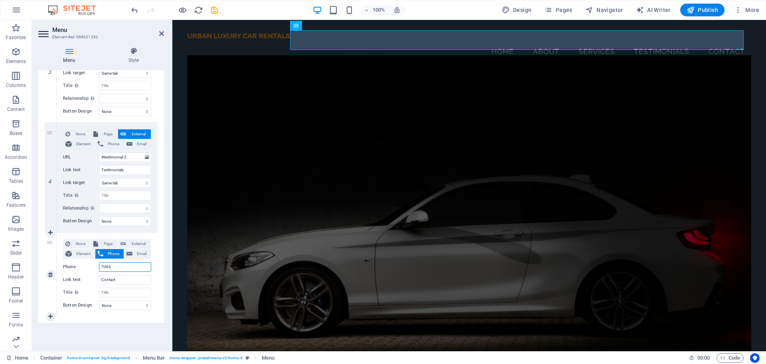
select select
type input "7065559"
select select
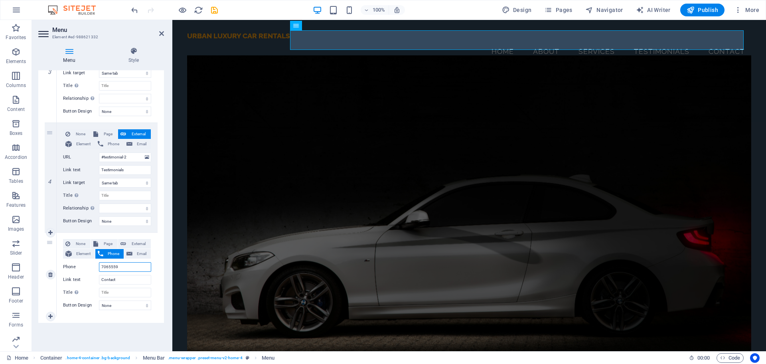
select select
type input "7065559215"
select select
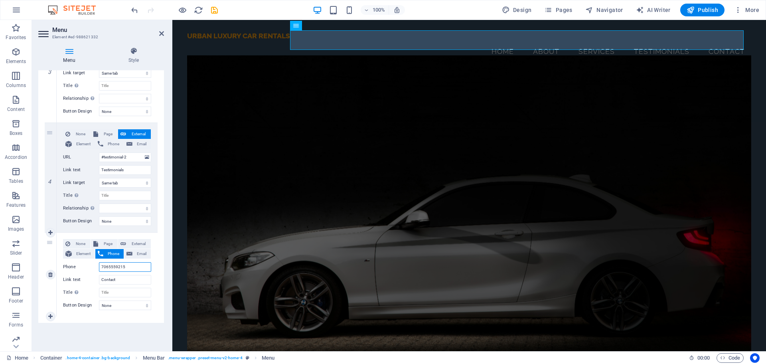
select select
type input "7065559215"
click at [134, 277] on input "Contact" at bounding box center [125, 280] width 52 height 10
type input "C"
select select
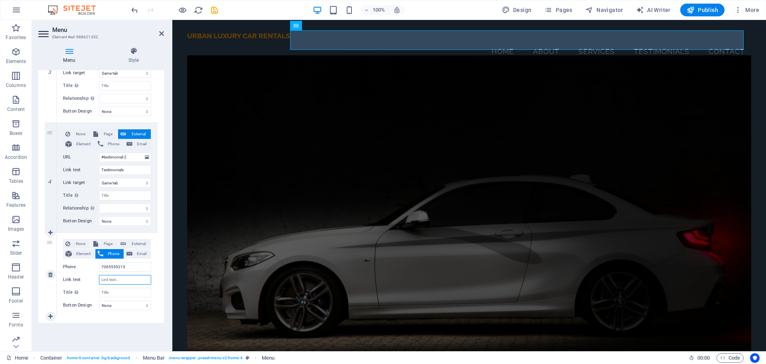
select select
type input "Book"
select select
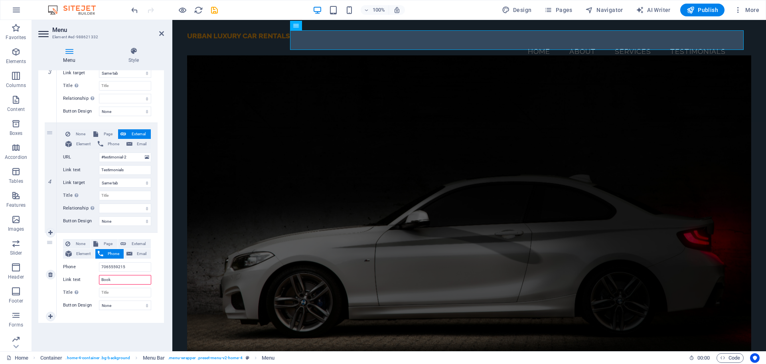
select select
type input "Book Now"
select select
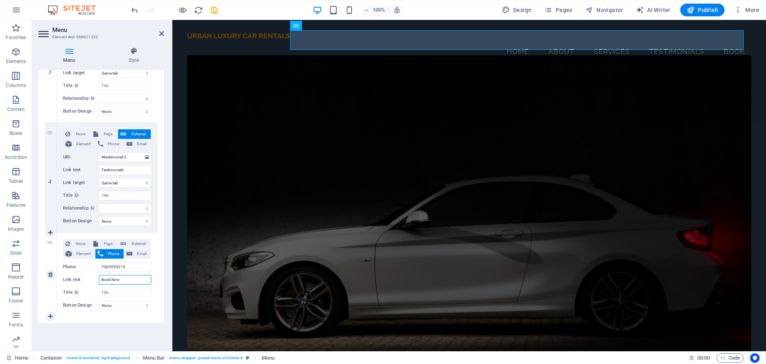
select select
type input "Book Now"
click at [125, 330] on div "Menu Auto Custom Create custom menu items for this menu. Recommended for one-pa…" at bounding box center [101, 207] width 126 height 275
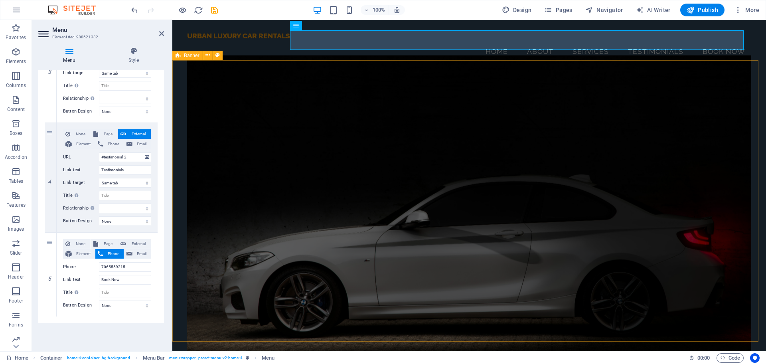
click at [705, 18] on div "100% Design Pages Navigator AI Writer Publish More" at bounding box center [383, 9] width 766 height 19
click at [704, 8] on span "Publish" at bounding box center [703, 10] width 32 height 8
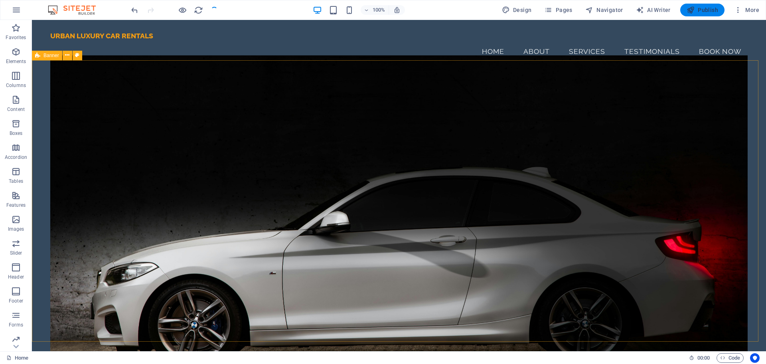
click at [699, 6] on span "Publish" at bounding box center [703, 10] width 32 height 8
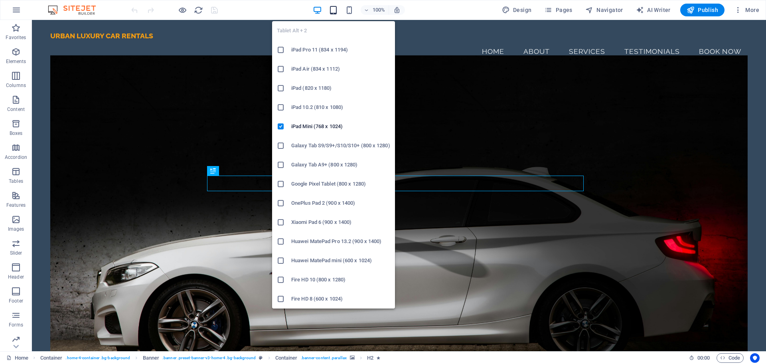
click at [337, 8] on icon "button" at bounding box center [333, 10] width 9 height 9
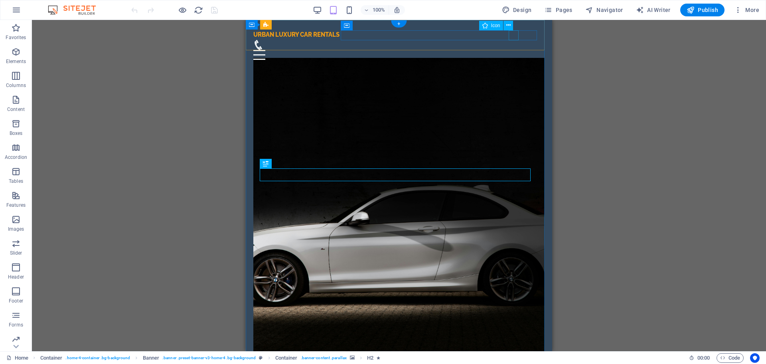
click at [509, 40] on figure at bounding box center [395, 45] width 285 height 10
select select "xMidYMid"
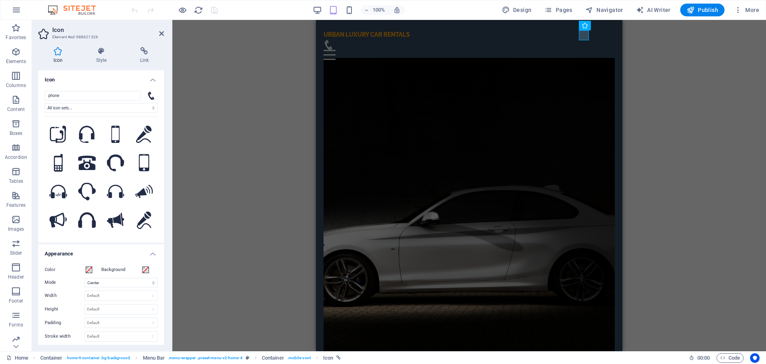
click at [89, 80] on h4 "Icon" at bounding box center [101, 77] width 126 height 14
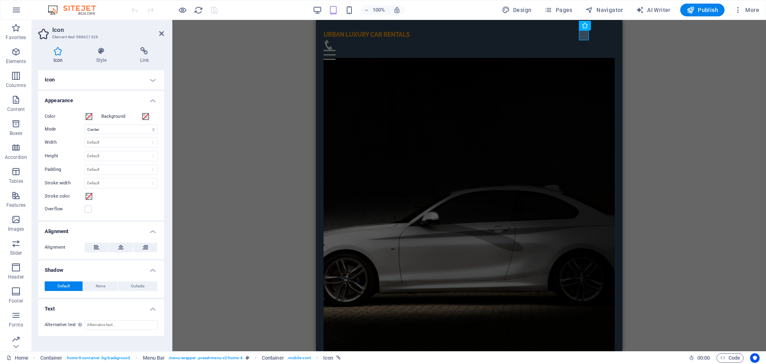
click at [89, 82] on h4 "Icon" at bounding box center [101, 79] width 126 height 19
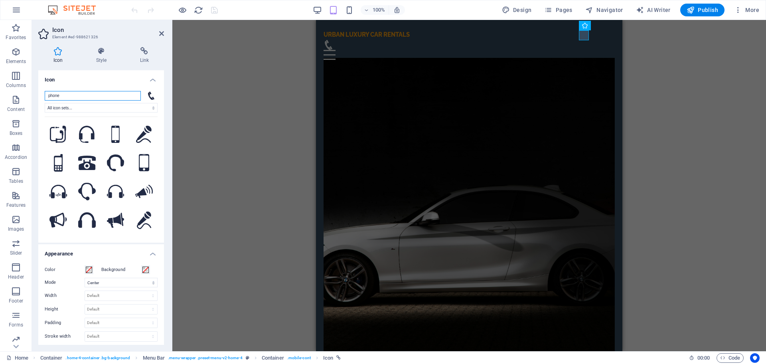
click at [89, 95] on input "phone" at bounding box center [93, 96] width 96 height 10
click at [85, 96] on input "phone" at bounding box center [93, 96] width 96 height 10
type input "p"
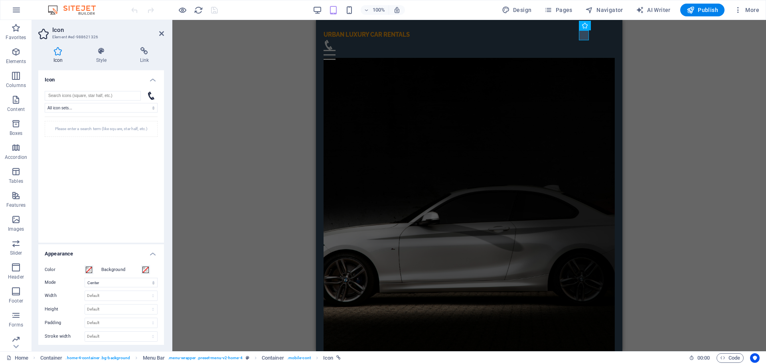
click at [102, 77] on h4 "Icon" at bounding box center [101, 77] width 126 height 14
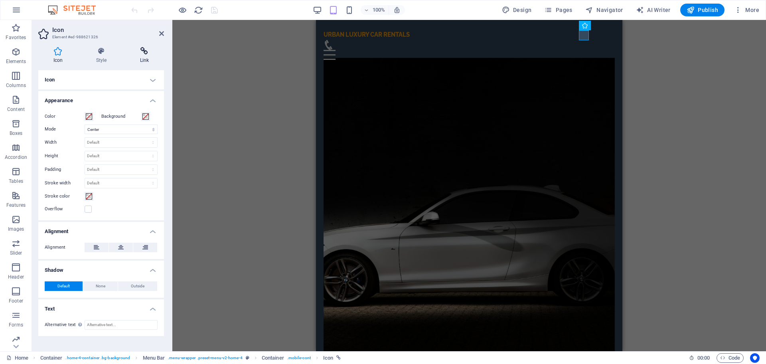
drag, startPoint x: 153, startPoint y: 64, endPoint x: 142, endPoint y: 56, distance: 13.7
click at [142, 56] on div "Icon Style Link Icon All icon sets... IcoFont Ionicons FontAwesome Brands FontA…" at bounding box center [101, 196] width 126 height 298
click at [142, 56] on h4 "Link" at bounding box center [144, 55] width 39 height 17
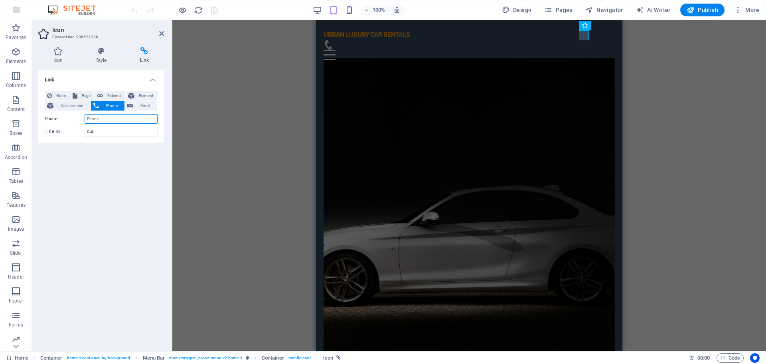
click at [103, 117] on input "Phone" at bounding box center [121, 119] width 73 height 10
type input "7065559215"
click at [132, 198] on div "Link None Page External Element Next element Phone Email Page Home Subpage Lega…" at bounding box center [101, 207] width 126 height 275
click at [645, 52] on div "H2 Container Banner Container Menu Container Menu Bar Container Icon H3" at bounding box center [469, 185] width 594 height 331
click at [604, 50] on div "Menu" at bounding box center [469, 55] width 291 height 10
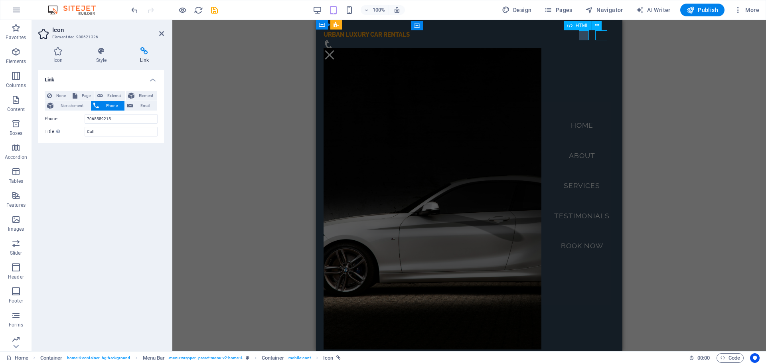
click at [336, 50] on div "Menu" at bounding box center [330, 55] width 12 height 10
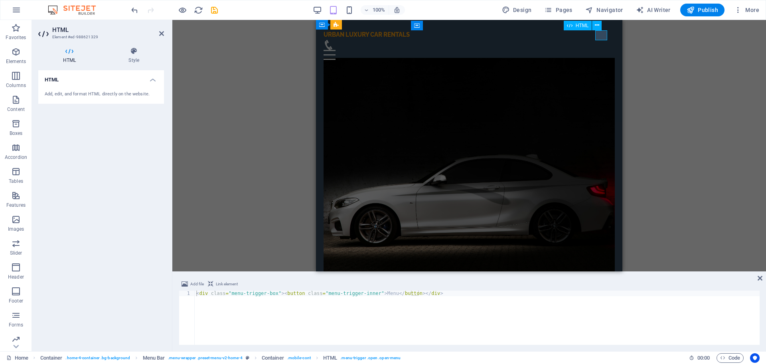
click at [604, 50] on div "Menu" at bounding box center [469, 55] width 291 height 10
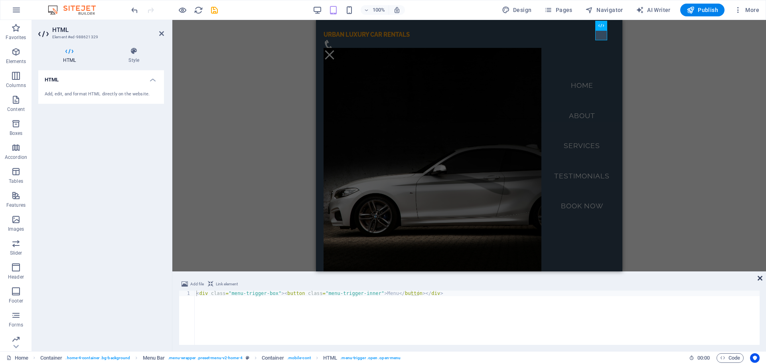
click at [760, 276] on icon at bounding box center [760, 278] width 5 height 6
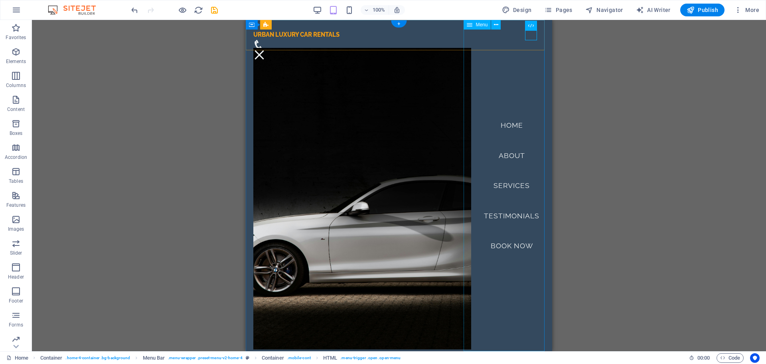
click at [505, 246] on nav "Home About Services Testimonials Book Now" at bounding box center [511, 185] width 81 height 331
select select
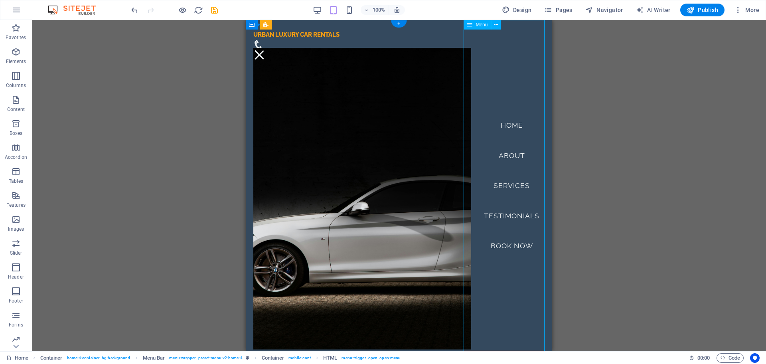
select select
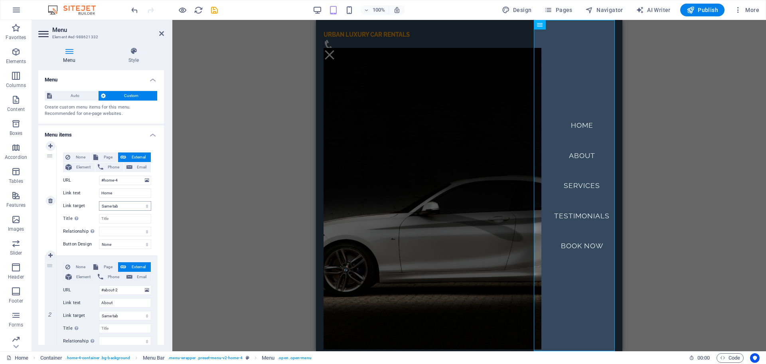
scroll to position [352, 0]
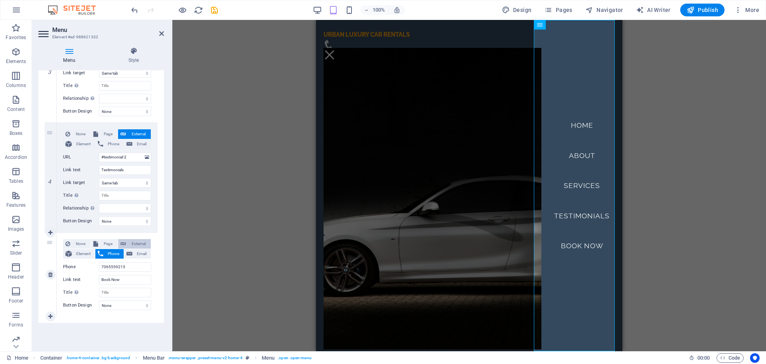
click at [131, 242] on span "External" at bounding box center [139, 244] width 20 height 10
select select
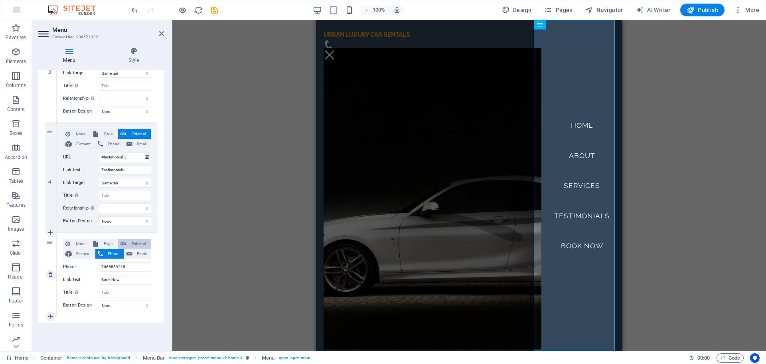
select select "blank"
select select
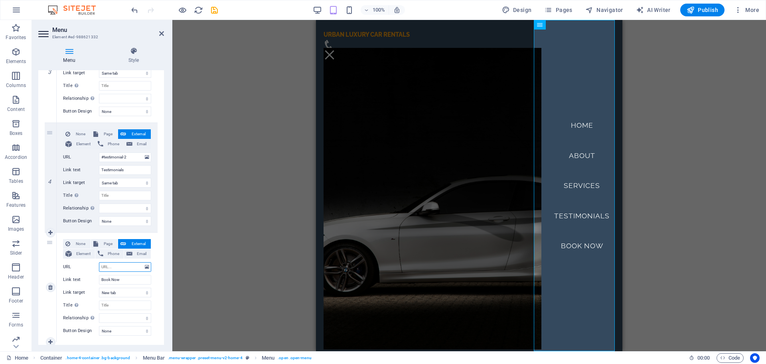
click at [116, 266] on input "URL" at bounding box center [125, 267] width 52 height 10
paste input "[URL][DOMAIN_NAME]"
type input "[URL][DOMAIN_NAME]"
select select
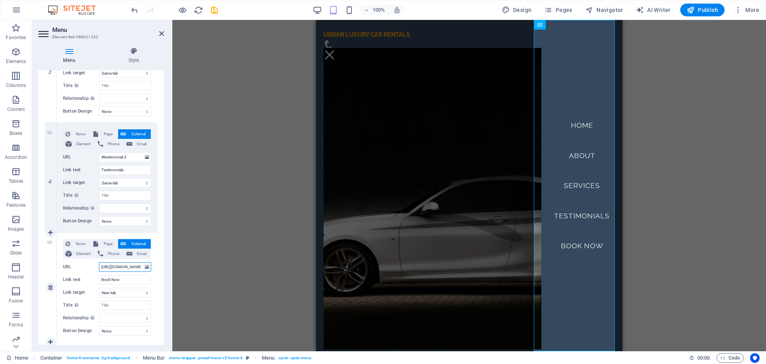
select select
type input "[URL][DOMAIN_NAME]"
click at [703, 10] on span "Publish" at bounding box center [703, 10] width 32 height 8
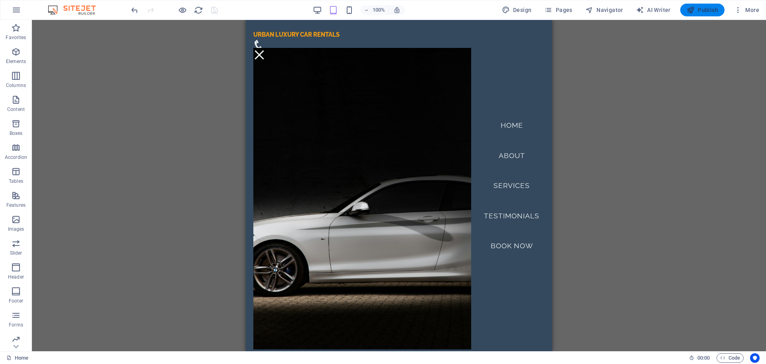
click at [696, 11] on span "Publish" at bounding box center [703, 10] width 32 height 8
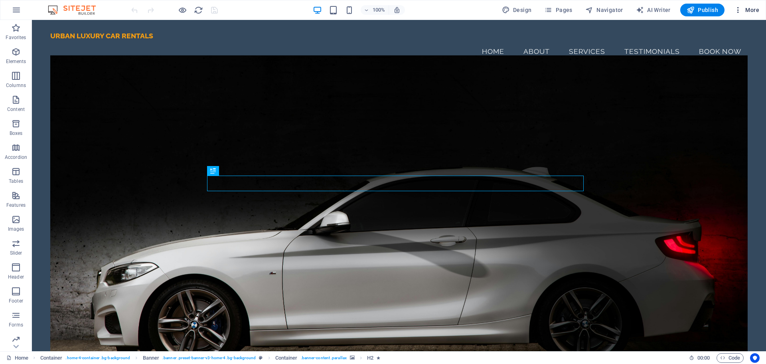
click at [747, 14] on span "More" at bounding box center [746, 10] width 25 height 8
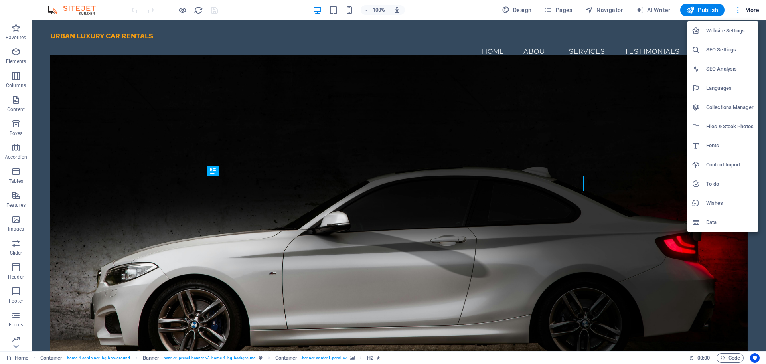
click at [722, 33] on h6 "Website Settings" at bounding box center [731, 31] width 48 height 10
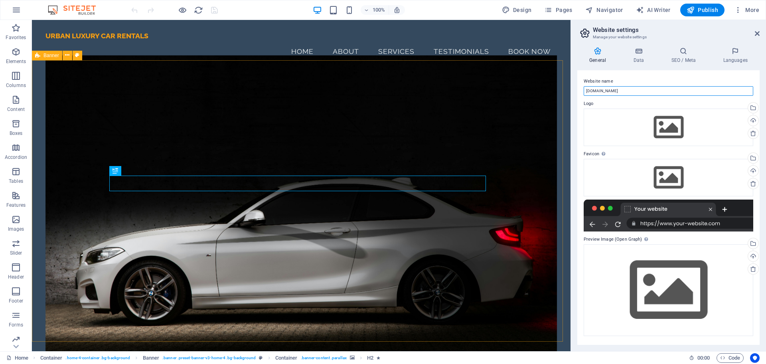
click at [651, 88] on input "[DOMAIN_NAME]" at bounding box center [669, 91] width 170 height 10
type input "u"
type input "V"
type input "[DOMAIN_NAME]"
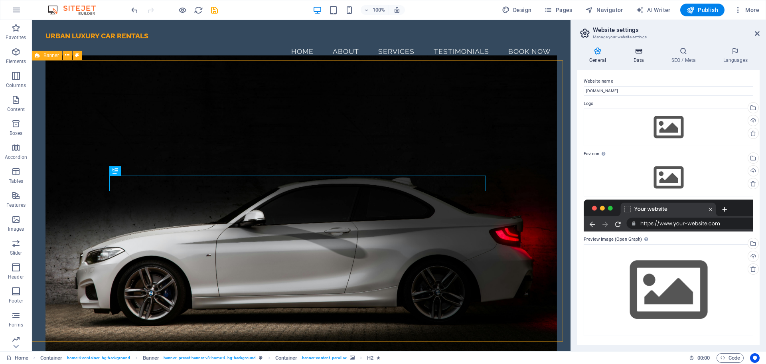
click at [639, 55] on h4 "Data" at bounding box center [641, 55] width 38 height 17
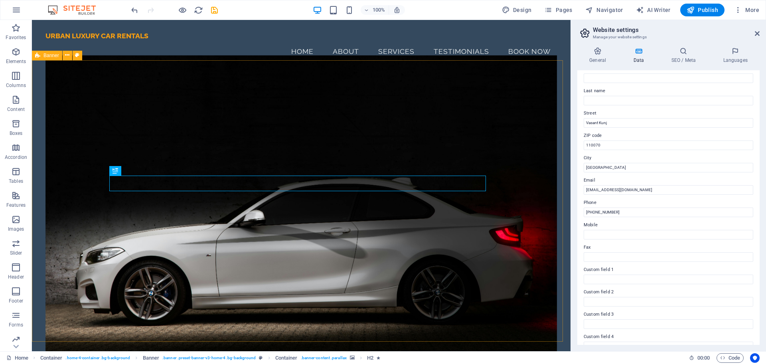
scroll to position [9, 0]
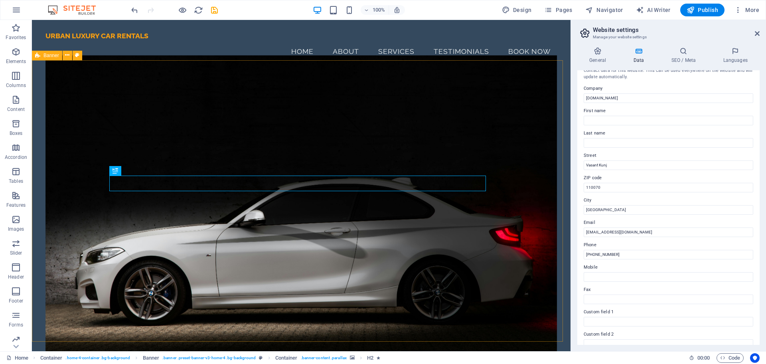
click at [688, 65] on div "General Data SEO / Meta Languages Website name [DOMAIN_NAME] Logo Drag files he…" at bounding box center [669, 196] width 182 height 298
click at [687, 60] on h4 "SEO / Meta" at bounding box center [685, 55] width 52 height 17
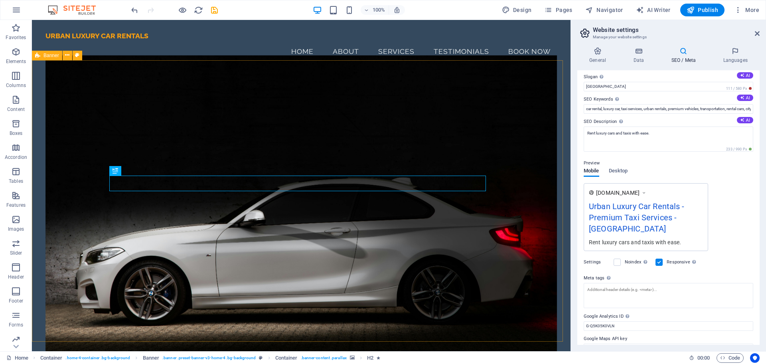
scroll to position [42, 0]
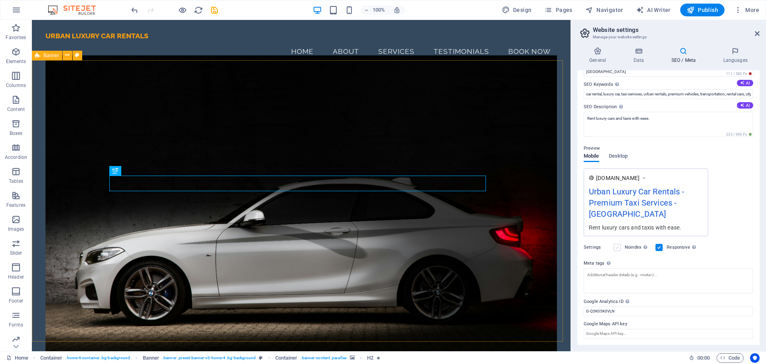
click at [620, 251] on label at bounding box center [617, 247] width 7 height 7
click at [0, 0] on input "Noindex Instruct search engines to exclude this website from search results." at bounding box center [0, 0] width 0 height 0
click at [619, 247] on label at bounding box center [617, 247] width 7 height 7
click at [0, 0] on input "Noindex Instruct search engines to exclude this website from search results." at bounding box center [0, 0] width 0 height 0
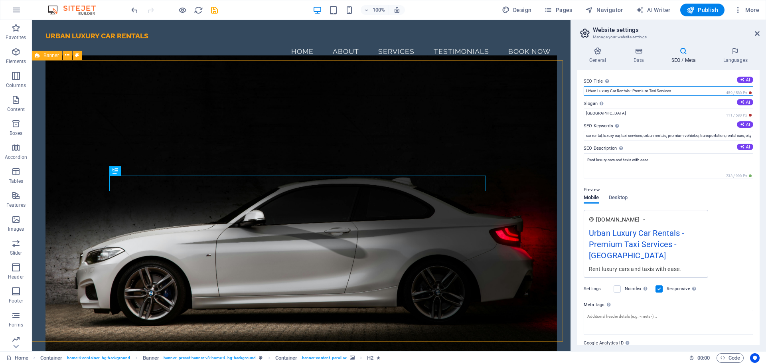
click at [659, 91] on input "Urban Luxury Car Rentals - Premium Taxi Services" at bounding box center [669, 91] width 170 height 10
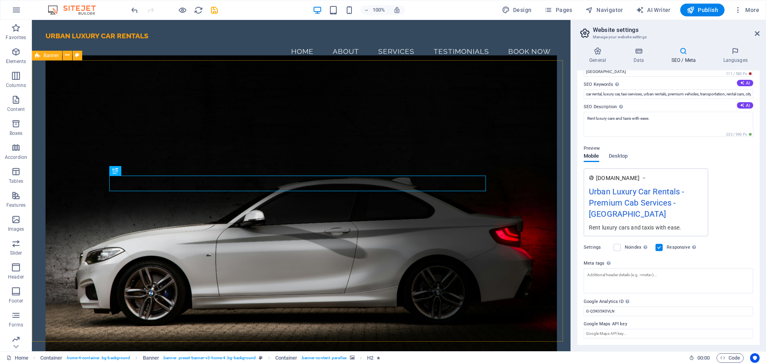
type input "Urban Luxury Car Rentals - Premium Cab Services"
click at [655, 228] on div "Rent luxury cars and taxis with ease." at bounding box center [646, 227] width 114 height 8
click at [671, 121] on textarea "Rent luxury cars and taxis with ease." at bounding box center [669, 124] width 170 height 25
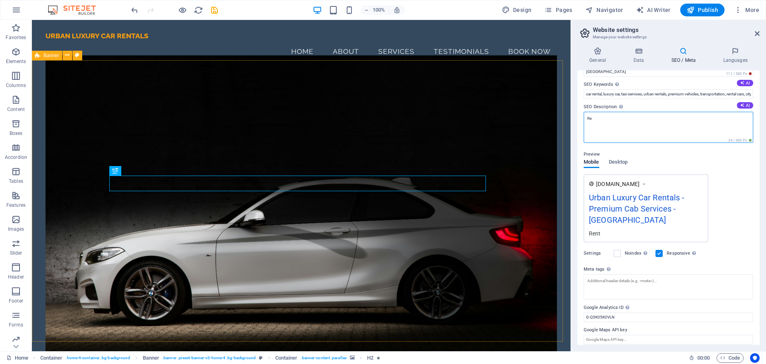
type textarea "R"
type textarea "Hire luxury cars for"
click at [746, 106] on button "AI" at bounding box center [745, 105] width 16 height 6
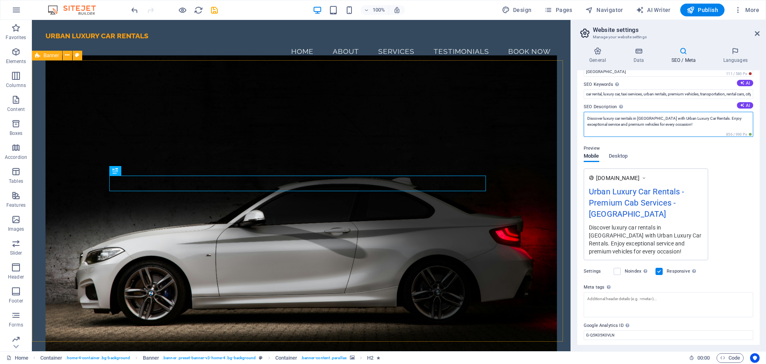
click at [685, 133] on textarea "Discover luxury car rentals in [GEOGRAPHIC_DATA] with Urban Luxury Car Rentals.…" at bounding box center [669, 124] width 170 height 25
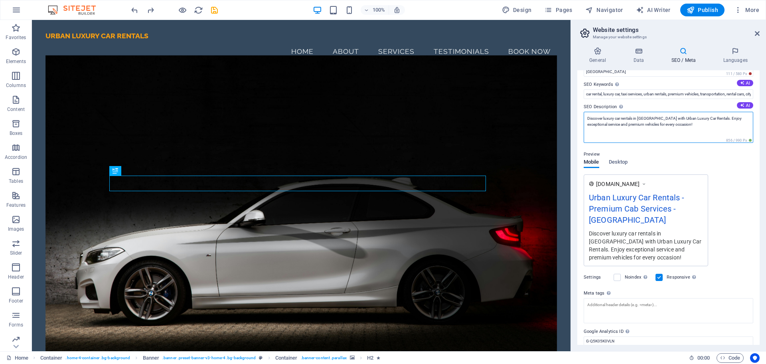
click at [604, 117] on textarea "Discover luxury car rentals in [GEOGRAPHIC_DATA] with Urban Luxury Car Rentals.…" at bounding box center [669, 127] width 170 height 31
click at [628, 120] on textarea "Rent luxury car rentals in [GEOGRAPHIC_DATA] with Urban Luxury Car Rentals. Enj…" at bounding box center [669, 127] width 170 height 31
click at [756, 152] on div "SEO Title The title of your website - make it something that stands out in sear…" at bounding box center [669, 207] width 182 height 275
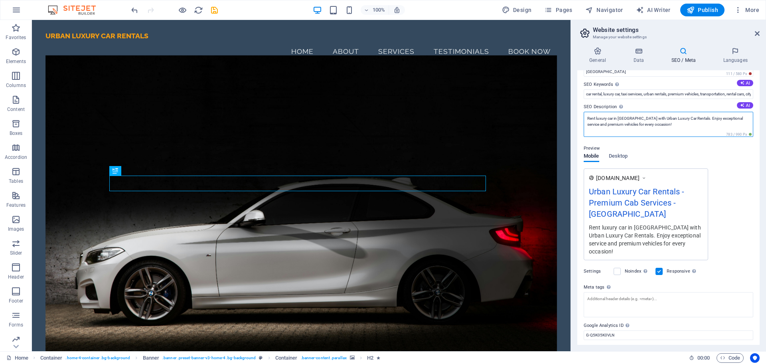
click at [660, 123] on textarea "Rent luxury car in [GEOGRAPHIC_DATA] with Urban Luxury Car Rentals. Enjoy excep…" at bounding box center [669, 124] width 170 height 25
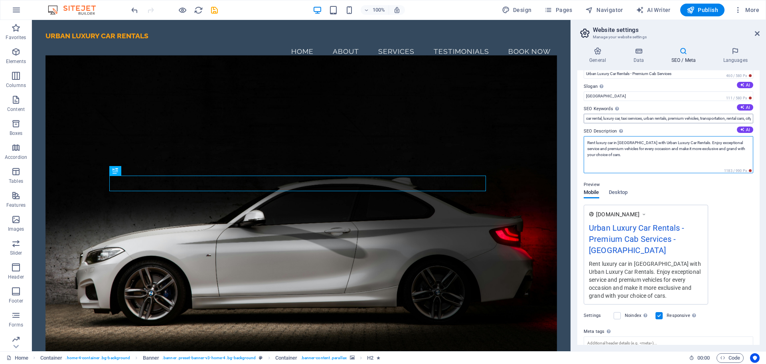
scroll to position [0, 0]
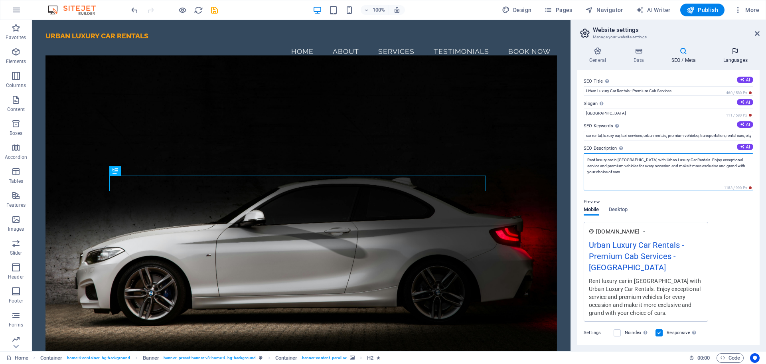
type textarea "Rent luxury car in [GEOGRAPHIC_DATA] with Urban Luxury Car Rentals. Enjoy excep…"
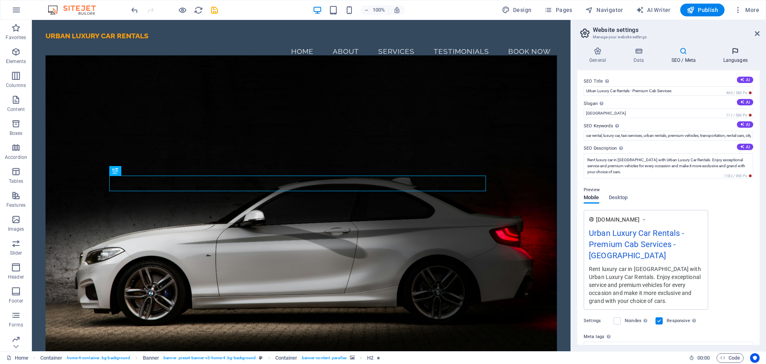
click at [737, 56] on h4 "Languages" at bounding box center [735, 55] width 49 height 17
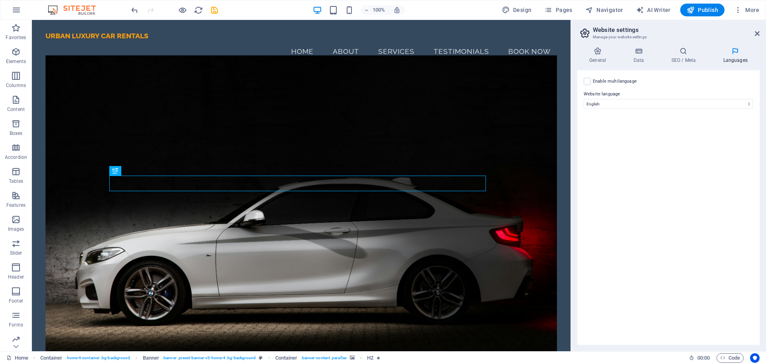
click at [588, 85] on div "Enable multilanguage To disable multilanguage delete all languages until only o…" at bounding box center [669, 82] width 170 height 10
click at [588, 83] on label at bounding box center [587, 81] width 7 height 7
click at [0, 0] on input "Enable multilanguage To disable multilanguage delete all languages until only o…" at bounding box center [0, 0] width 0 height 0
select select
click at [645, 141] on select "Abkhazian Afar Afrikaans Akan Albanian Amharic Arabic Aragonese Armenian Assame…" at bounding box center [668, 143] width 133 height 10
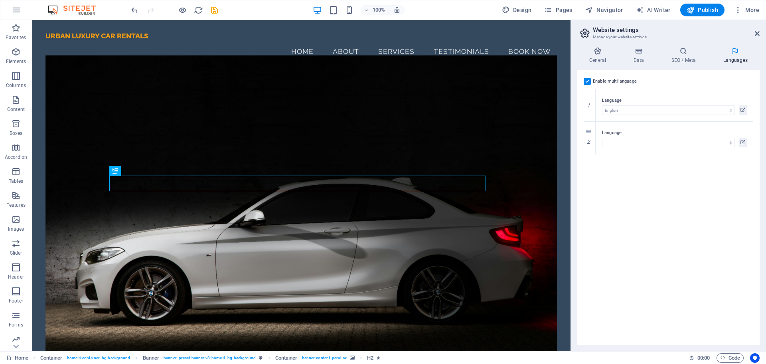
click at [589, 81] on label at bounding box center [587, 81] width 7 height 7
click at [0, 0] on input "Enable multilanguage To disable multilanguage delete all languages until only o…" at bounding box center [0, 0] width 0 height 0
click at [602, 56] on h4 "General" at bounding box center [600, 55] width 44 height 17
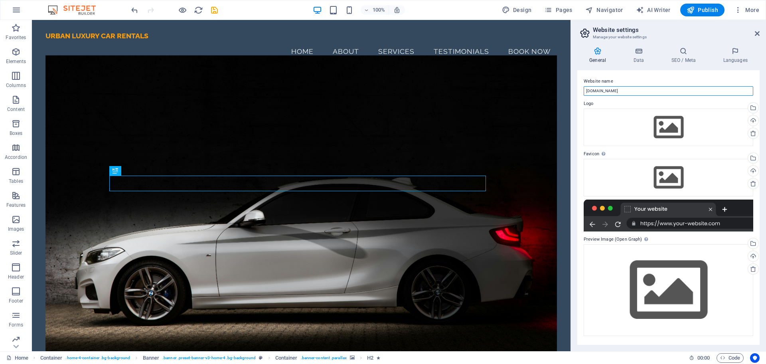
click at [635, 90] on input "[DOMAIN_NAME]" at bounding box center [669, 91] width 170 height 10
click at [652, 212] on div at bounding box center [669, 216] width 170 height 32
click at [670, 180] on div "Drag files here, click to choose files or select files from Files or our free s…" at bounding box center [669, 178] width 170 height 38
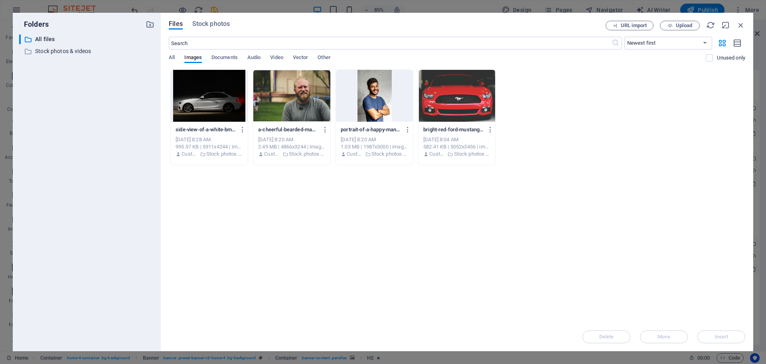
click at [221, 109] on div at bounding box center [209, 96] width 77 height 52
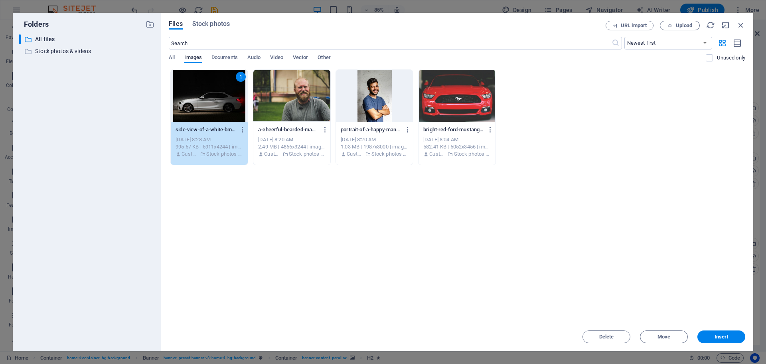
click at [734, 338] on span "Insert" at bounding box center [722, 337] width 42 height 5
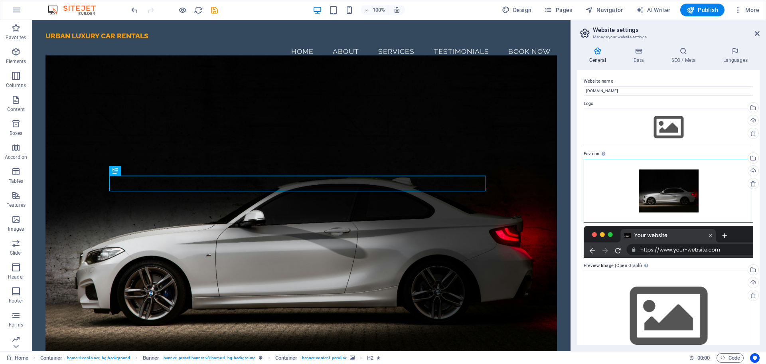
click at [670, 171] on div "Drag files here, click to choose files or select files from Files or our free s…" at bounding box center [669, 191] width 170 height 64
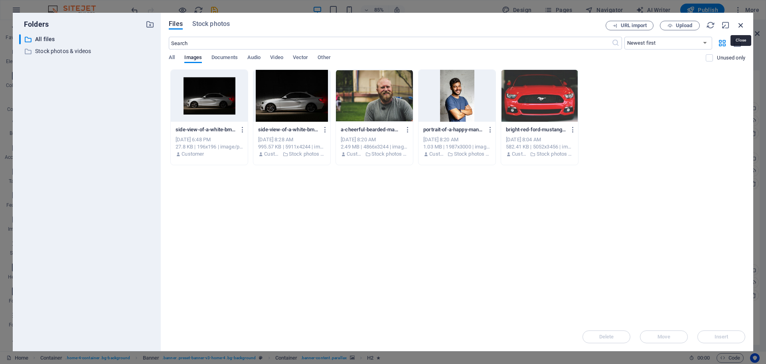
click at [740, 24] on icon "button" at bounding box center [741, 25] width 9 height 9
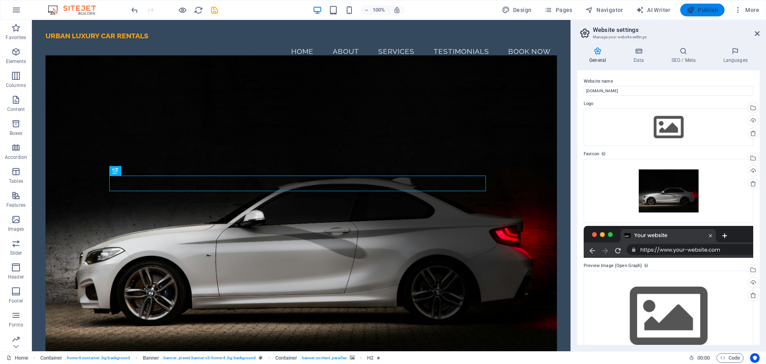
click at [709, 16] on button "Publish" at bounding box center [703, 10] width 44 height 13
